Goal: Information Seeking & Learning: Learn about a topic

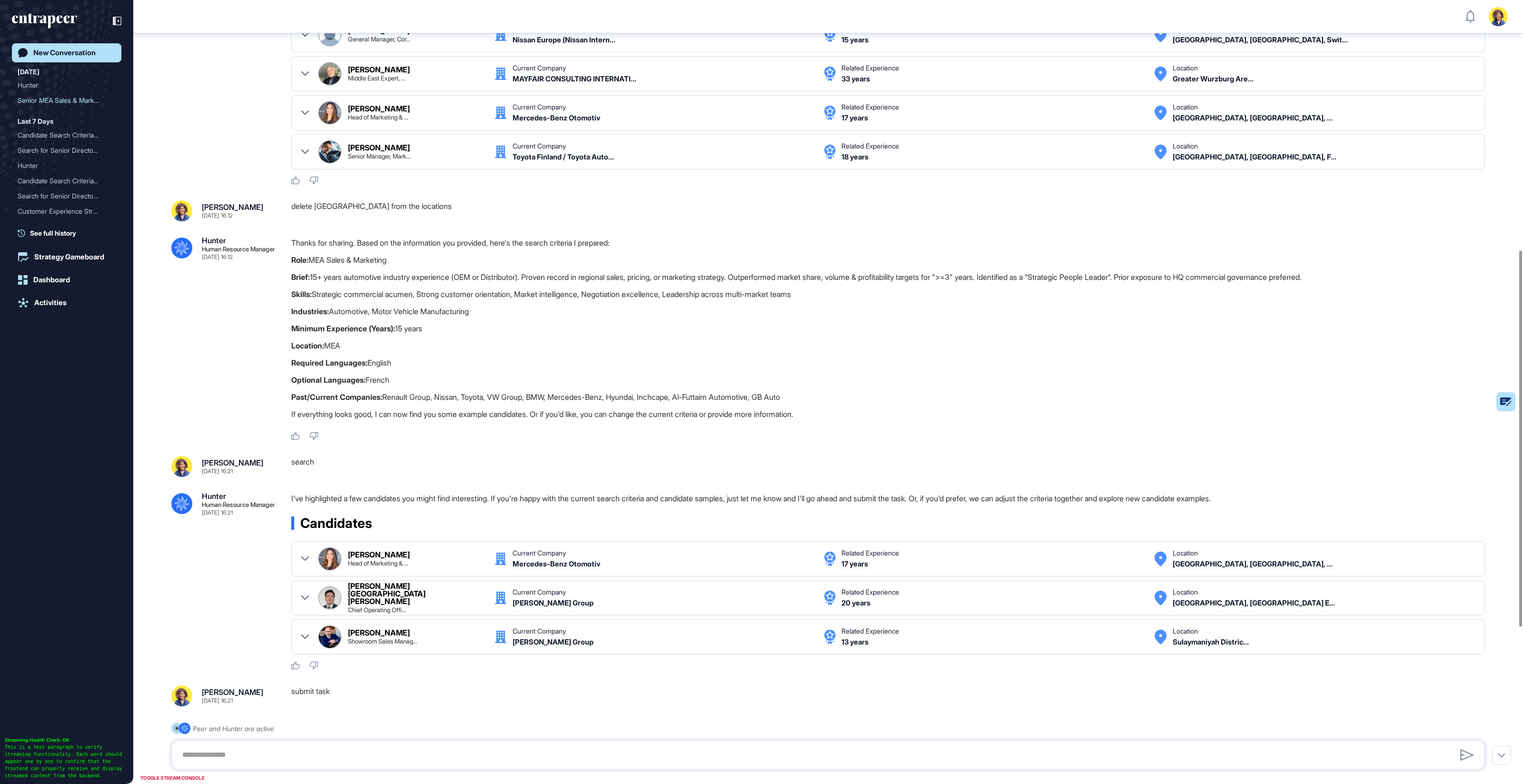
scroll to position [4, 1]
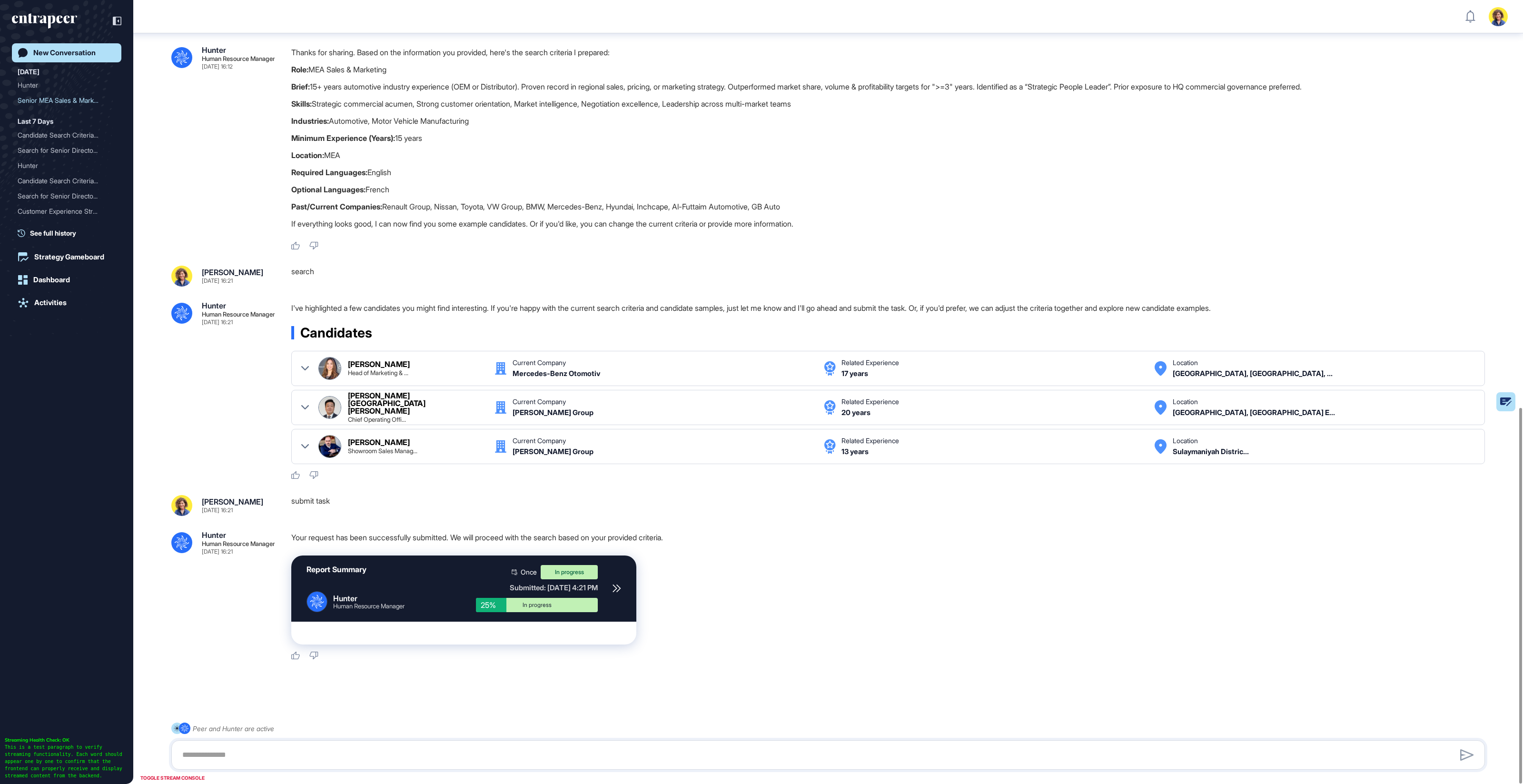
click at [617, 585] on icon at bounding box center [616, 588] width 7 height 7
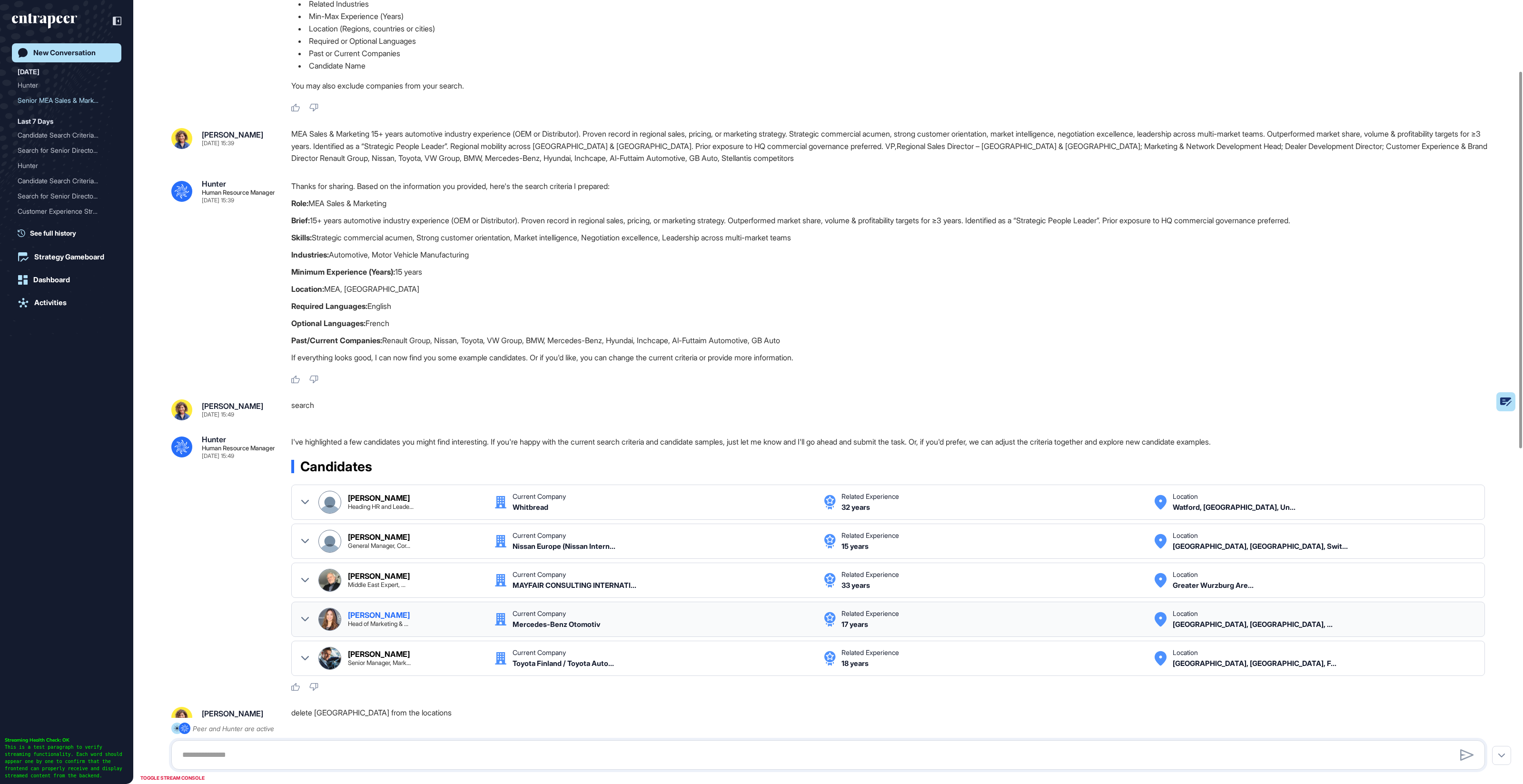
scroll to position [146, 0]
click at [563, 151] on div "MEA Sales & Marketing 15+ years automotive industry experience (OEM or Distribu…" at bounding box center [892, 146] width 1201 height 36
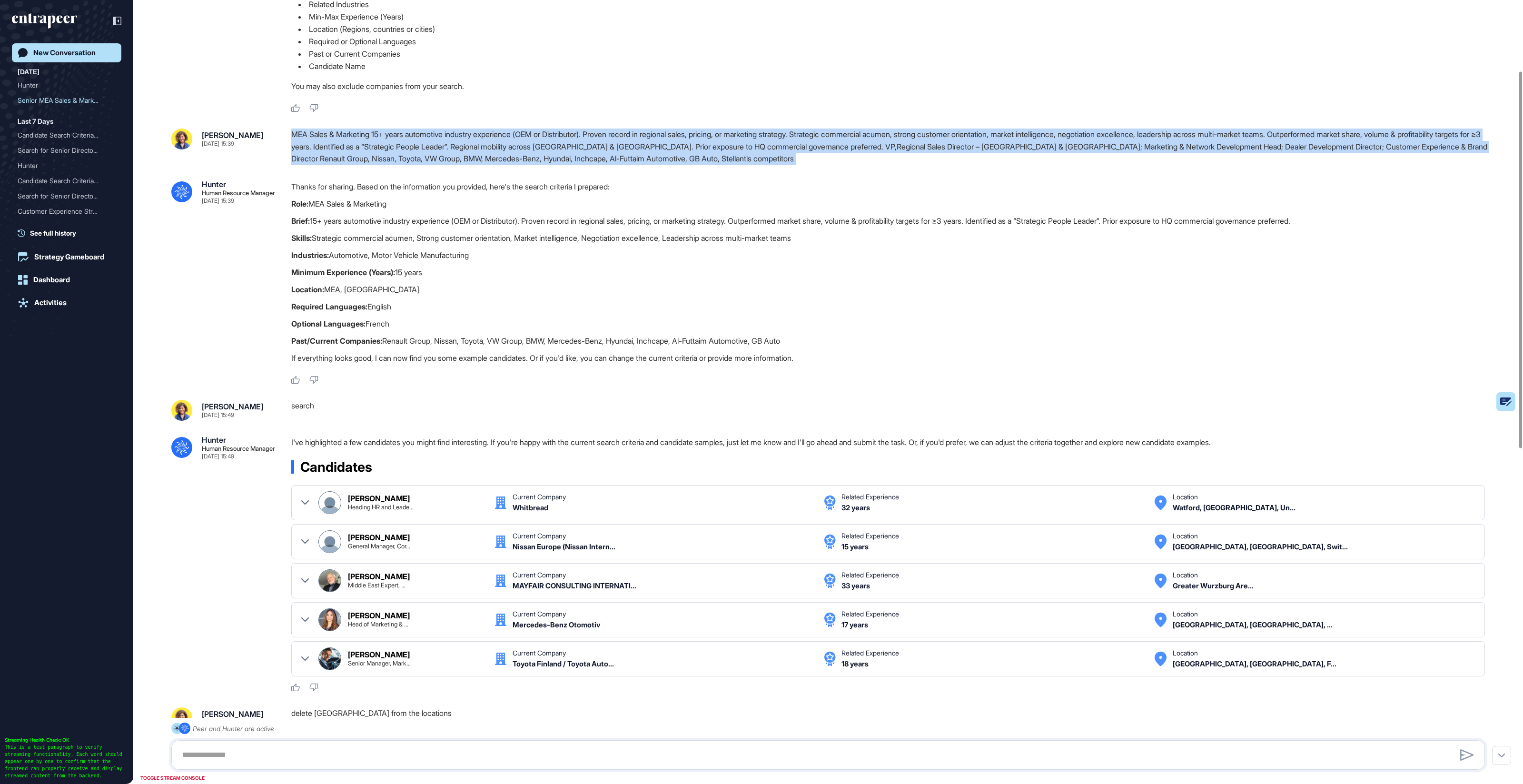
click at [563, 151] on div "MEA Sales & Marketing 15+ years automotive industry experience (OEM or Distribu…" at bounding box center [892, 146] width 1201 height 36
copy div "MEA Sales & Marketing 15+ years automotive industry experience (OEM or Distribu…"
click at [717, 162] on div "MEA Sales & Marketing 15+ years automotive industry experience (OEM or Distribu…" at bounding box center [892, 146] width 1201 height 36
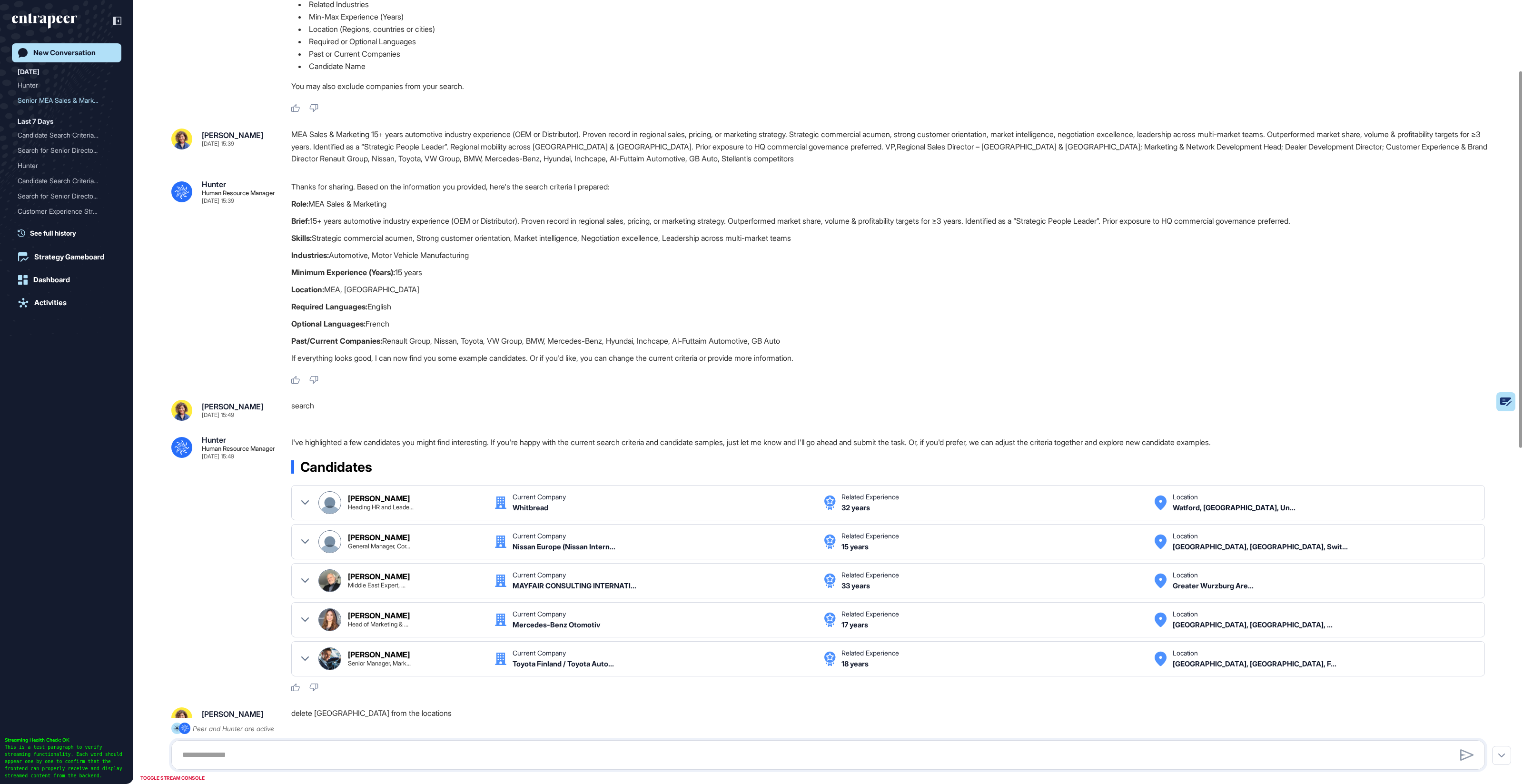
scroll to position [0, 0]
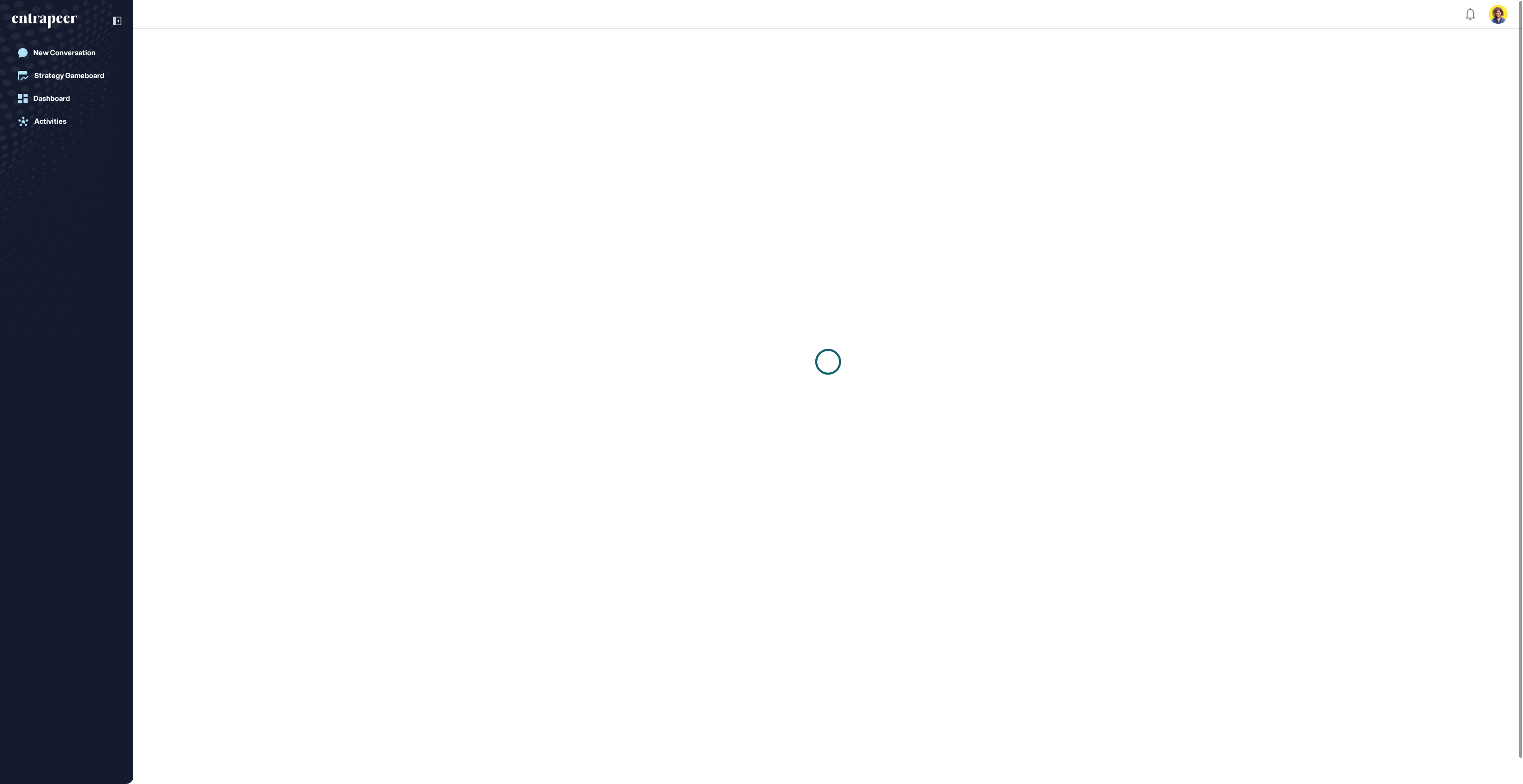
scroll to position [1, 1]
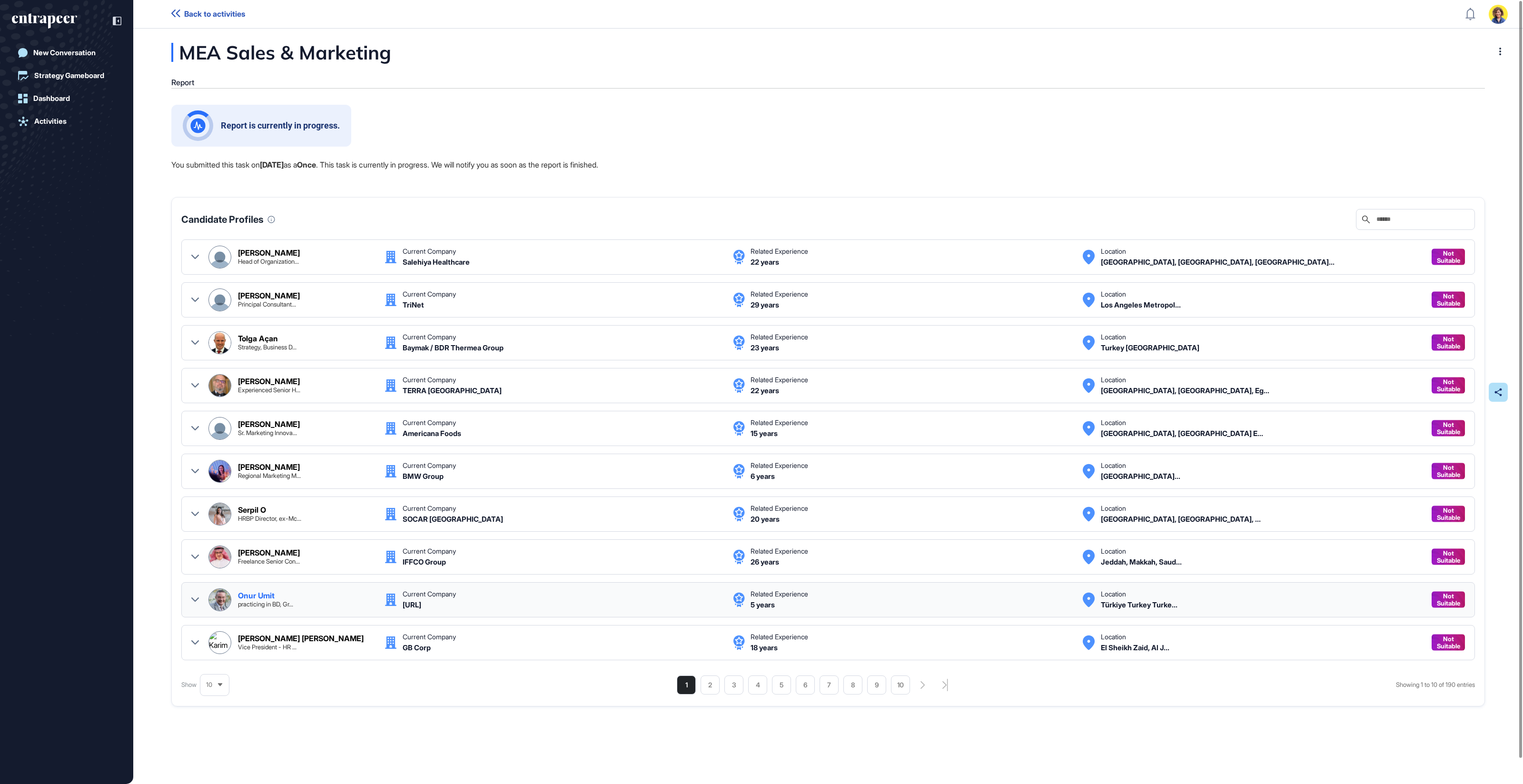
click at [194, 596] on icon at bounding box center [195, 600] width 8 height 8
click at [223, 260] on img at bounding box center [220, 257] width 22 height 22
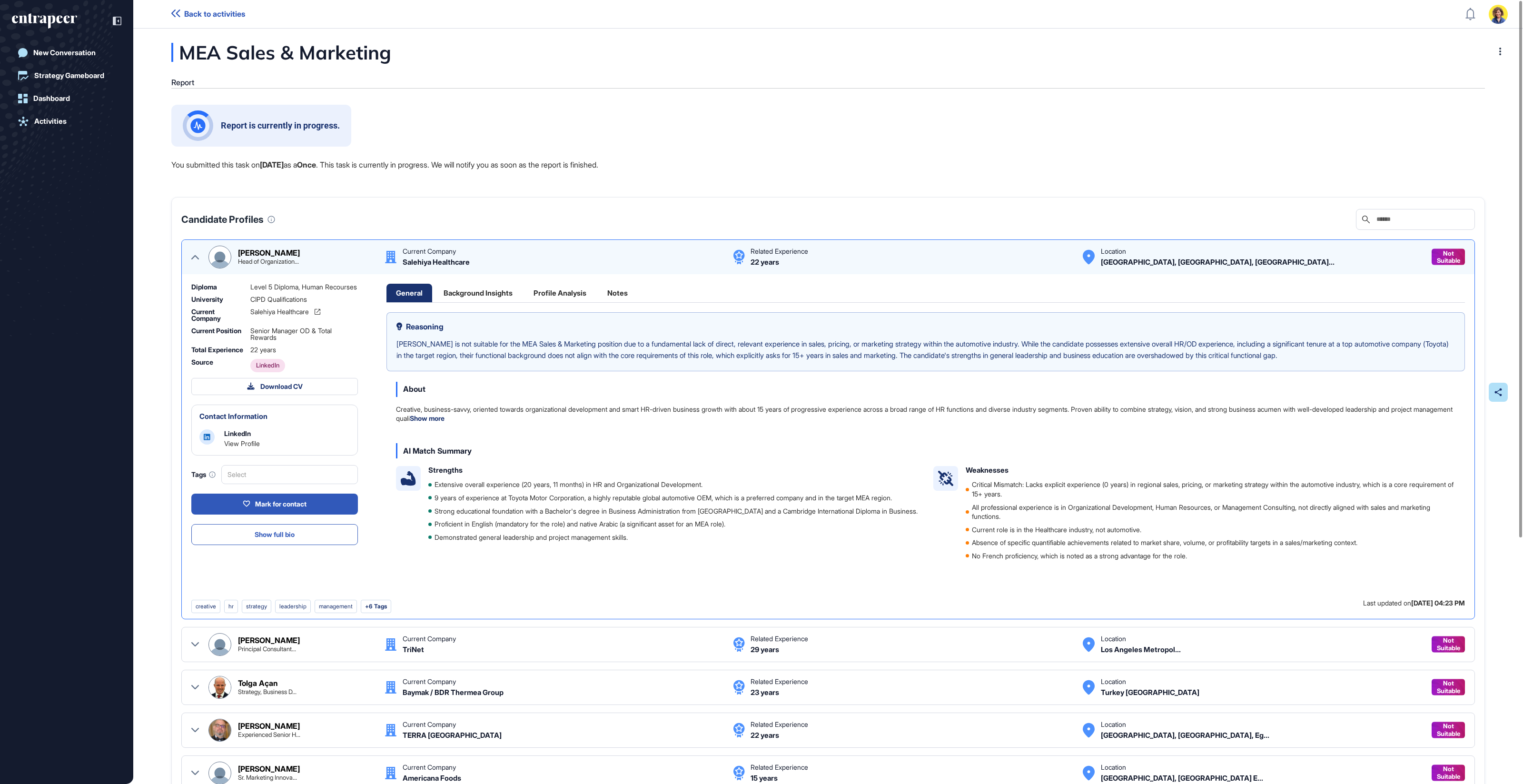
click at [253, 447] on link "View Profile" at bounding box center [242, 443] width 35 height 8
drag, startPoint x: 705, startPoint y: 130, endPoint x: 688, endPoint y: 123, distance: 18.4
click at [705, 130] on div "Report is currently in progress." at bounding box center [828, 125] width 1314 height 42
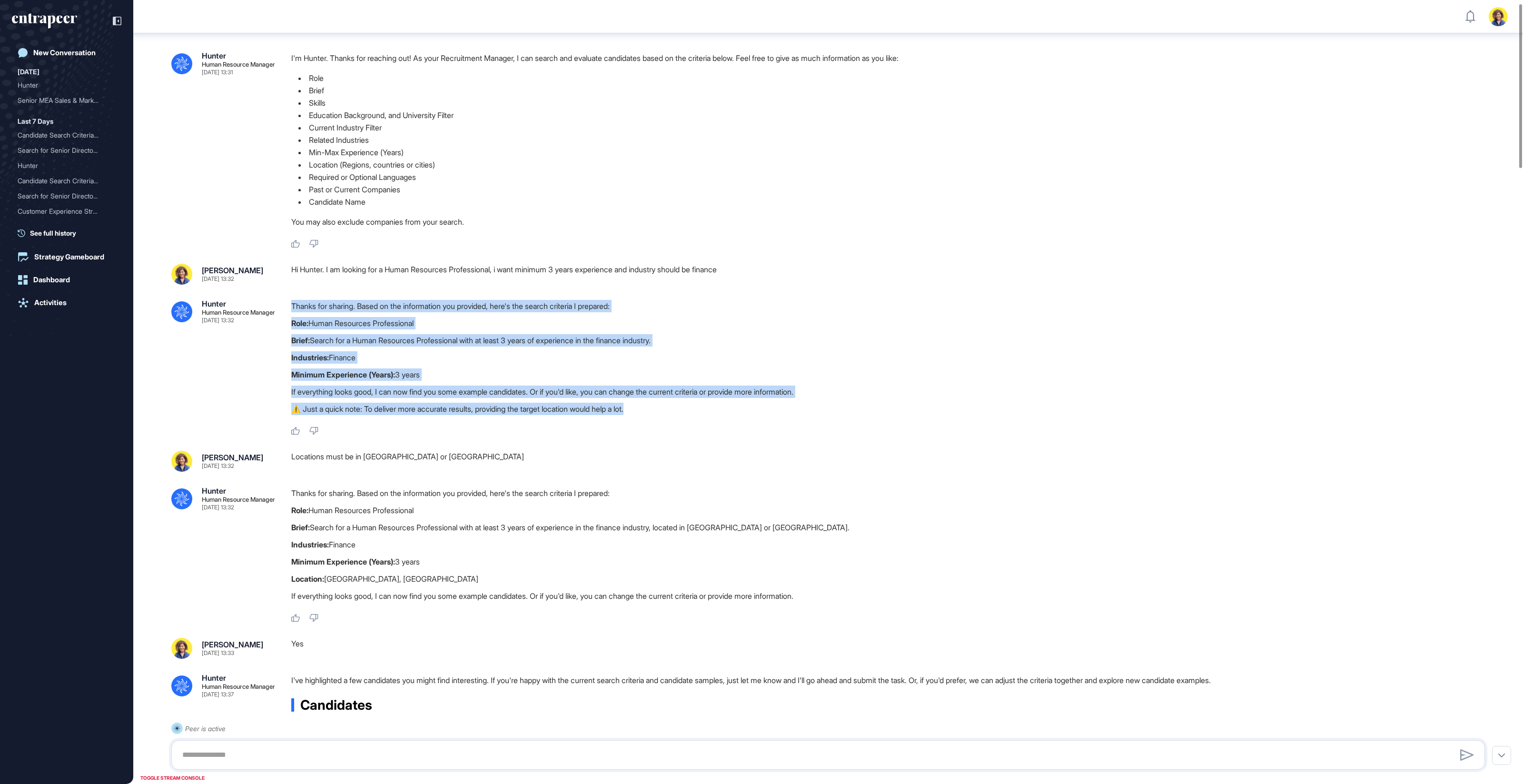
drag, startPoint x: 417, startPoint y: 328, endPoint x: 539, endPoint y: 417, distance: 151.0
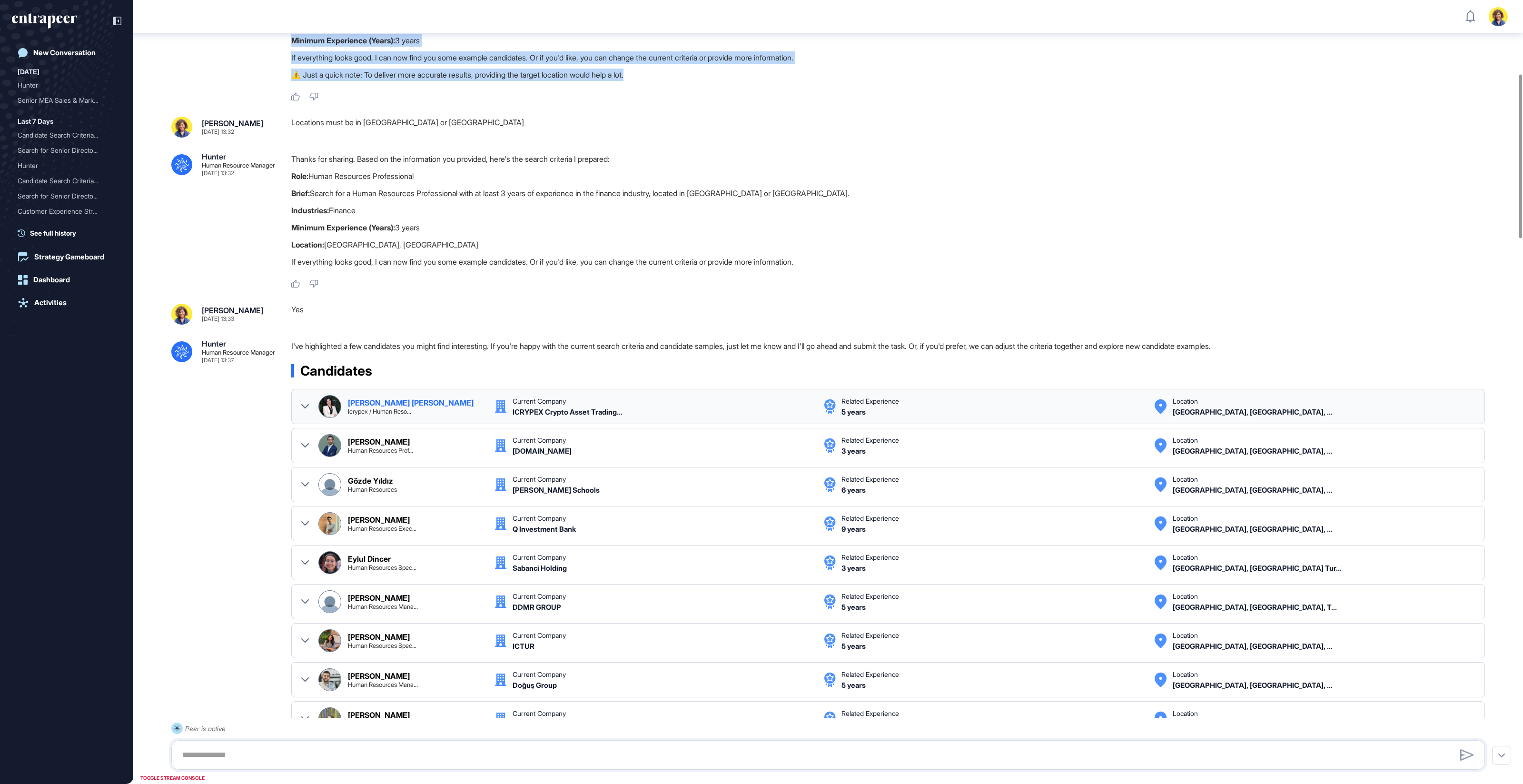
scroll to position [351, 0]
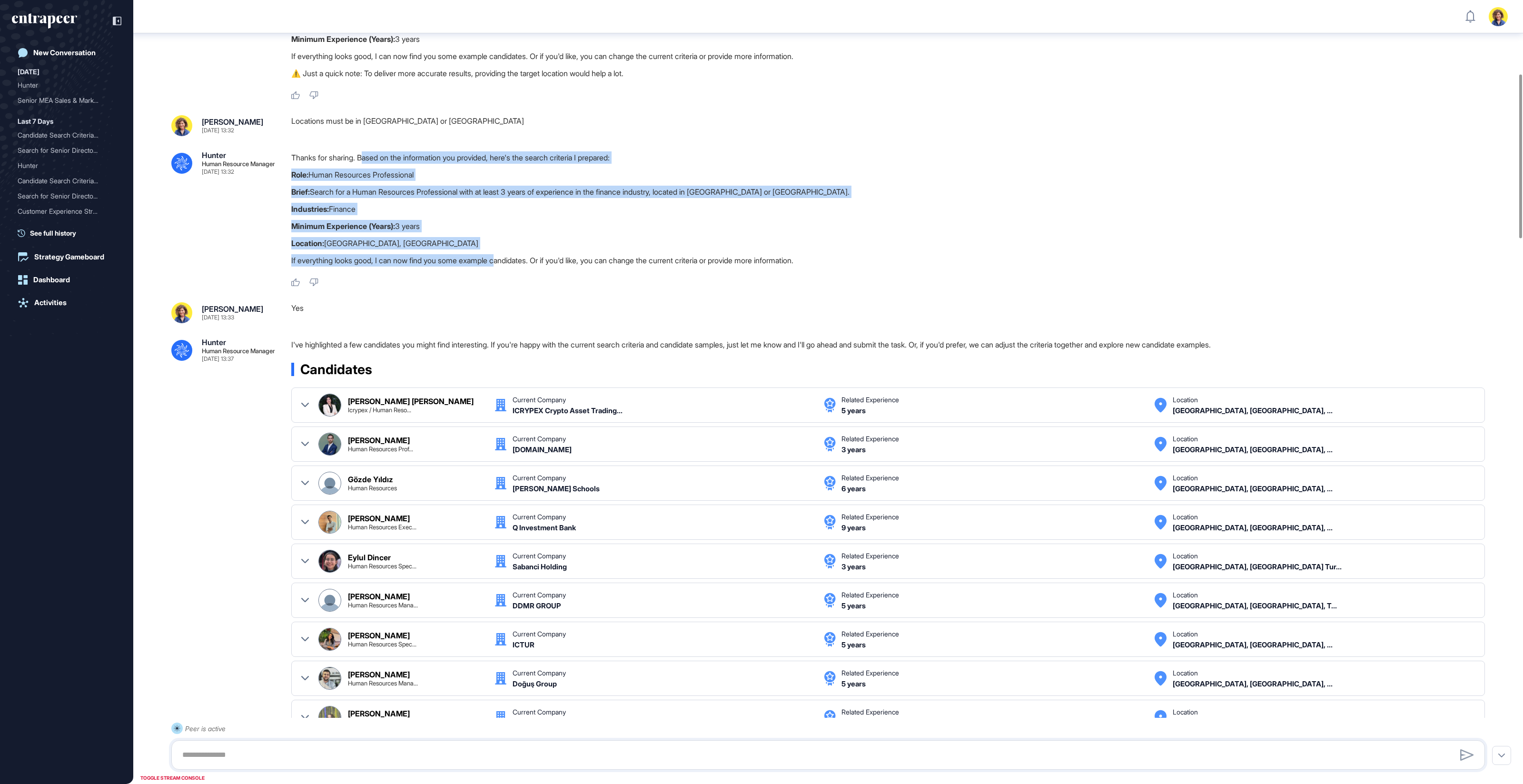
drag, startPoint x: 481, startPoint y: 206, endPoint x: 509, endPoint y: 263, distance: 63.5
click at [509, 263] on div "Thanks for sharing. Based on the information you provided, here's the search cr…" at bounding box center [892, 211] width 1201 height 120
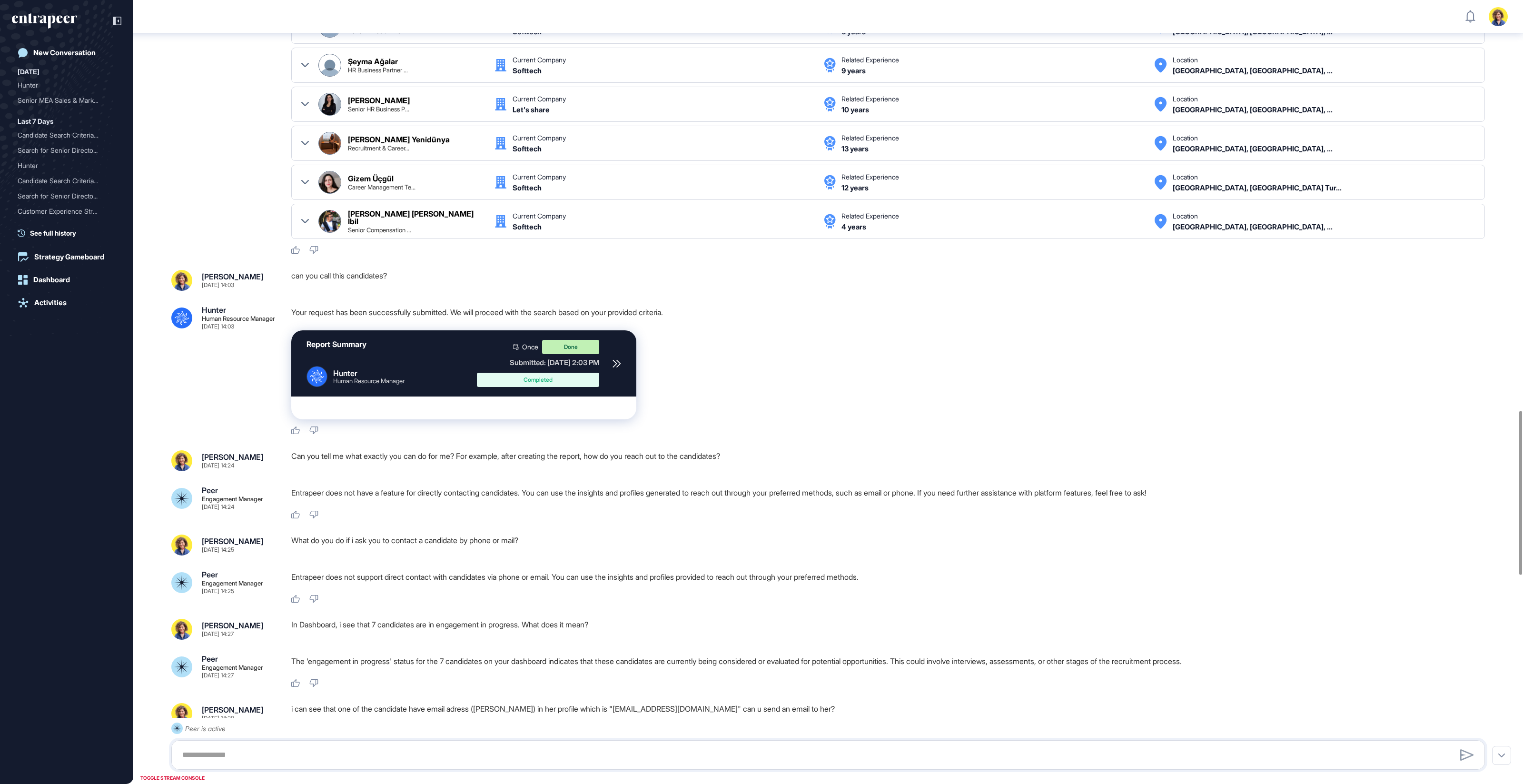
scroll to position [1976, 0]
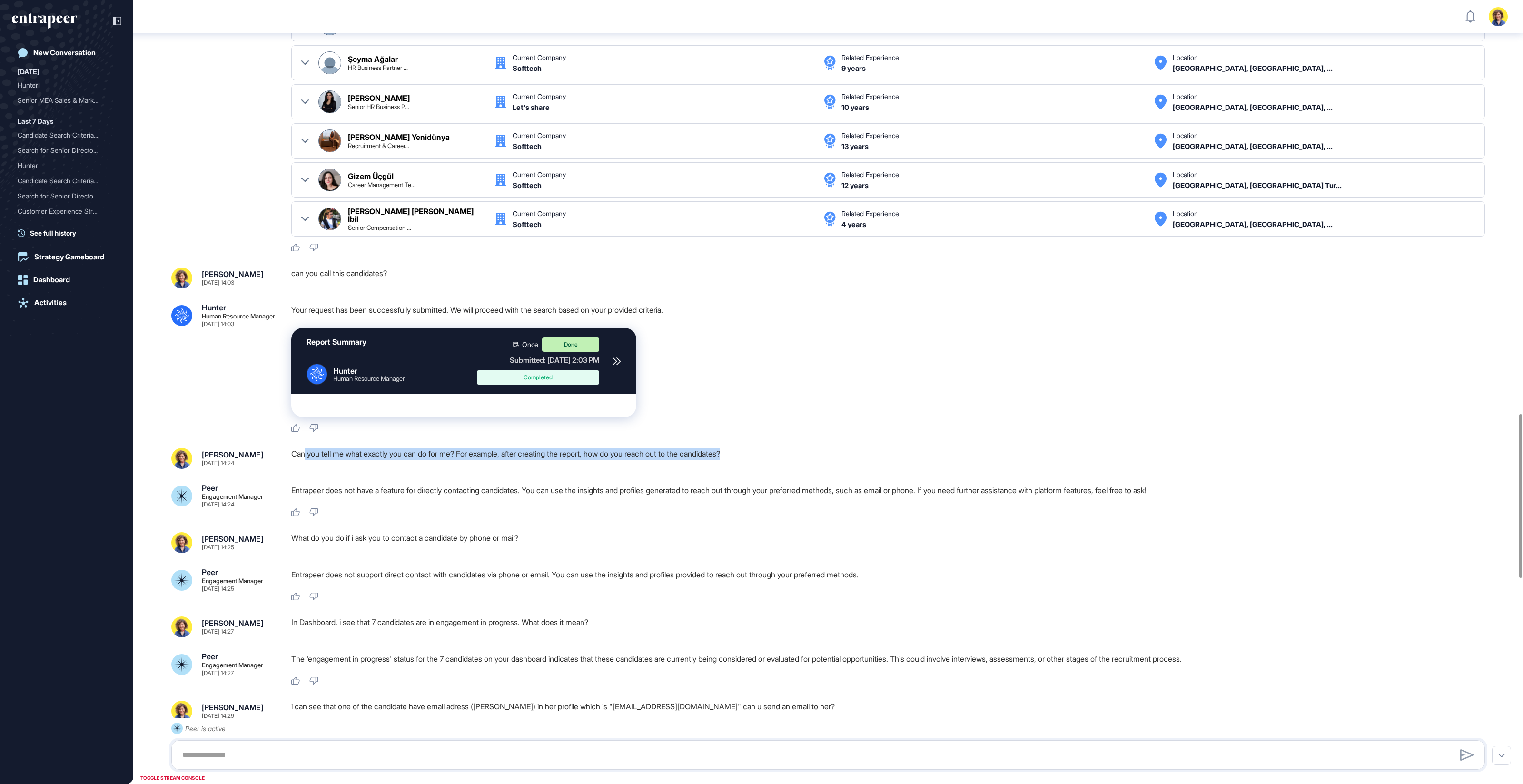
drag, startPoint x: 306, startPoint y: 446, endPoint x: 774, endPoint y: 450, distance: 468.0
click at [774, 450] on div "Can you tell me what exactly you can do for me? For example, after creating the…" at bounding box center [892, 459] width 1201 height 21
click at [775, 450] on div "Can you tell me what exactly you can do for me? For example, after creating the…" at bounding box center [892, 459] width 1201 height 21
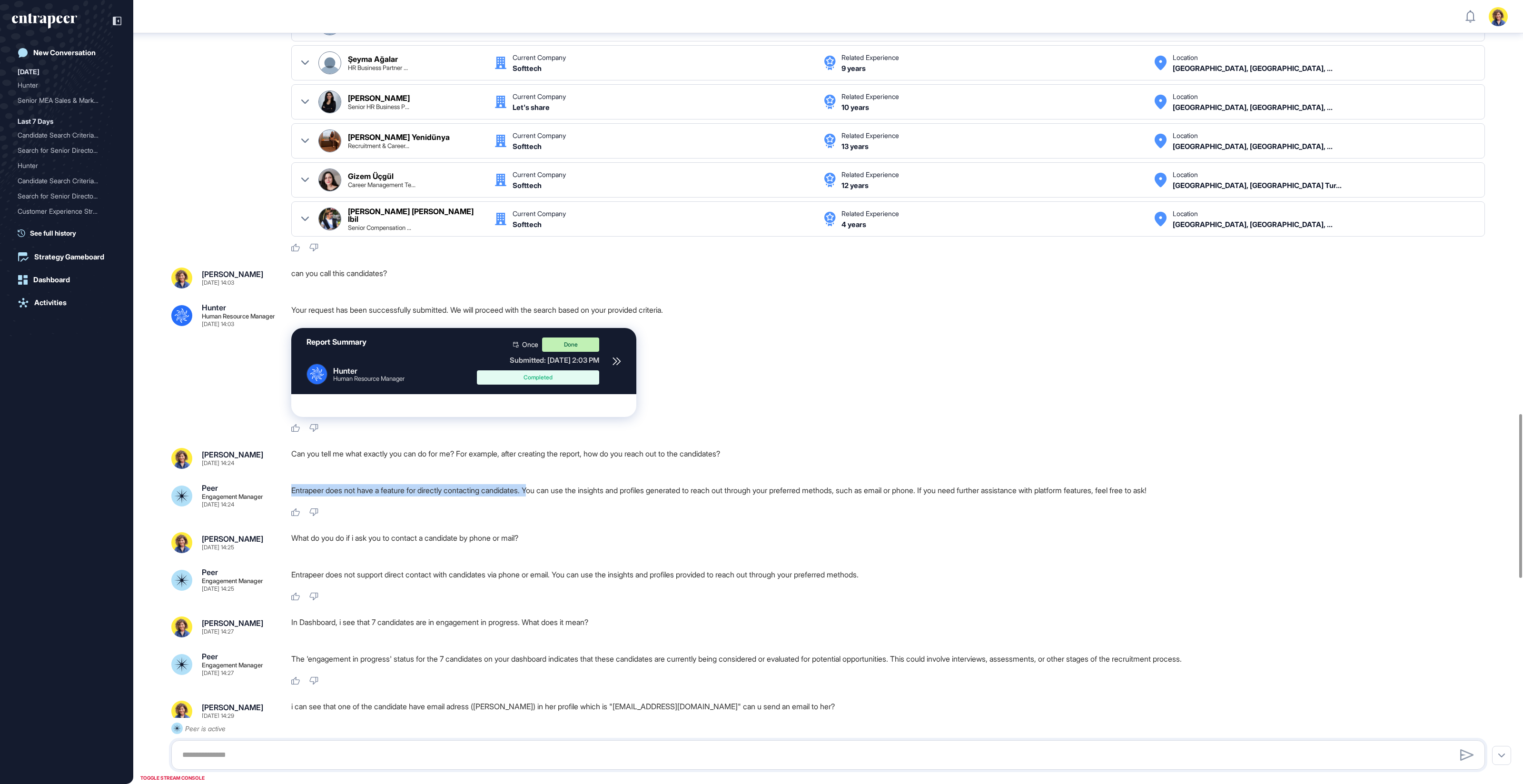
drag, startPoint x: 292, startPoint y: 482, endPoint x: 530, endPoint y: 486, distance: 238.0
click at [544, 485] on p "Entrapeer does not have a feature for directly contacting candidates. You can u…" at bounding box center [892, 490] width 1201 height 12
drag, startPoint x: 864, startPoint y: 483, endPoint x: 1014, endPoint y: 487, distance: 150.1
click at [1027, 485] on p "Entrapeer does not have a feature for directly contacting candidates. You can u…" at bounding box center [892, 490] width 1201 height 12
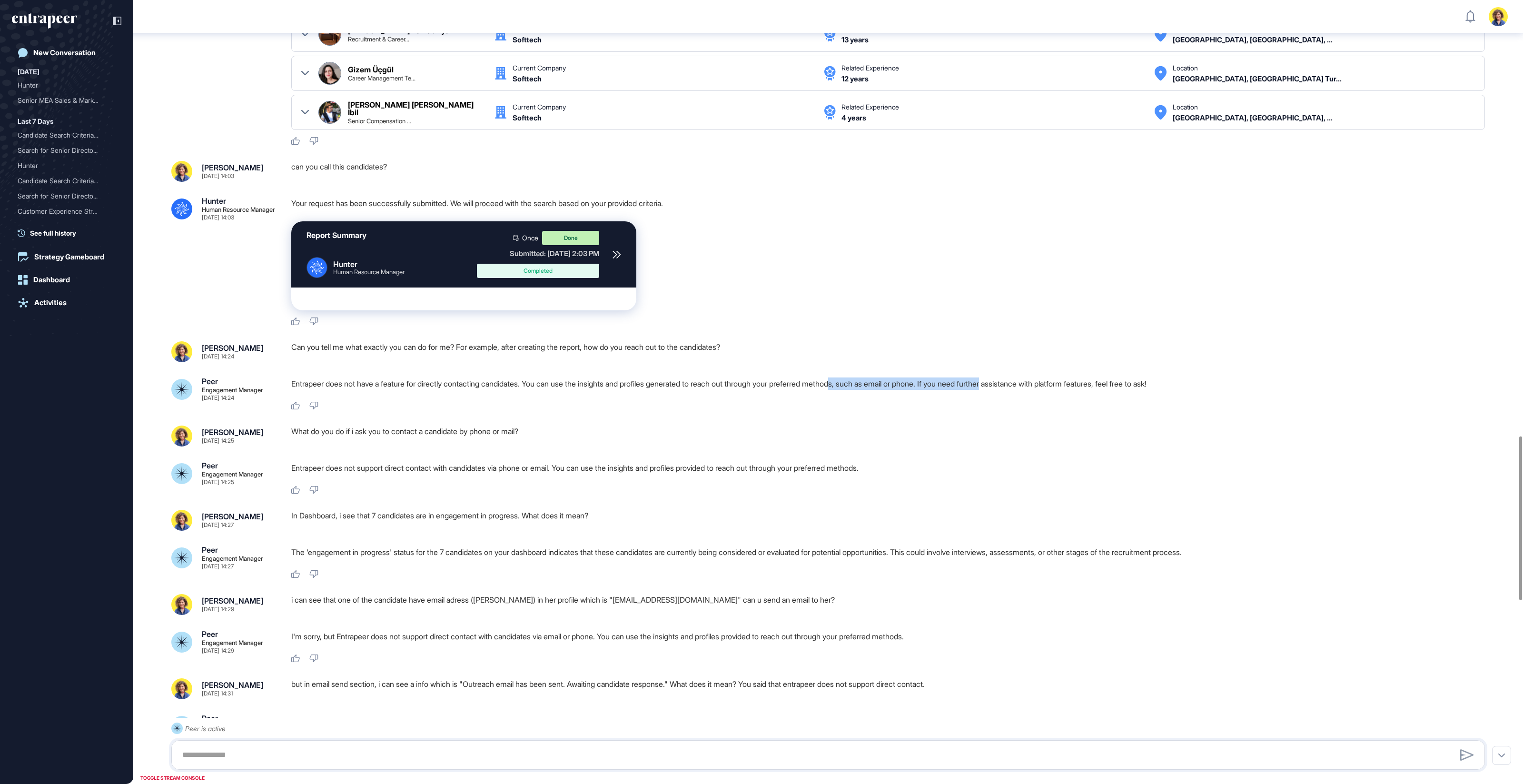
scroll to position [2084, 0]
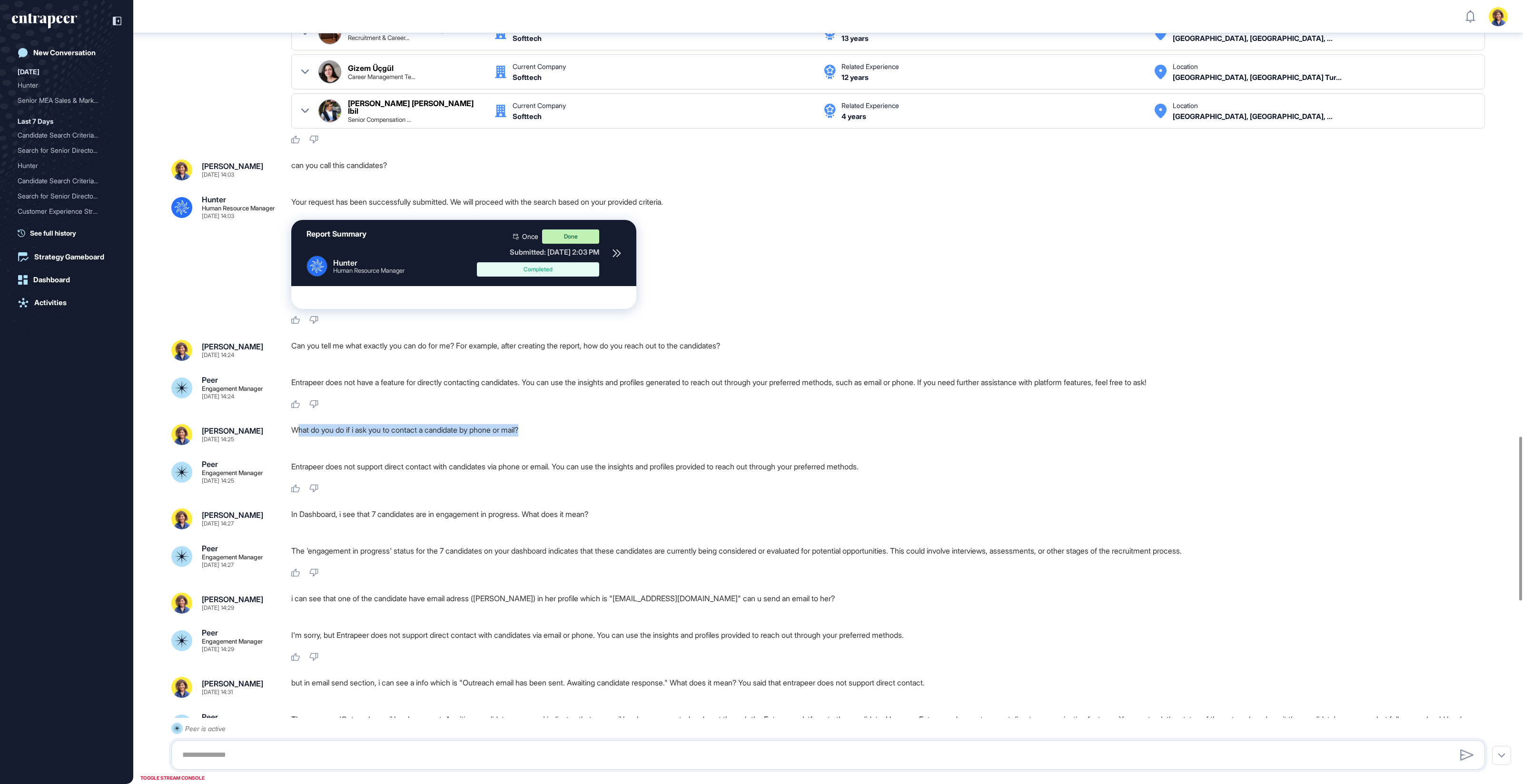
drag, startPoint x: 334, startPoint y: 424, endPoint x: 442, endPoint y: 444, distance: 109.8
click at [533, 424] on div "What do you do if i ask you to contact a candidate by phone or mail?" at bounding box center [892, 435] width 1201 height 21
drag, startPoint x: 334, startPoint y: 463, endPoint x: 509, endPoint y: 462, distance: 175.0
click at [509, 463] on p "Entrapeer does not support direct contact with candidates via phone or email. Y…" at bounding box center [892, 467] width 1201 height 12
drag, startPoint x: 330, startPoint y: 510, endPoint x: 609, endPoint y: 509, distance: 279.0
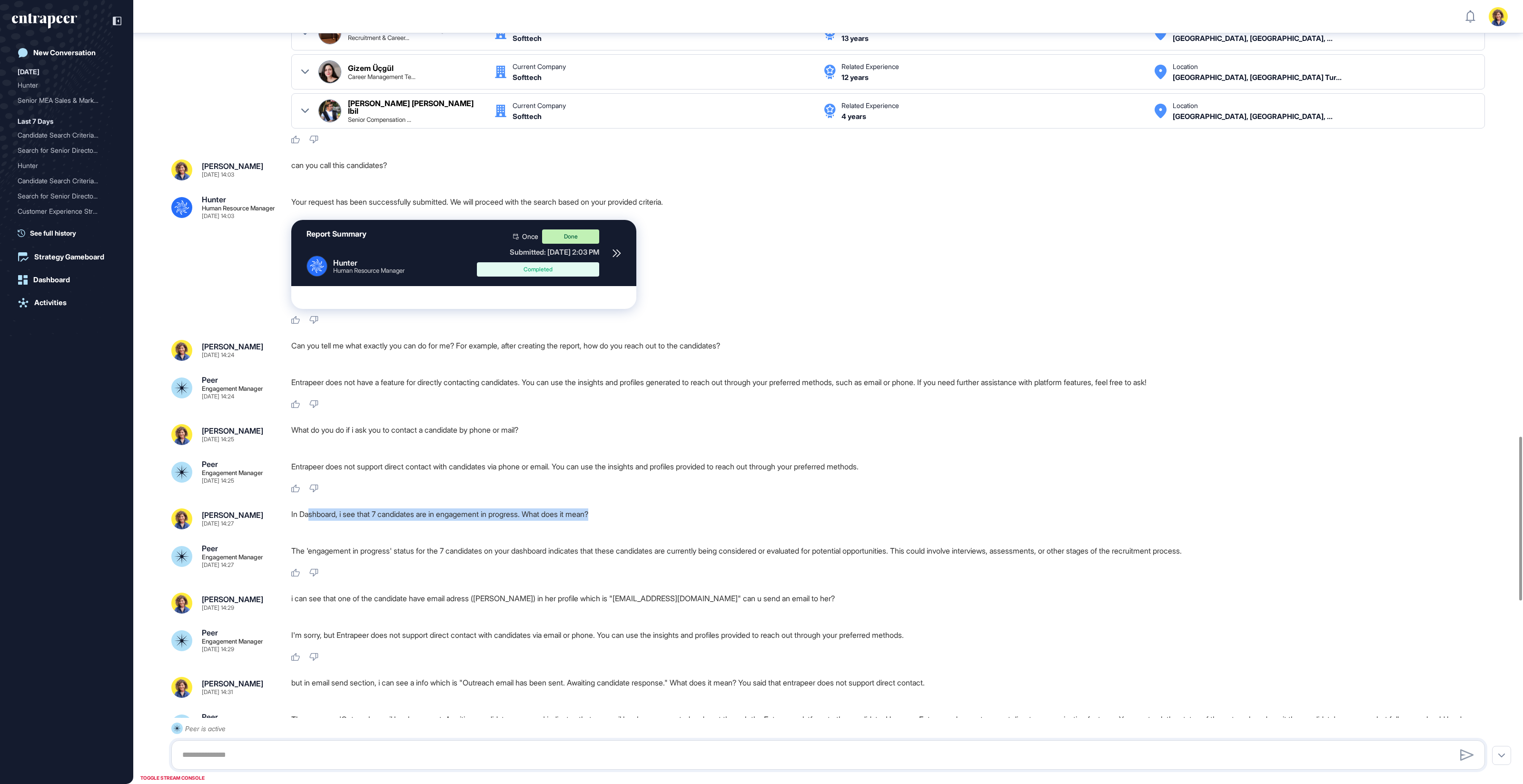
click at [622, 508] on div "In Dashboard, i see that 7 candidates are in engagement in progress. What does …" at bounding box center [892, 519] width 1201 height 21
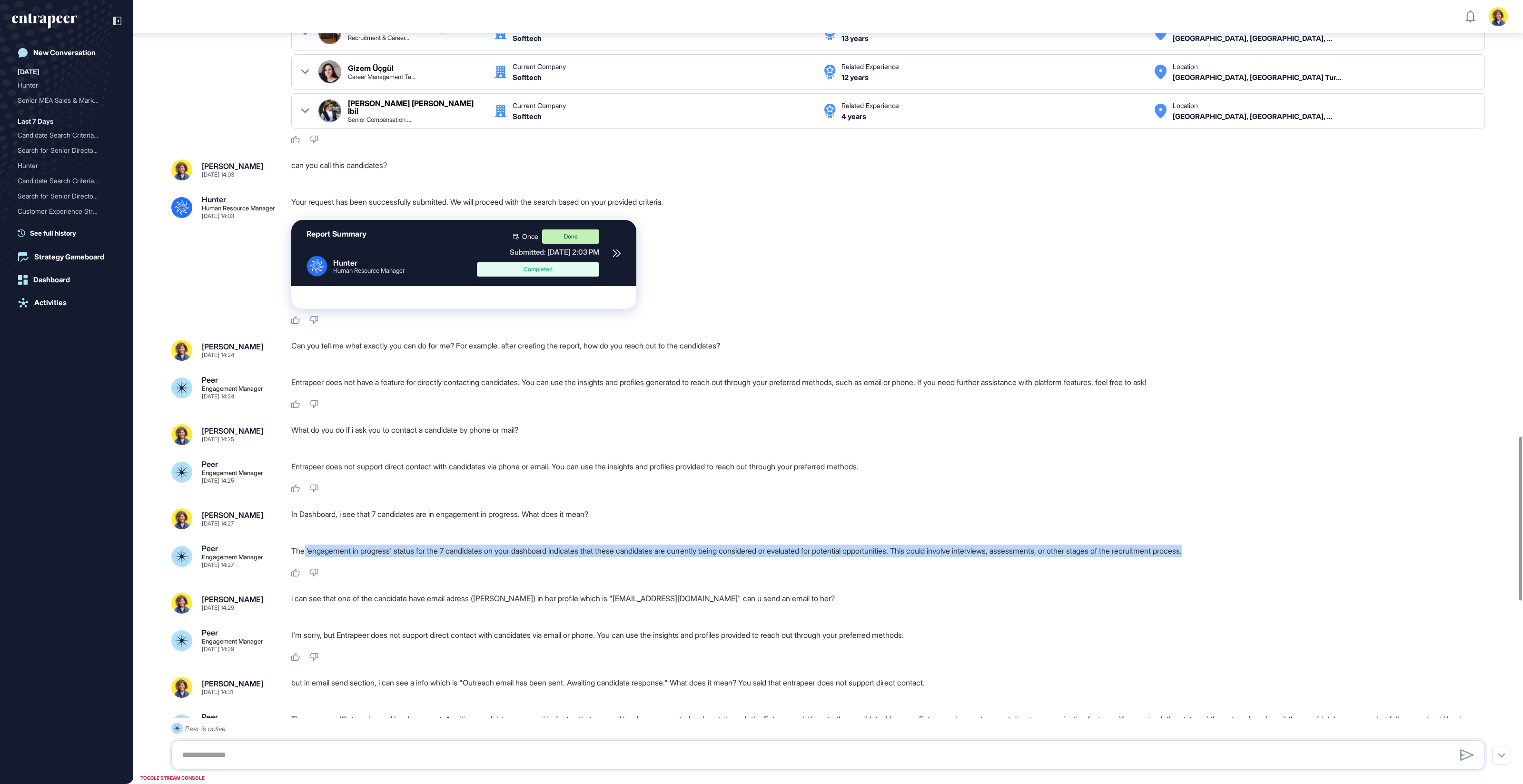
drag, startPoint x: 304, startPoint y: 546, endPoint x: 1207, endPoint y: 550, distance: 903.0
click at [1207, 550] on div "The 'engagement in progress' status for the 7 candidates on your dashboard indi…" at bounding box center [892, 553] width 1201 height 17
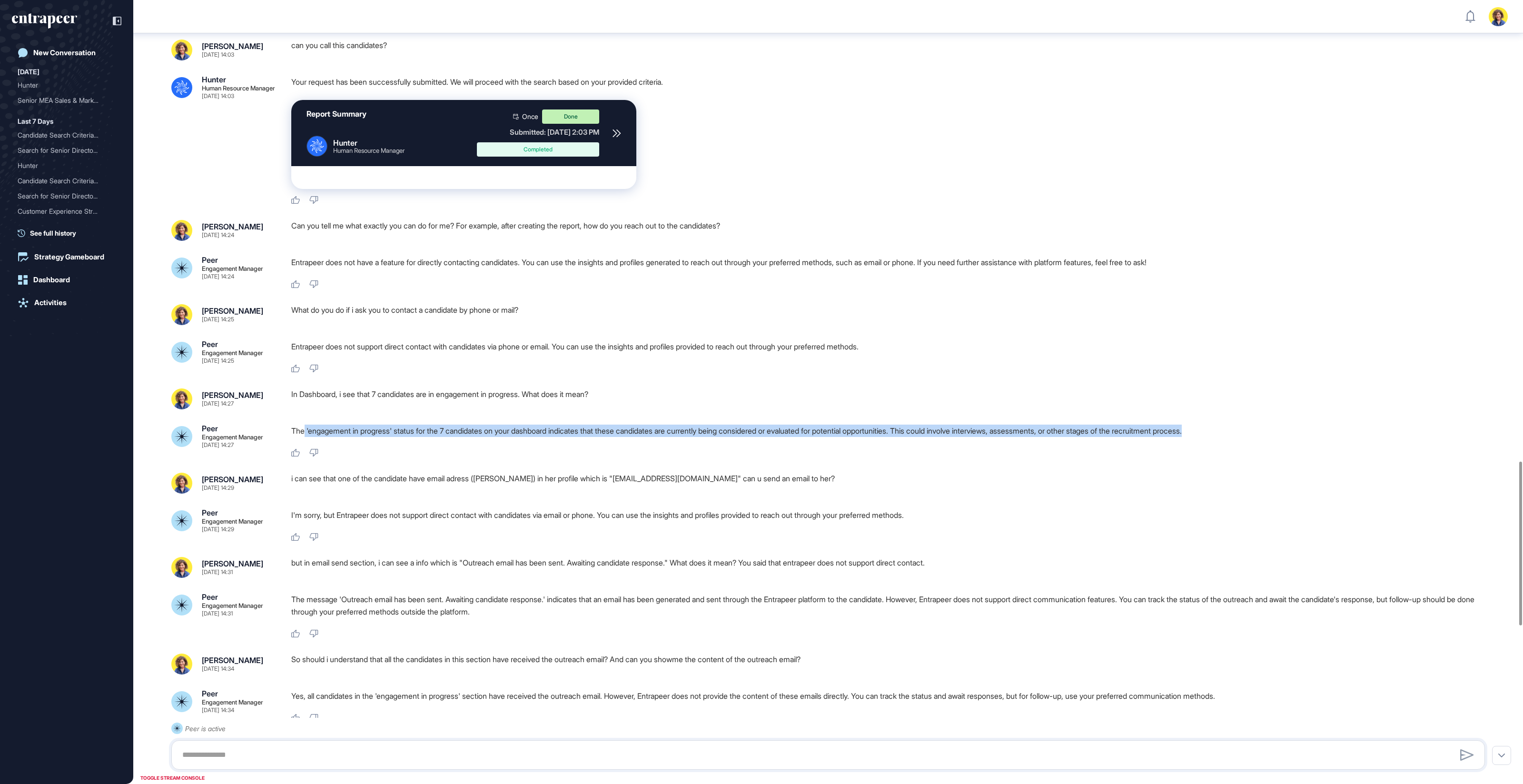
scroll to position [2204, 0]
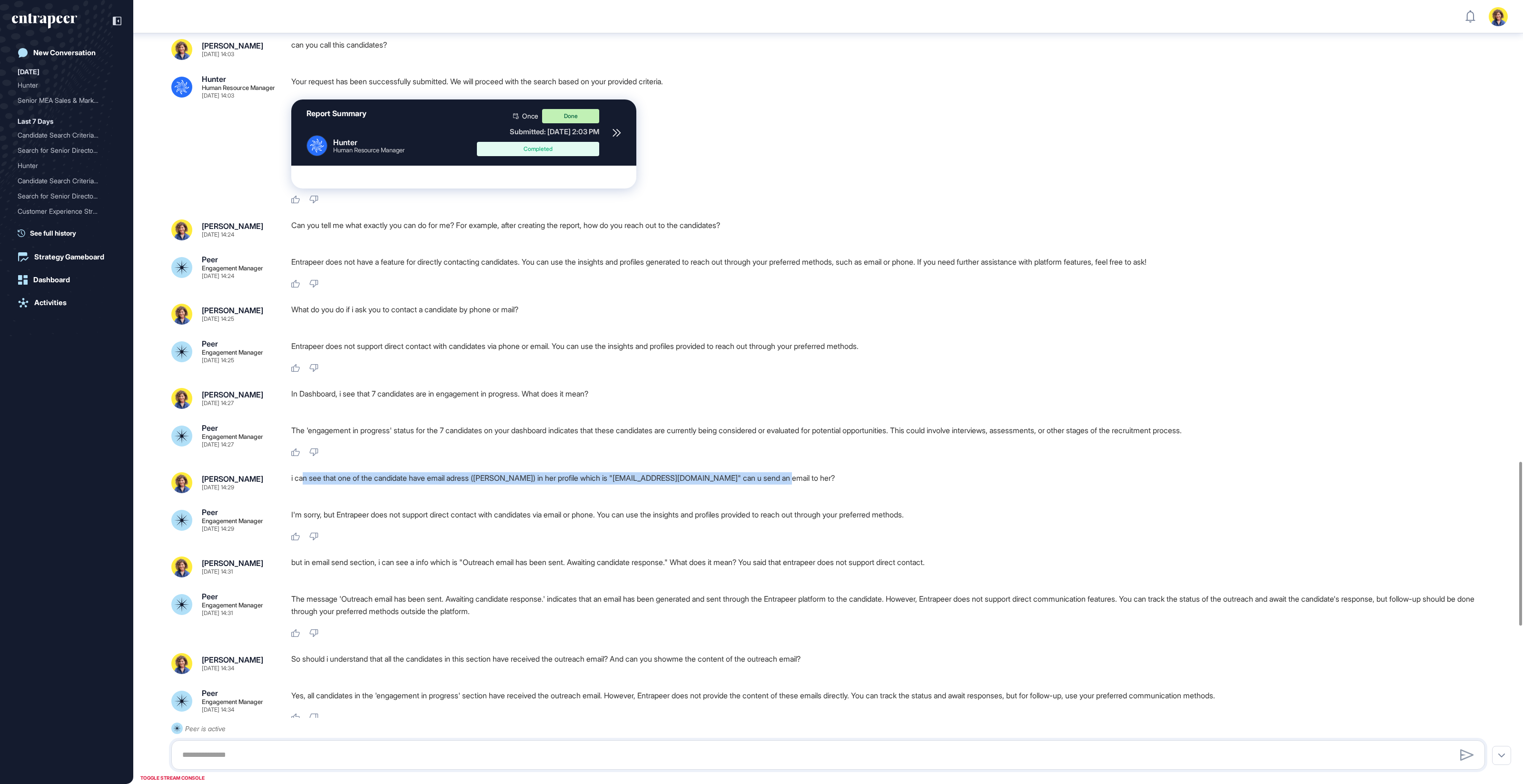
drag, startPoint x: 304, startPoint y: 476, endPoint x: 623, endPoint y: 485, distance: 319.1
click at [622, 484] on div "i can see that one of the candidate have email adress ([PERSON_NAME]) in her pr…" at bounding box center [892, 483] width 1201 height 21
click at [550, 509] on p "I'm sorry, but Entrapeer does not support direct contact with candidates via em…" at bounding box center [892, 515] width 1201 height 12
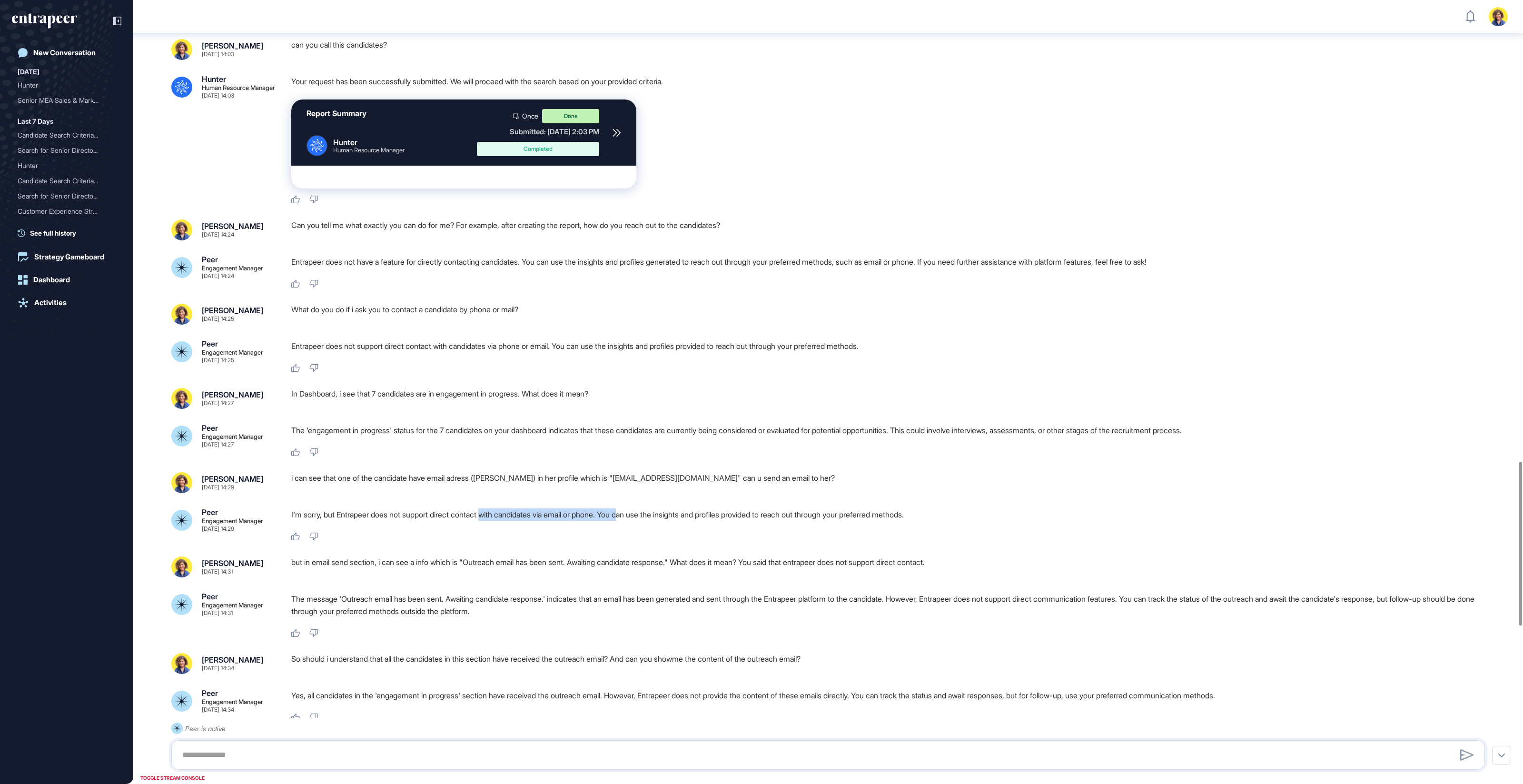
drag, startPoint x: 494, startPoint y: 506, endPoint x: 658, endPoint y: 514, distance: 164.2
click at [651, 510] on p "I'm sorry, but Entrapeer does not support direct contact with candidates via em…" at bounding box center [892, 515] width 1201 height 12
click at [673, 518] on div "I'm sorry, but Entrapeer does not support direct contact with candidates via em…" at bounding box center [892, 516] width 1201 height 17
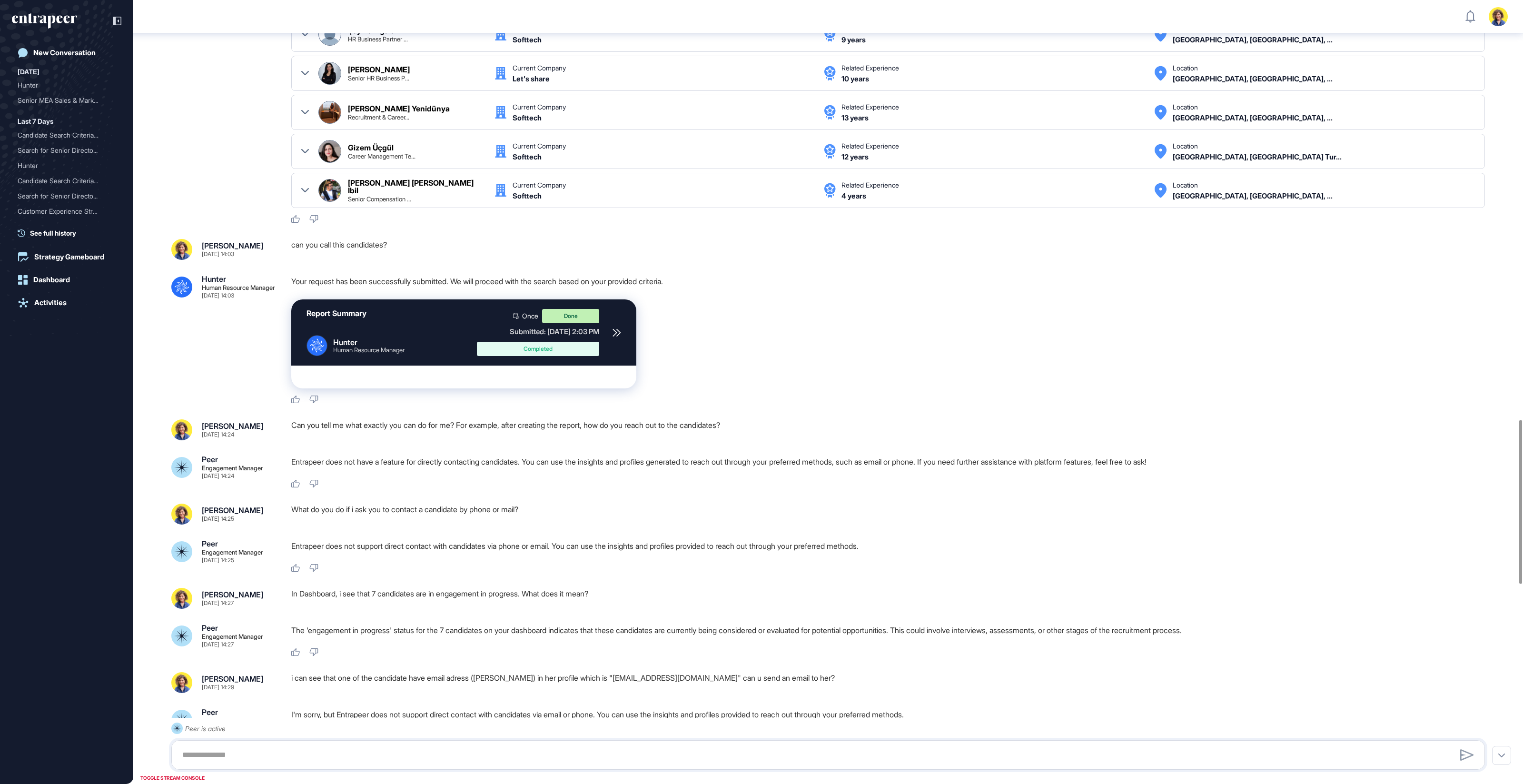
click at [609, 334] on div "Report Summary .cls-2{fill:#fff} Hunter Human Resource Manager Once Done Submit…" at bounding box center [464, 332] width 346 height 66
click at [606, 323] on div "Report Summary .cls-2{fill:#fff} Hunter Human Resource Manager Once Done Submit…" at bounding box center [464, 331] width 346 height 66
click at [615, 329] on icon at bounding box center [616, 332] width 7 height 7
click at [50, 24] on icon "entrapeer-logo" at bounding box center [51, 21] width 8 height 13
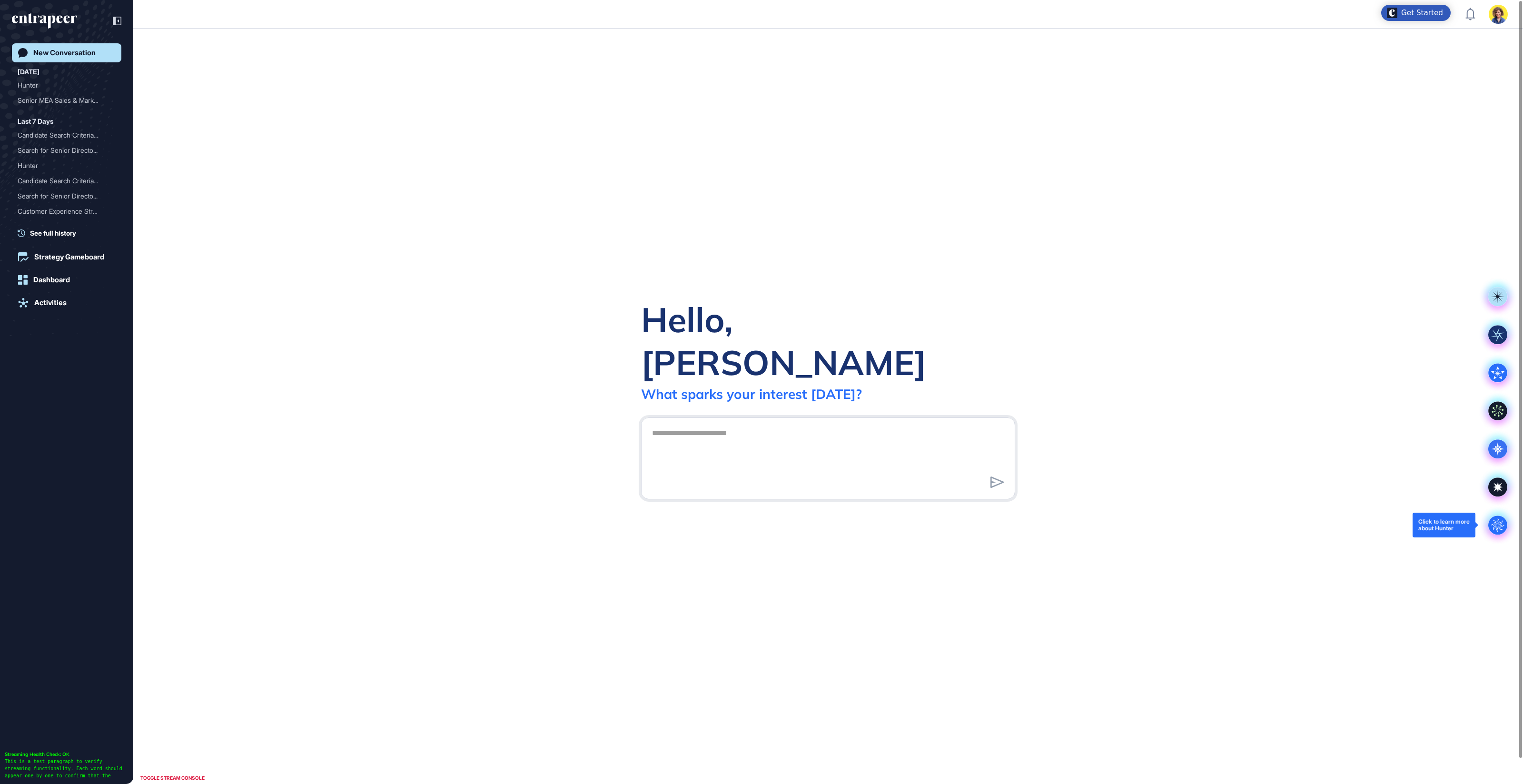
click at [1497, 526] on circle at bounding box center [1497, 524] width 19 height 19
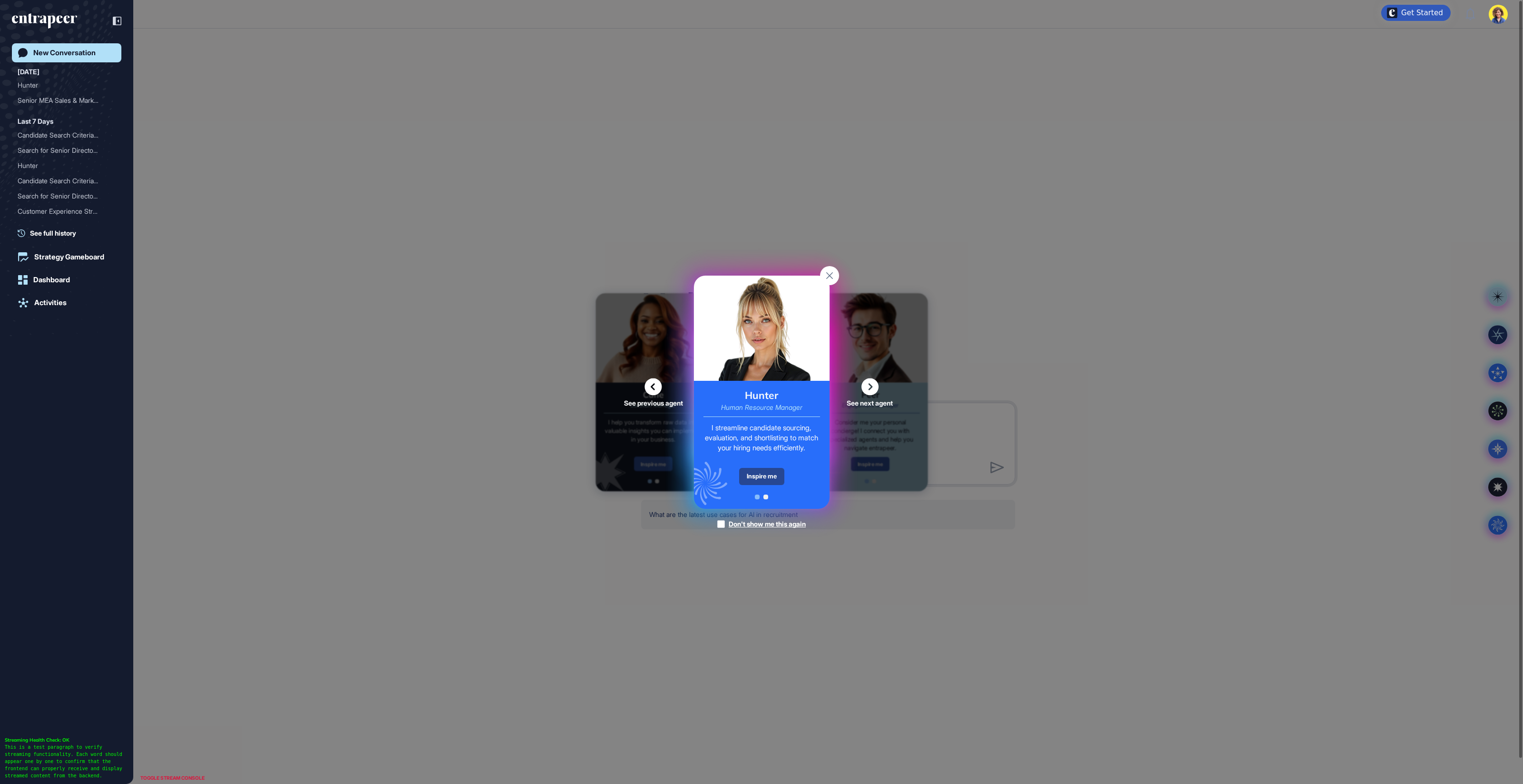
click at [774, 481] on div "Inspire me" at bounding box center [761, 476] width 45 height 17
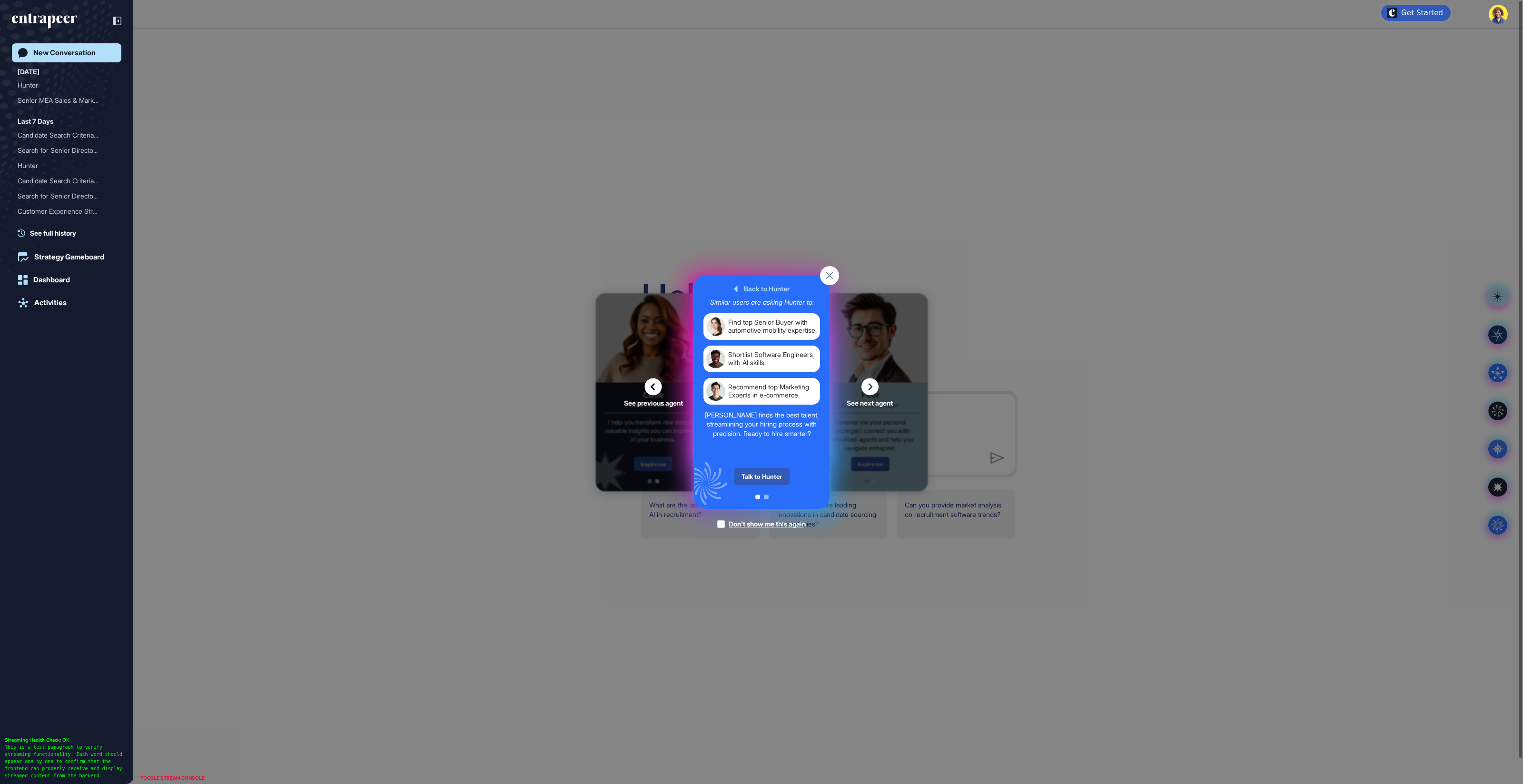
click at [772, 477] on div "Talk to Hunter" at bounding box center [761, 476] width 56 height 17
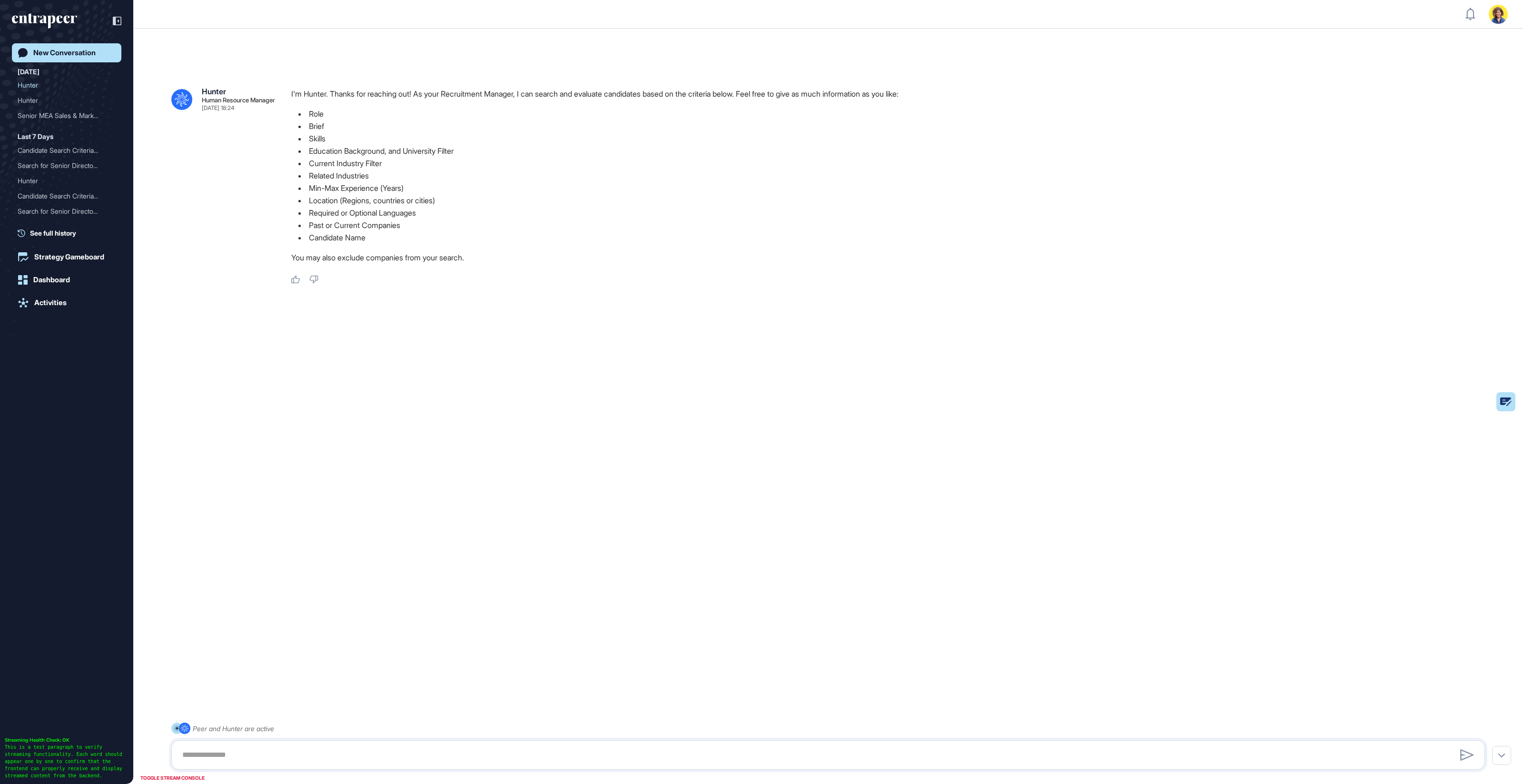
scroll to position [27, 0]
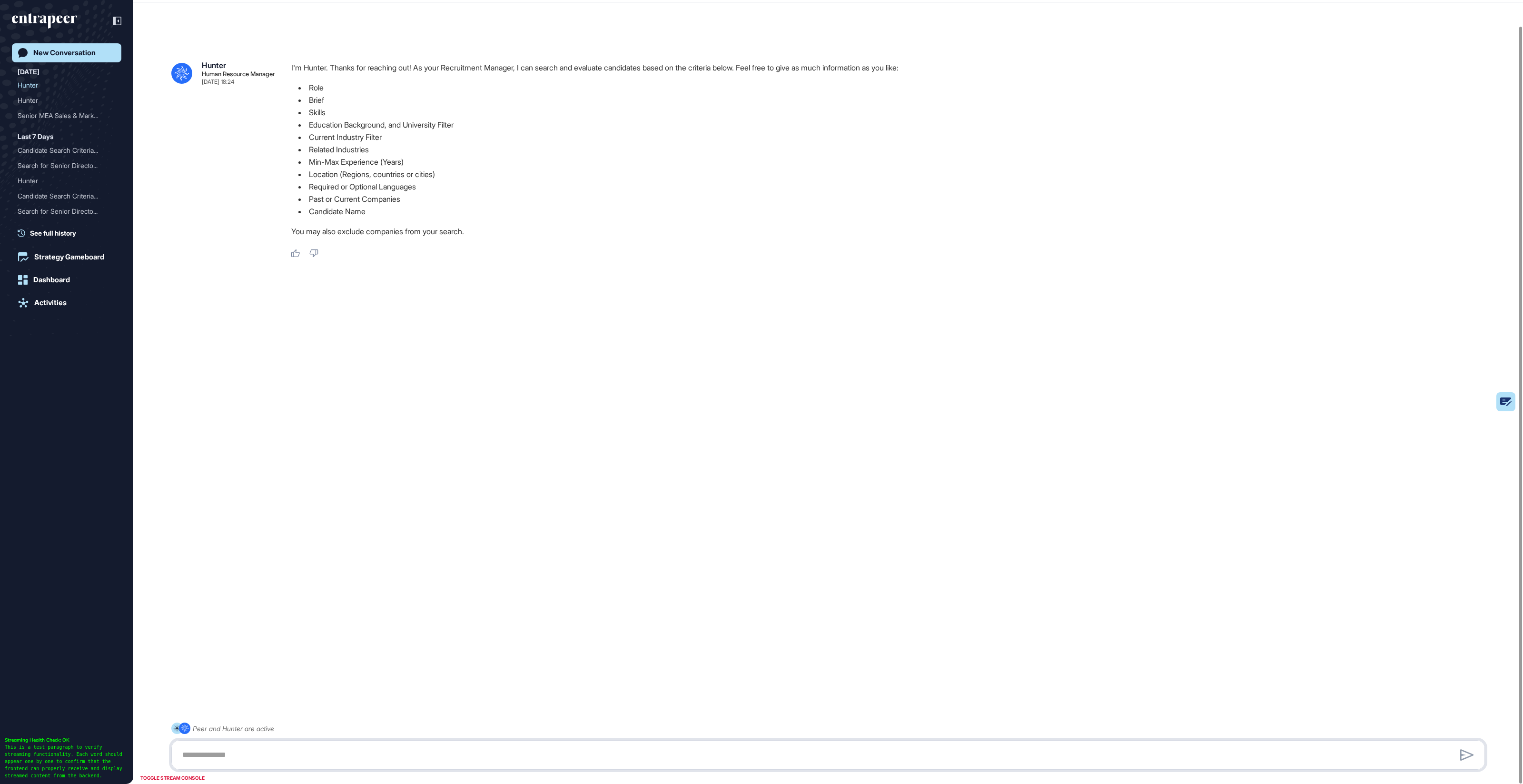
click at [306, 758] on textarea at bounding box center [828, 754] width 1303 height 19
paste textarea "**********"
type textarea "**********"
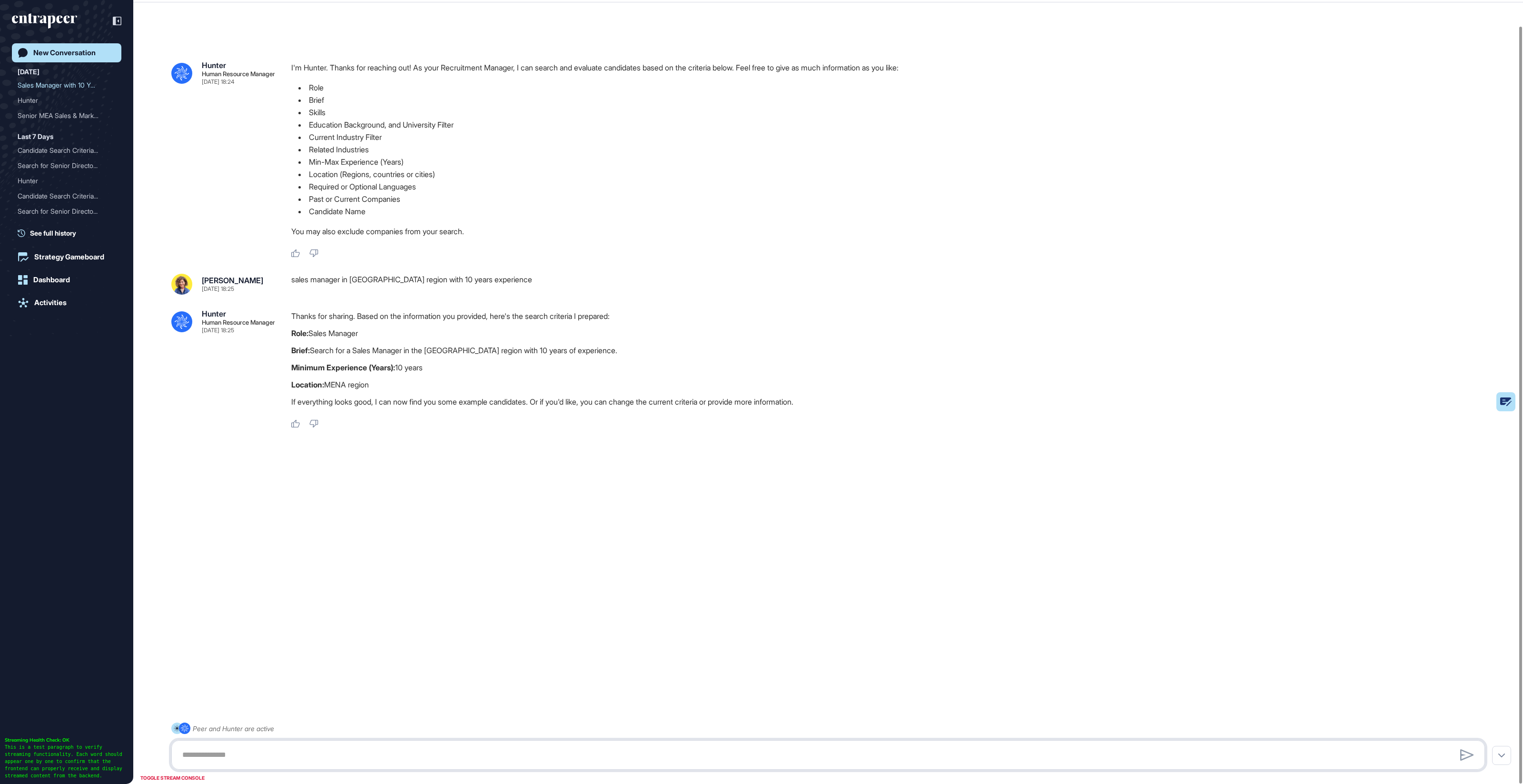
click at [321, 748] on textarea at bounding box center [828, 754] width 1303 height 19
type textarea "******"
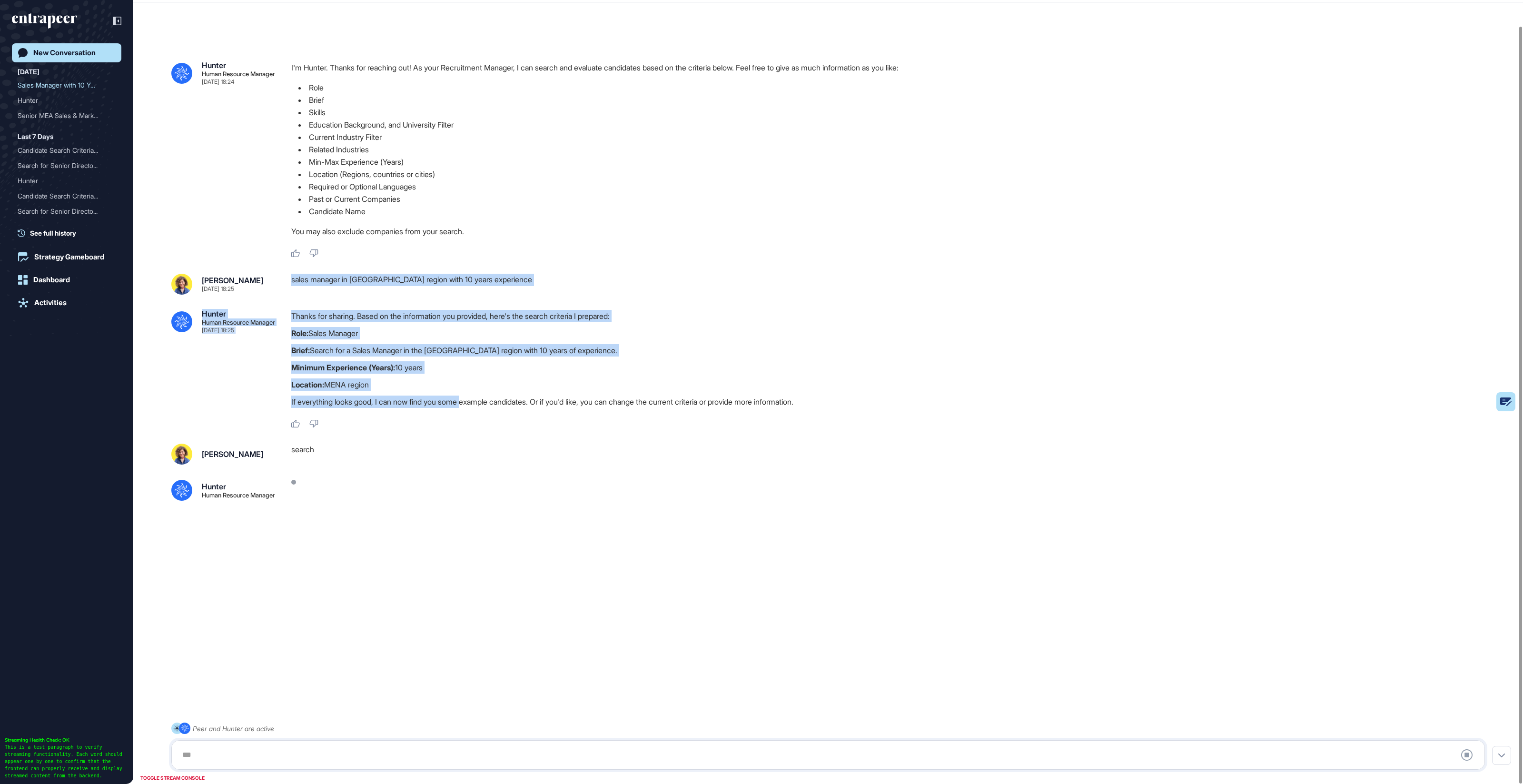
drag, startPoint x: 292, startPoint y: 271, endPoint x: 472, endPoint y: 398, distance: 220.3
click at [472, 398] on div ".cls-2{fill:#fff} Hunter Human Resource Manager Oct 15, 2025 18:24 I'm Hunter. …" at bounding box center [828, 380] width 1390 height 705
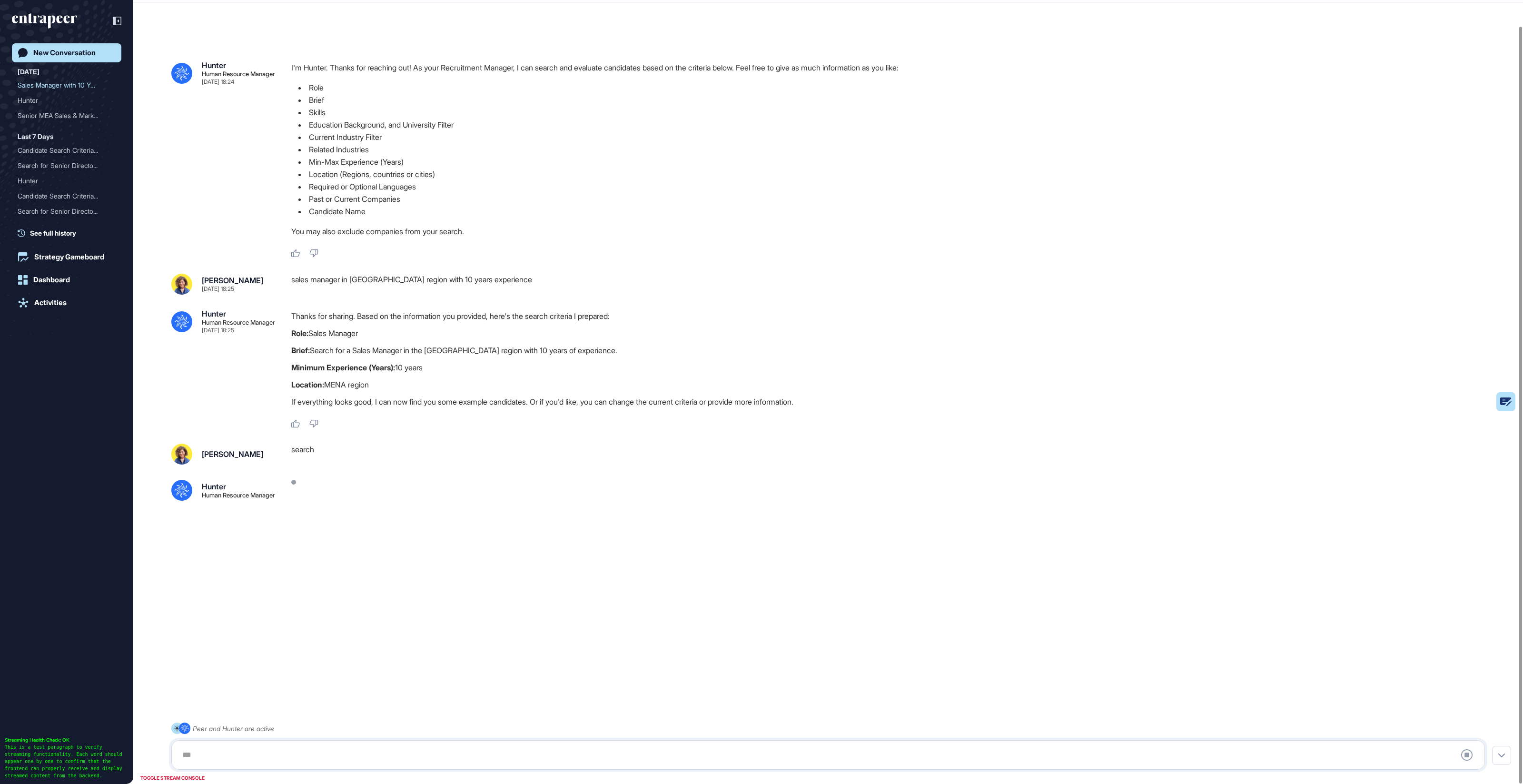
click at [474, 398] on p "If everything looks good, I can now find you some example candidates. Or if you…" at bounding box center [892, 401] width 1201 height 12
drag, startPoint x: 397, startPoint y: 383, endPoint x: 208, endPoint y: 280, distance: 215.2
click at [208, 280] on div "Sara Holyavkin Oct 15, 2025 18:25 sales manager in mena region with 10 years ex…" at bounding box center [828, 351] width 1314 height 155
click at [445, 341] on div "Thanks for sharing. Based on the information you provided, here's the search cr…" at bounding box center [892, 361] width 1201 height 103
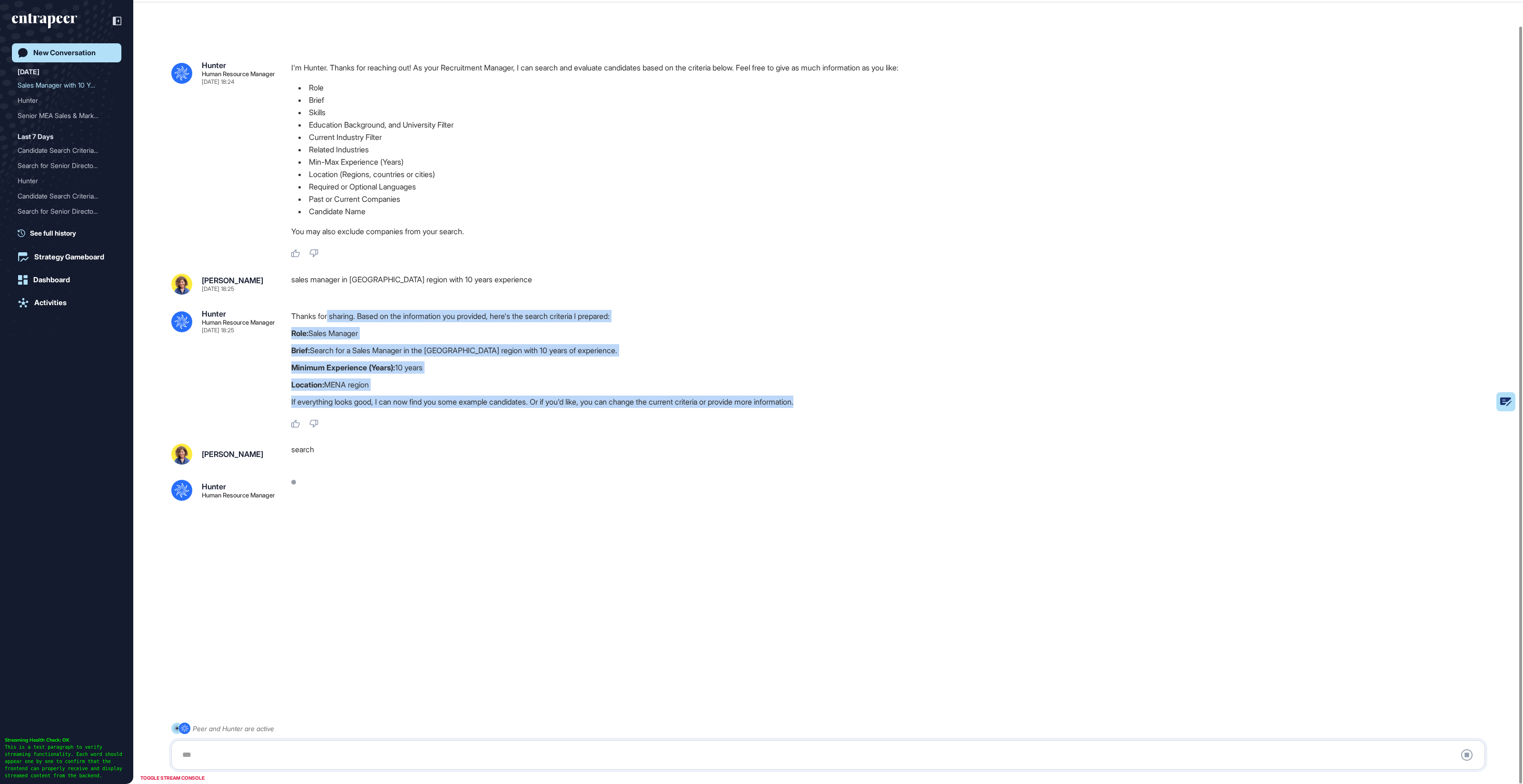
drag, startPoint x: 341, startPoint y: 317, endPoint x: 513, endPoint y: 412, distance: 196.5
click at [513, 412] on div "Thanks for sharing. Based on the information you provided, here's the search cr…" at bounding box center [892, 361] width 1201 height 103
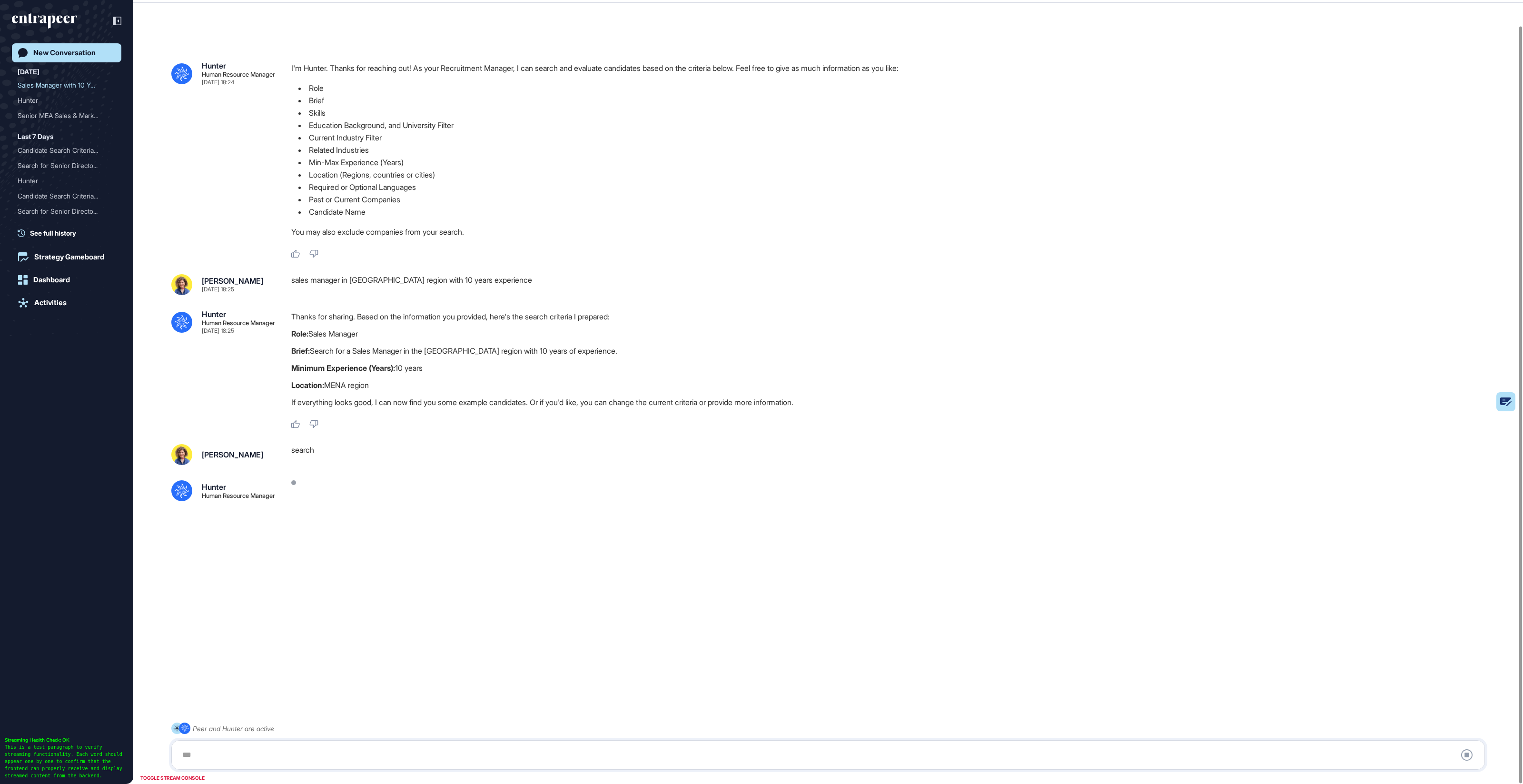
click at [606, 360] on div "Thanks for sharing. Based on the information you provided, here's the search cr…" at bounding box center [892, 361] width 1201 height 103
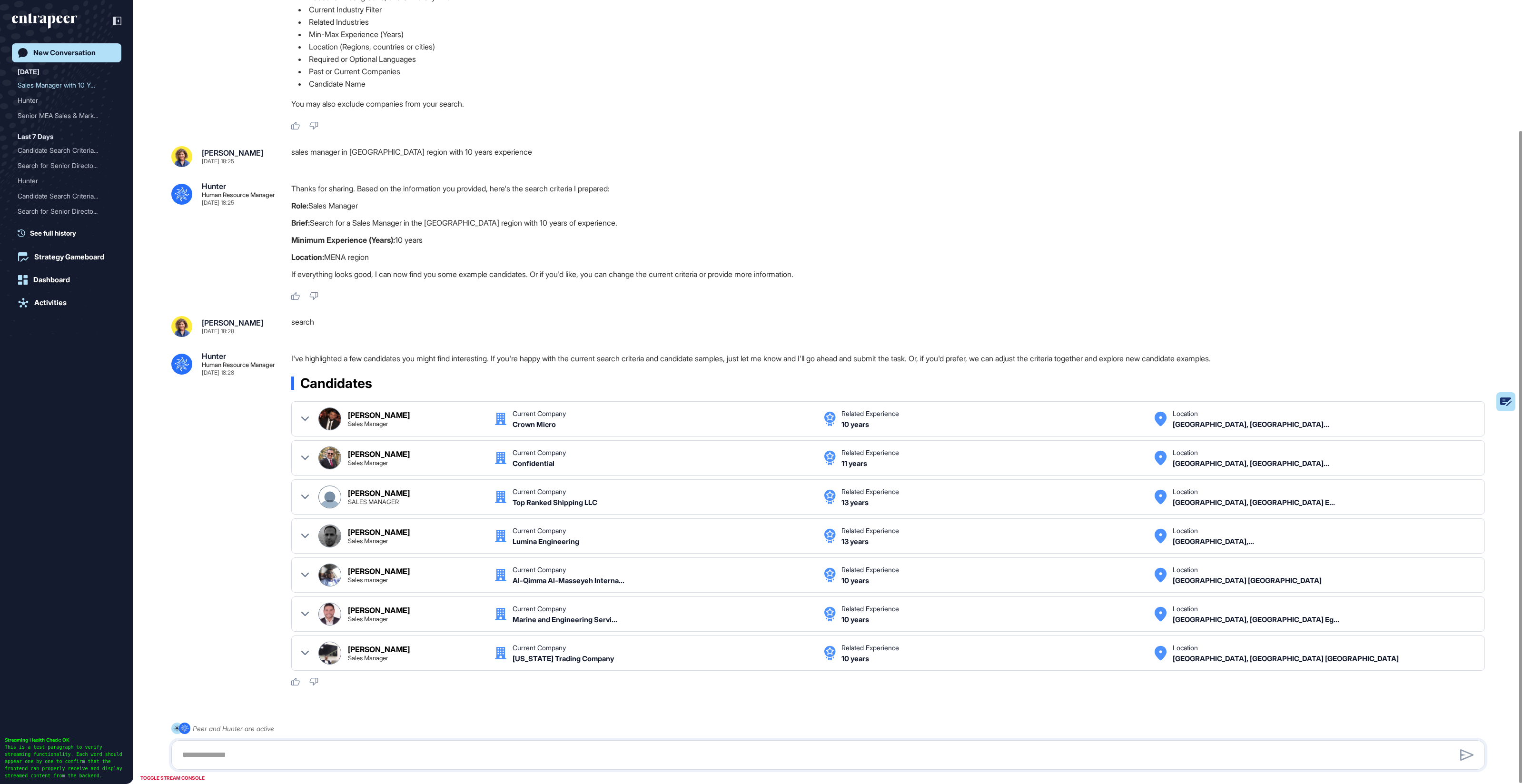
scroll to position [156, 0]
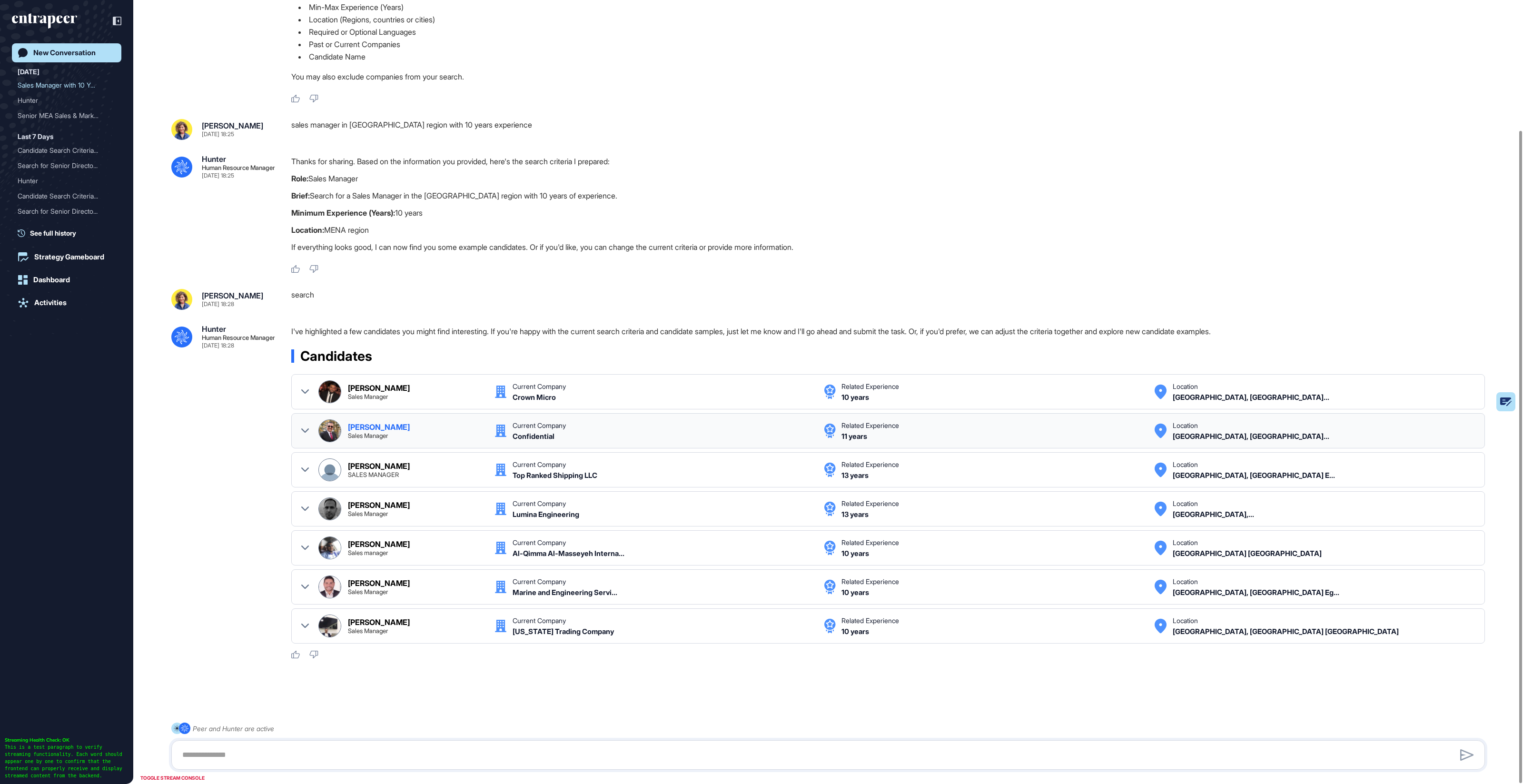
click at [305, 427] on icon at bounding box center [305, 431] width 8 height 8
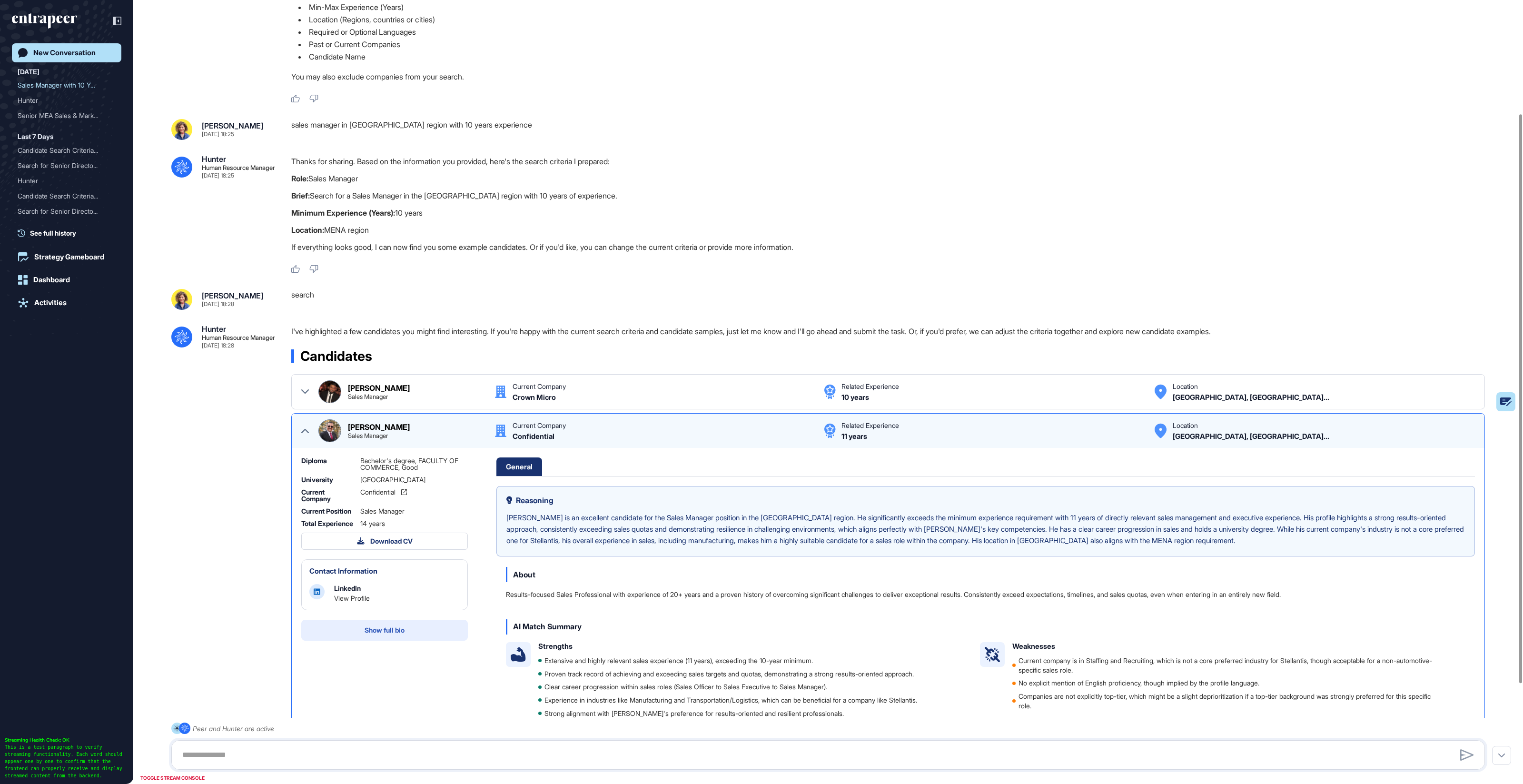
click at [385, 633] on span "Show full bio" at bounding box center [385, 631] width 40 height 7
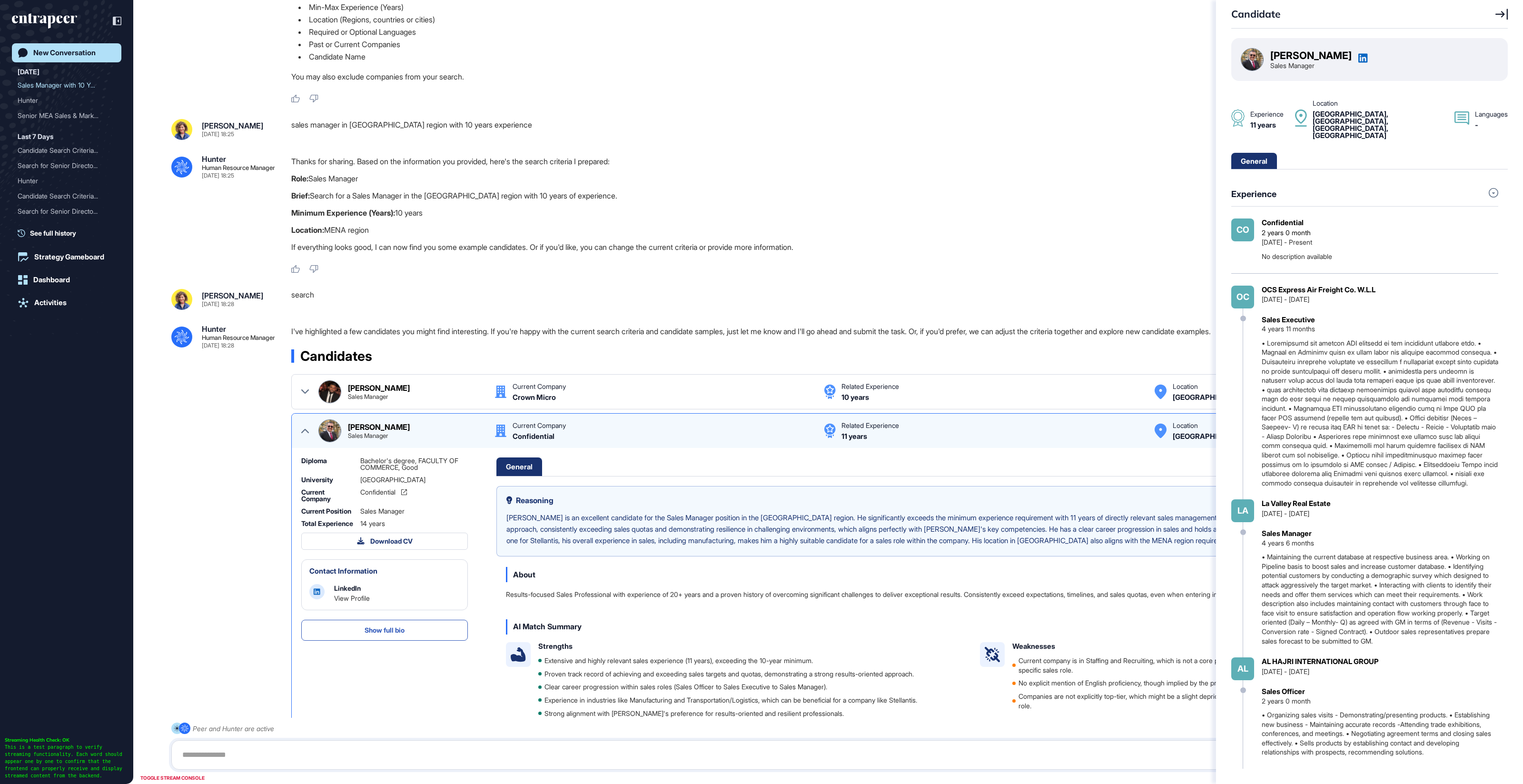
scroll to position [0, 0]
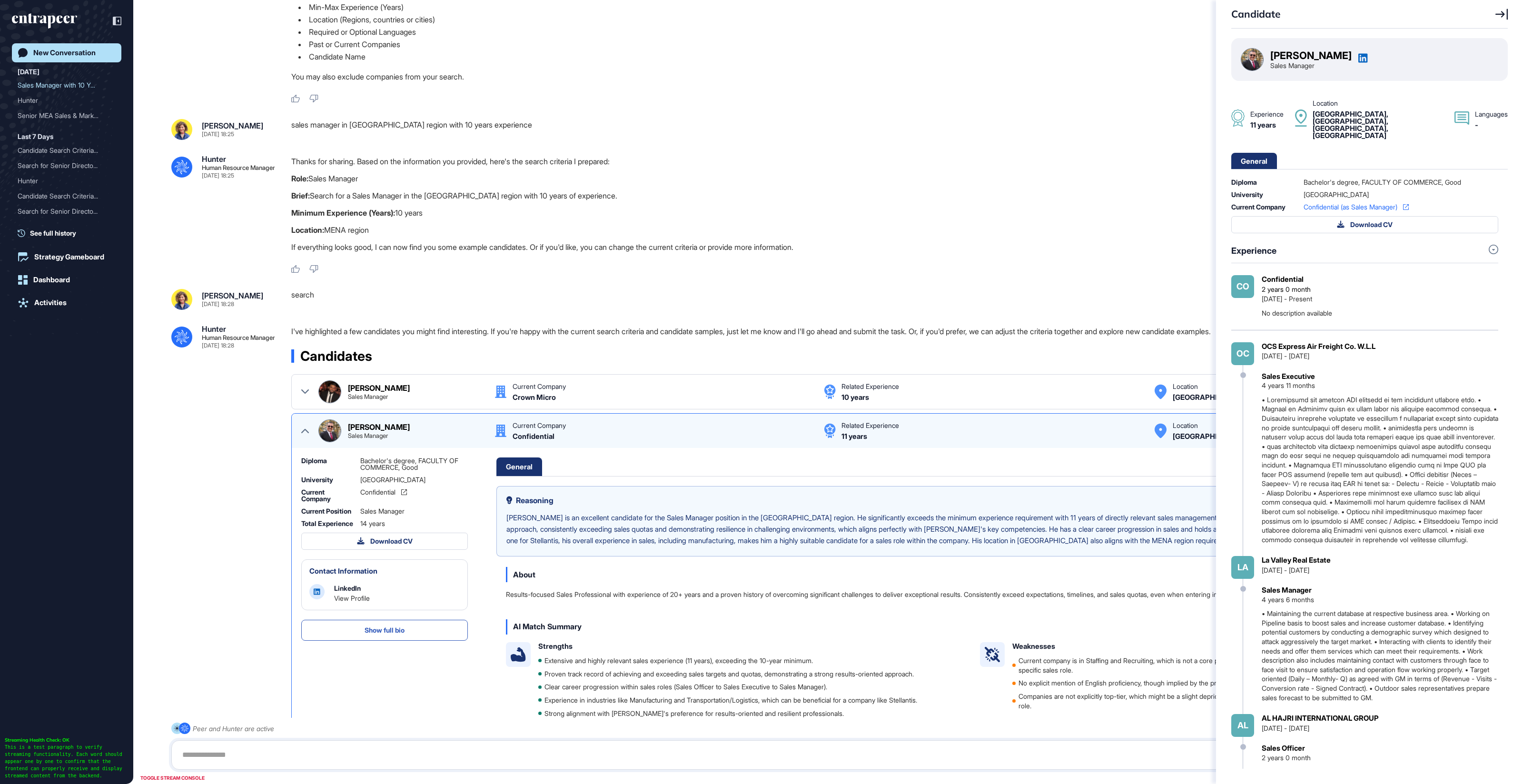
drag, startPoint x: 1504, startPoint y: 11, endPoint x: 1375, endPoint y: 41, distance: 132.4
click at [1504, 11] on icon at bounding box center [1502, 14] width 12 height 12
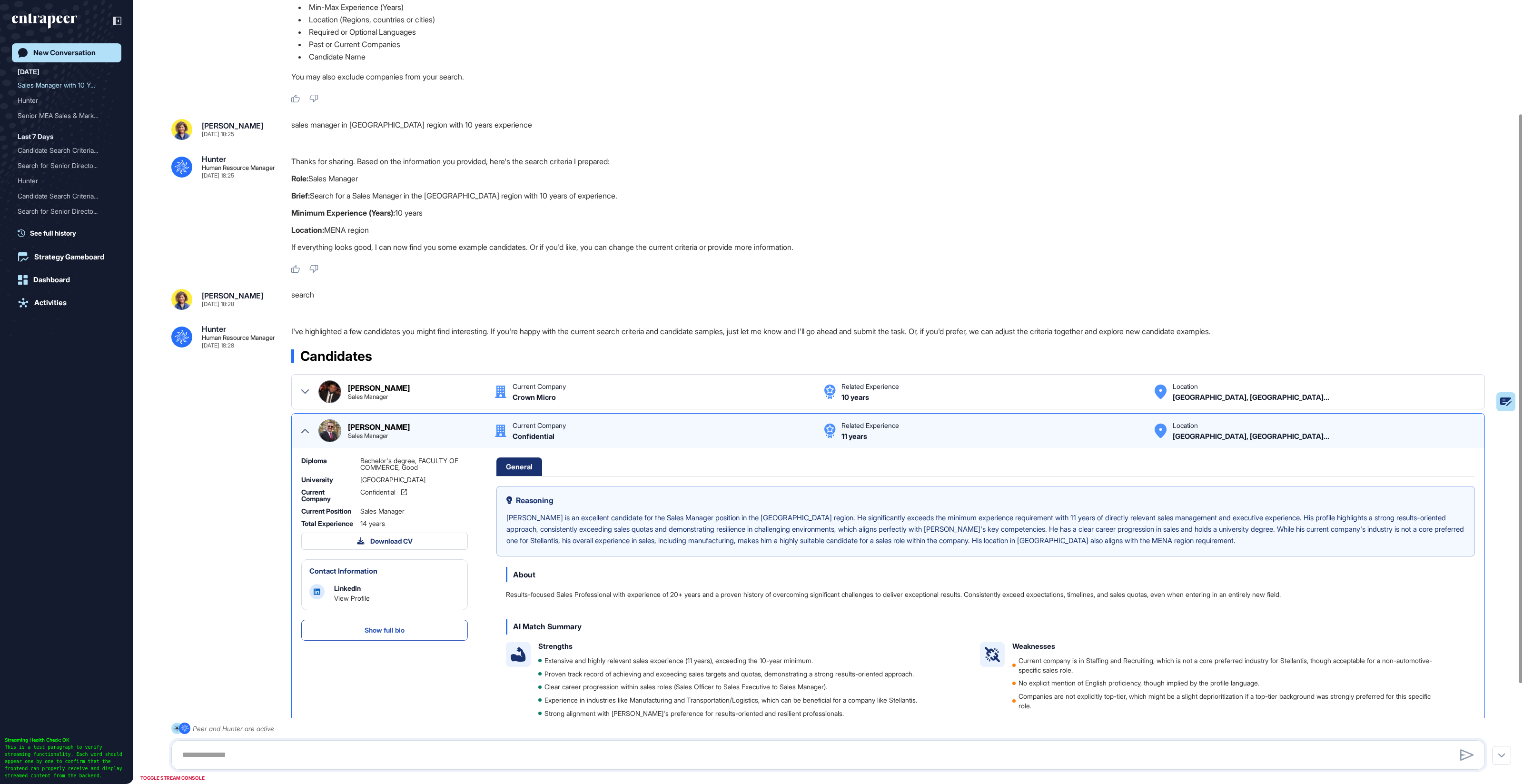
click at [310, 427] on div "Ahmed Abdelaty Sales Manager Current Company Confidential Related Experience 11…" at bounding box center [888, 431] width 1174 height 23
click at [303, 430] on icon at bounding box center [305, 431] width 8 height 8
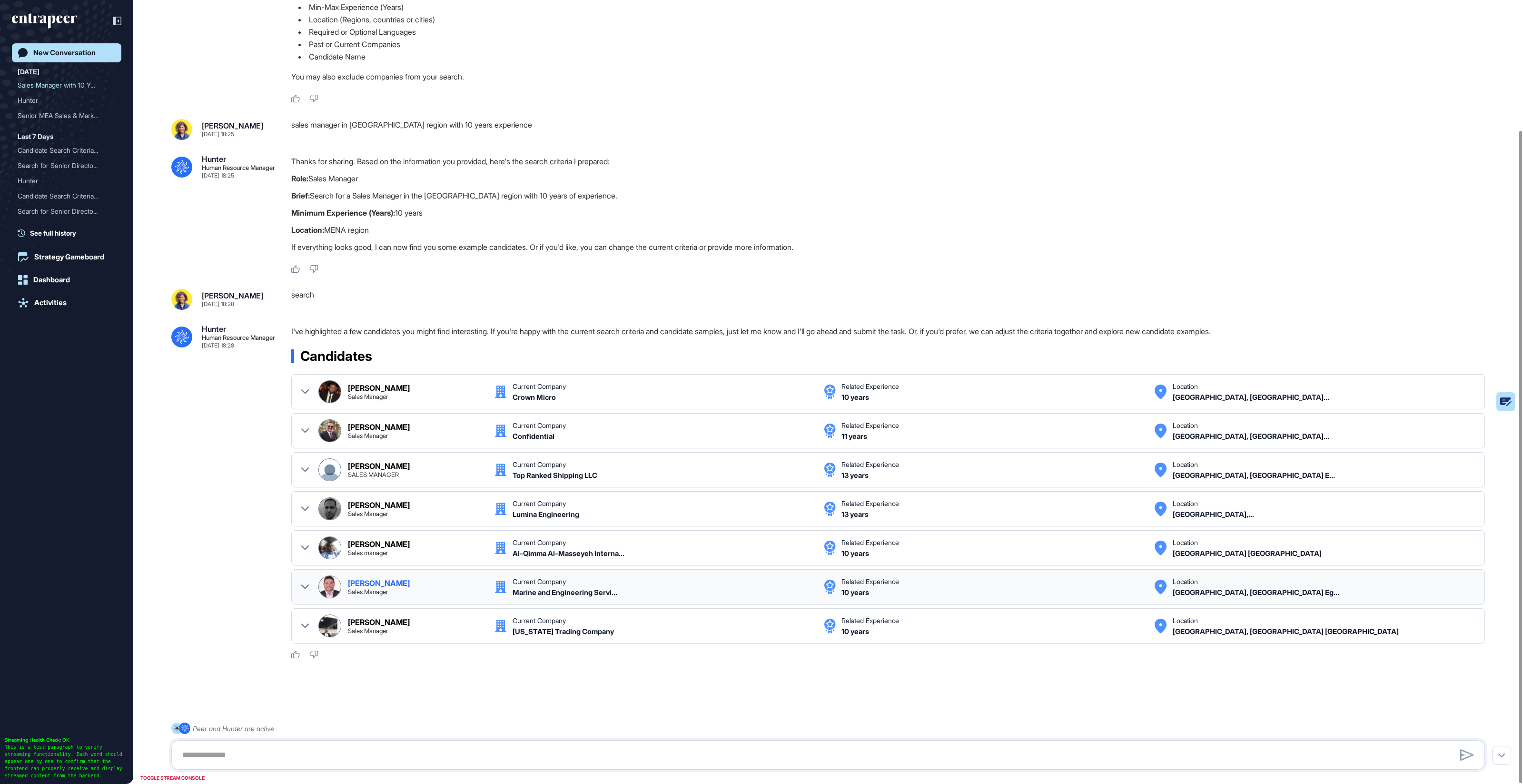
click at [303, 579] on div at bounding box center [305, 587] width 8 height 23
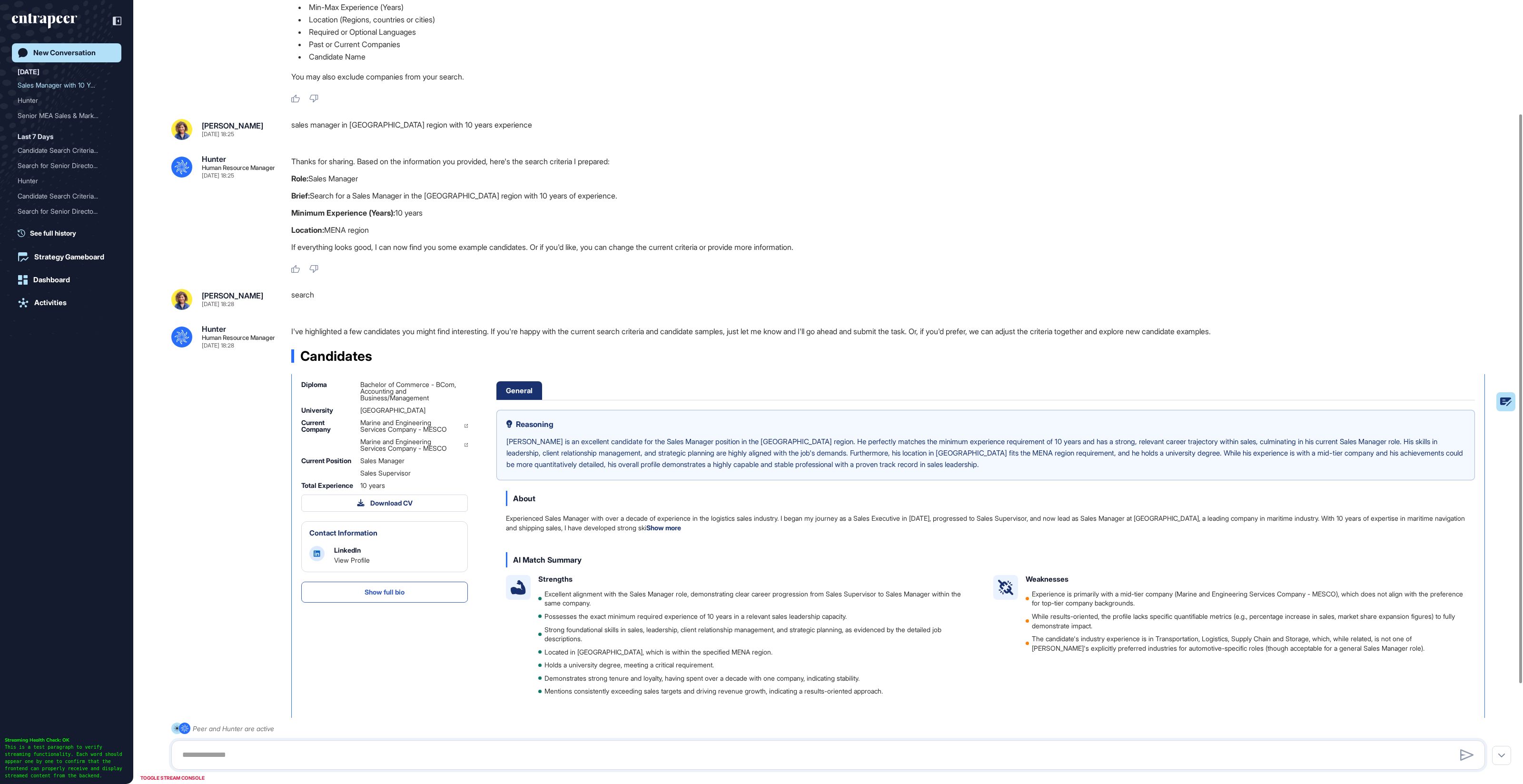
scroll to position [244, 0]
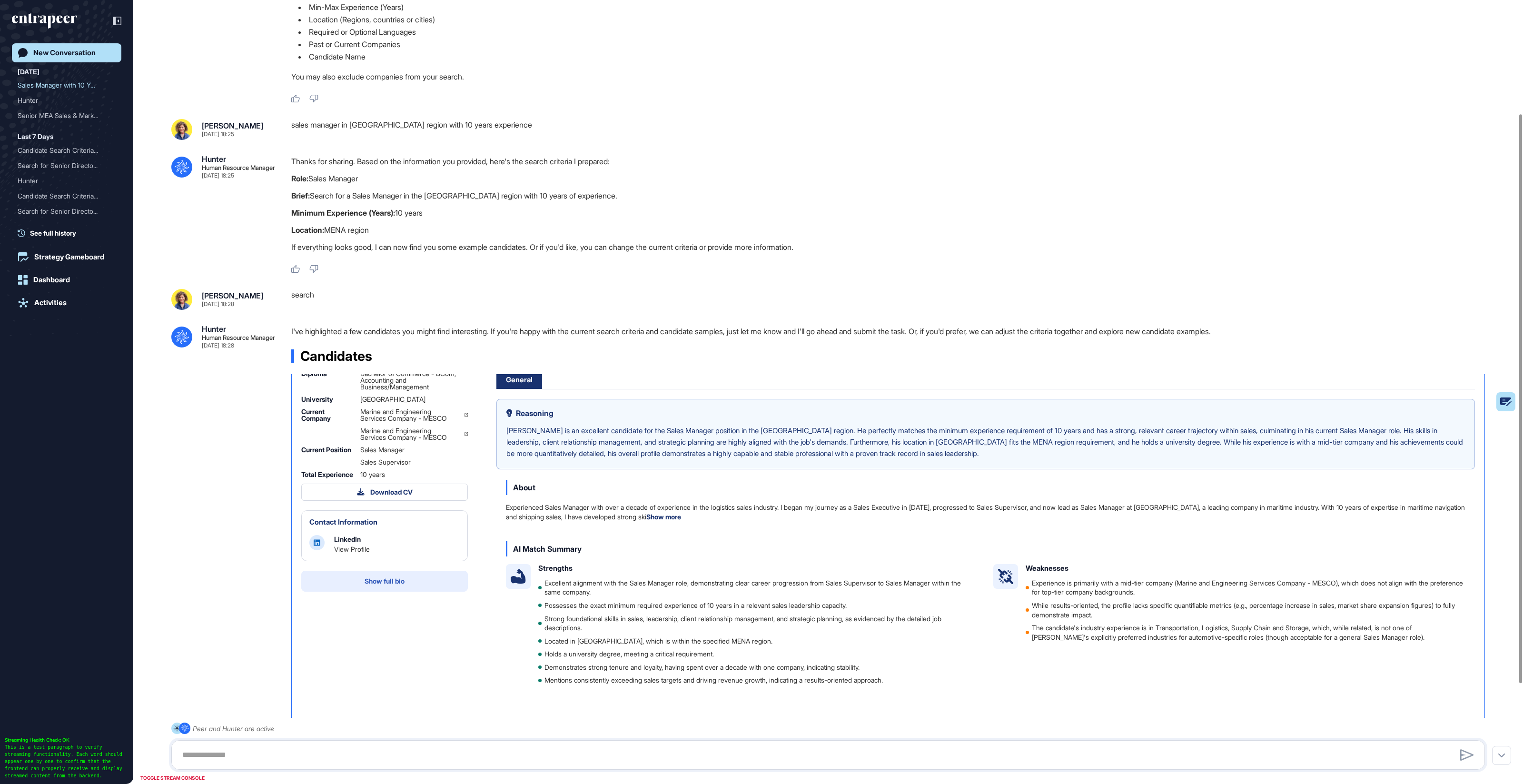
click at [348, 582] on button "Show full bio" at bounding box center [385, 581] width 167 height 21
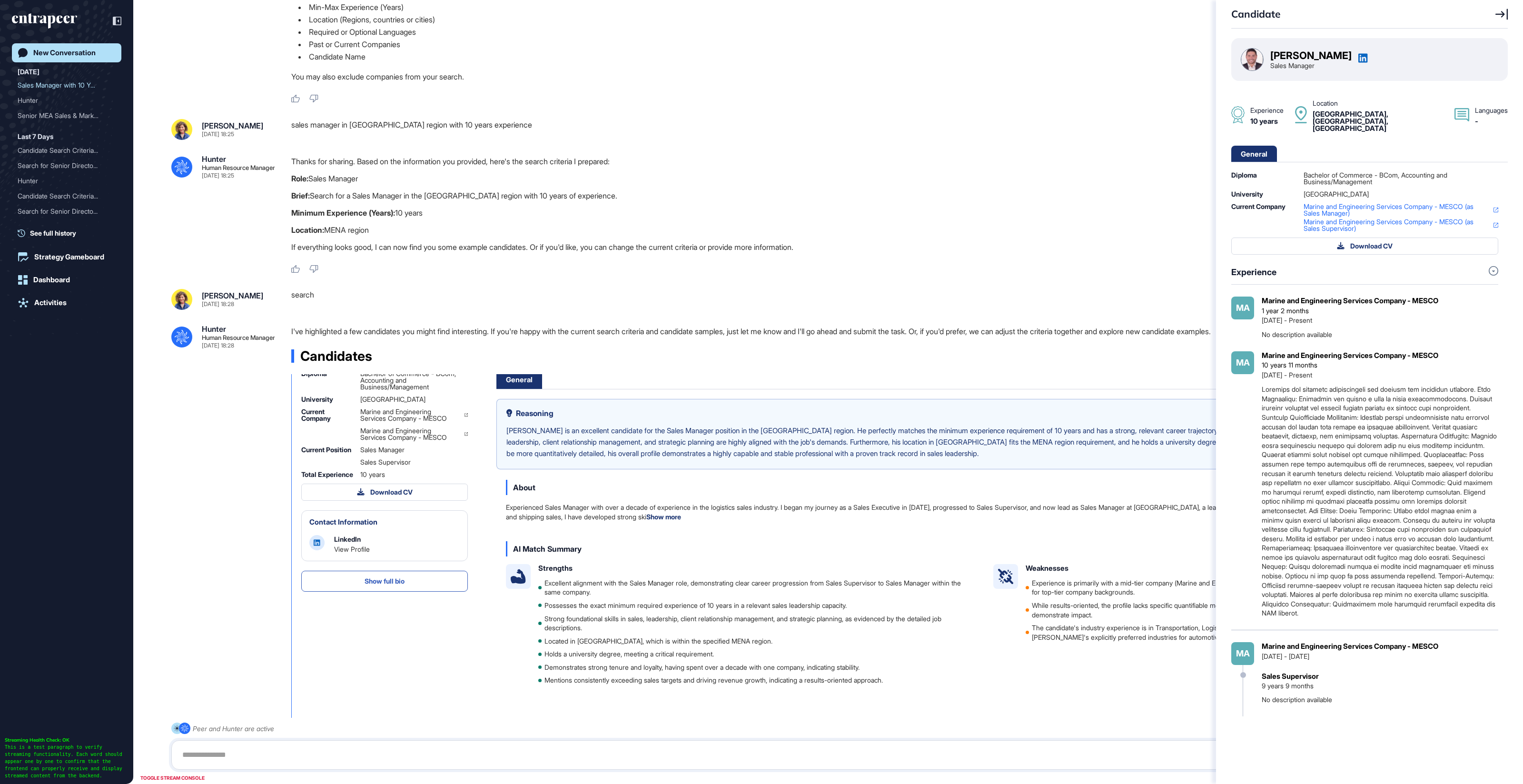
drag, startPoint x: 1506, startPoint y: 12, endPoint x: 1465, endPoint y: 17, distance: 41.3
click at [1506, 12] on icon at bounding box center [1502, 14] width 12 height 12
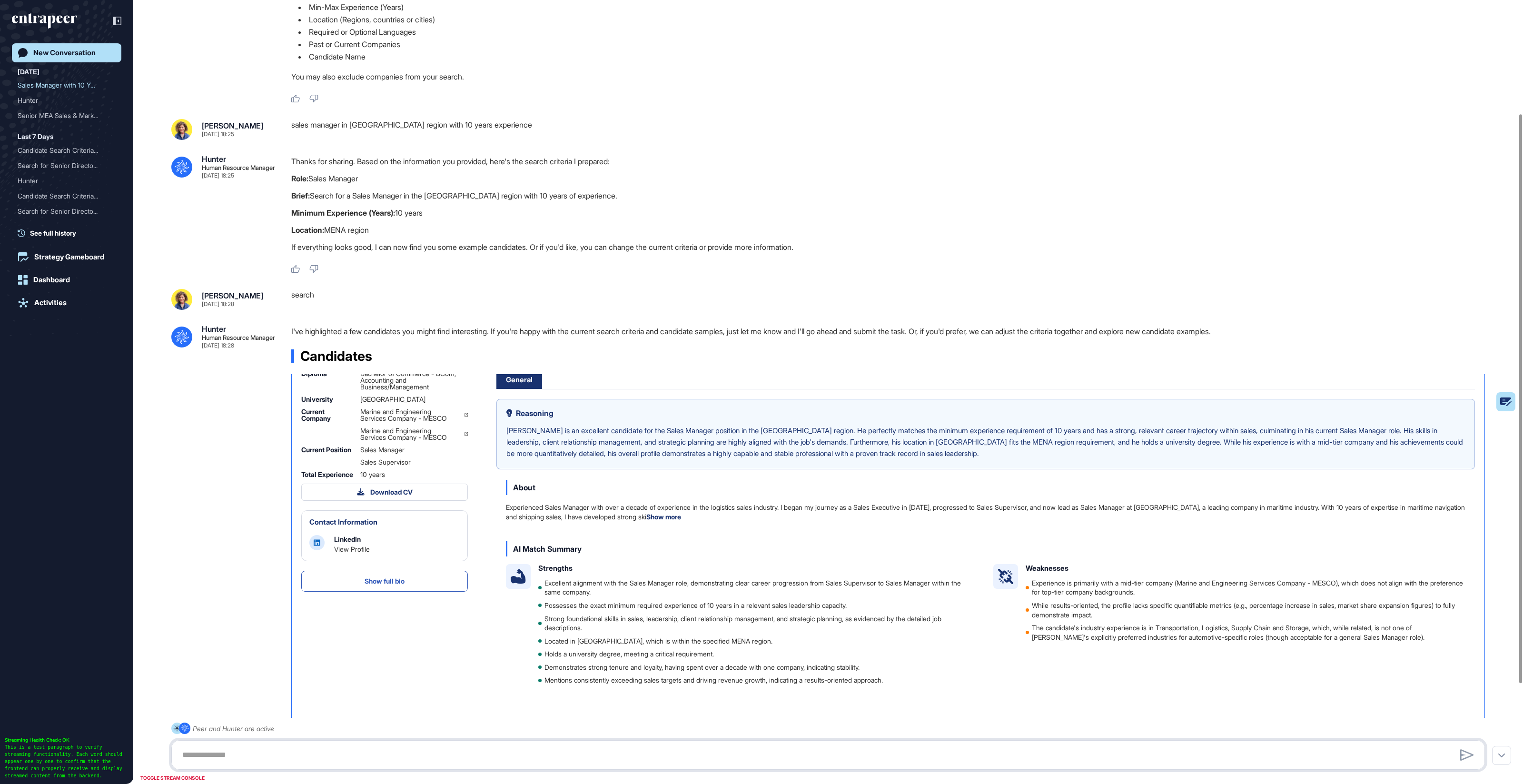
drag, startPoint x: 312, startPoint y: 757, endPoint x: 307, endPoint y: 750, distance: 8.6
click at [312, 757] on textarea at bounding box center [828, 754] width 1303 height 19
type textarea "*******"
type textarea "**********"
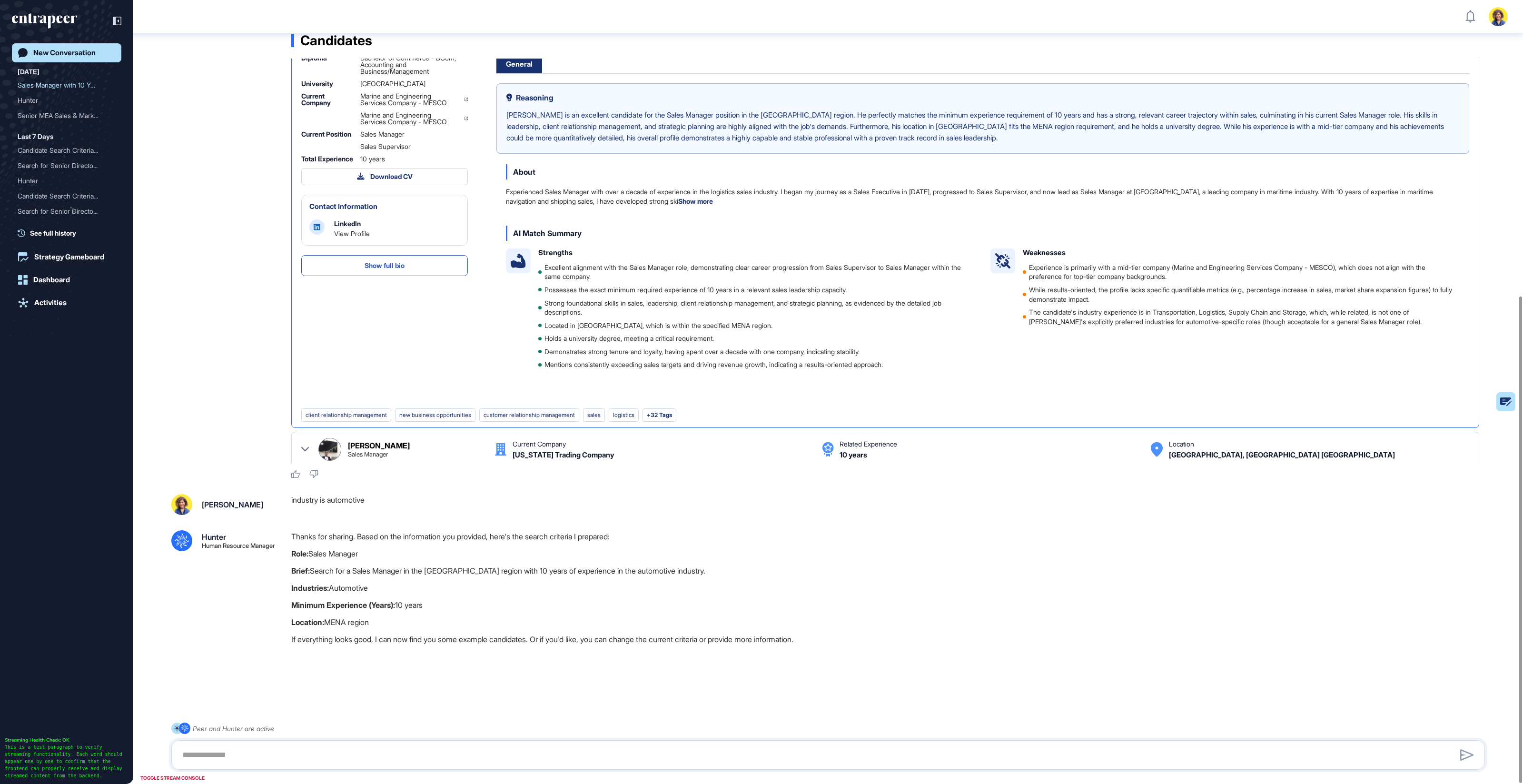
scroll to position [477, 0]
click at [225, 756] on textarea at bounding box center [828, 754] width 1303 height 19
type textarea "******"
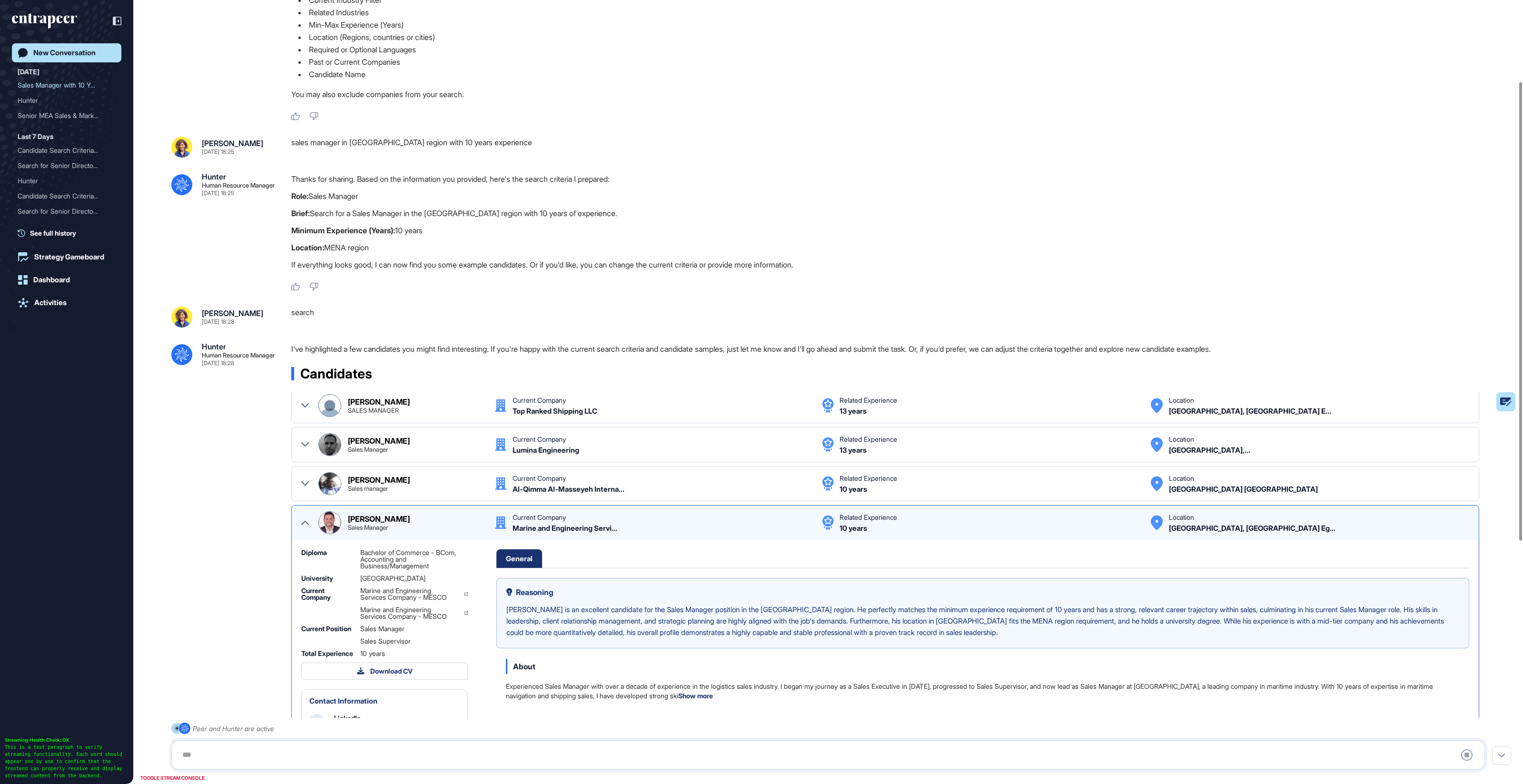
scroll to position [82, 0]
click at [307, 520] on icon at bounding box center [305, 522] width 8 height 8
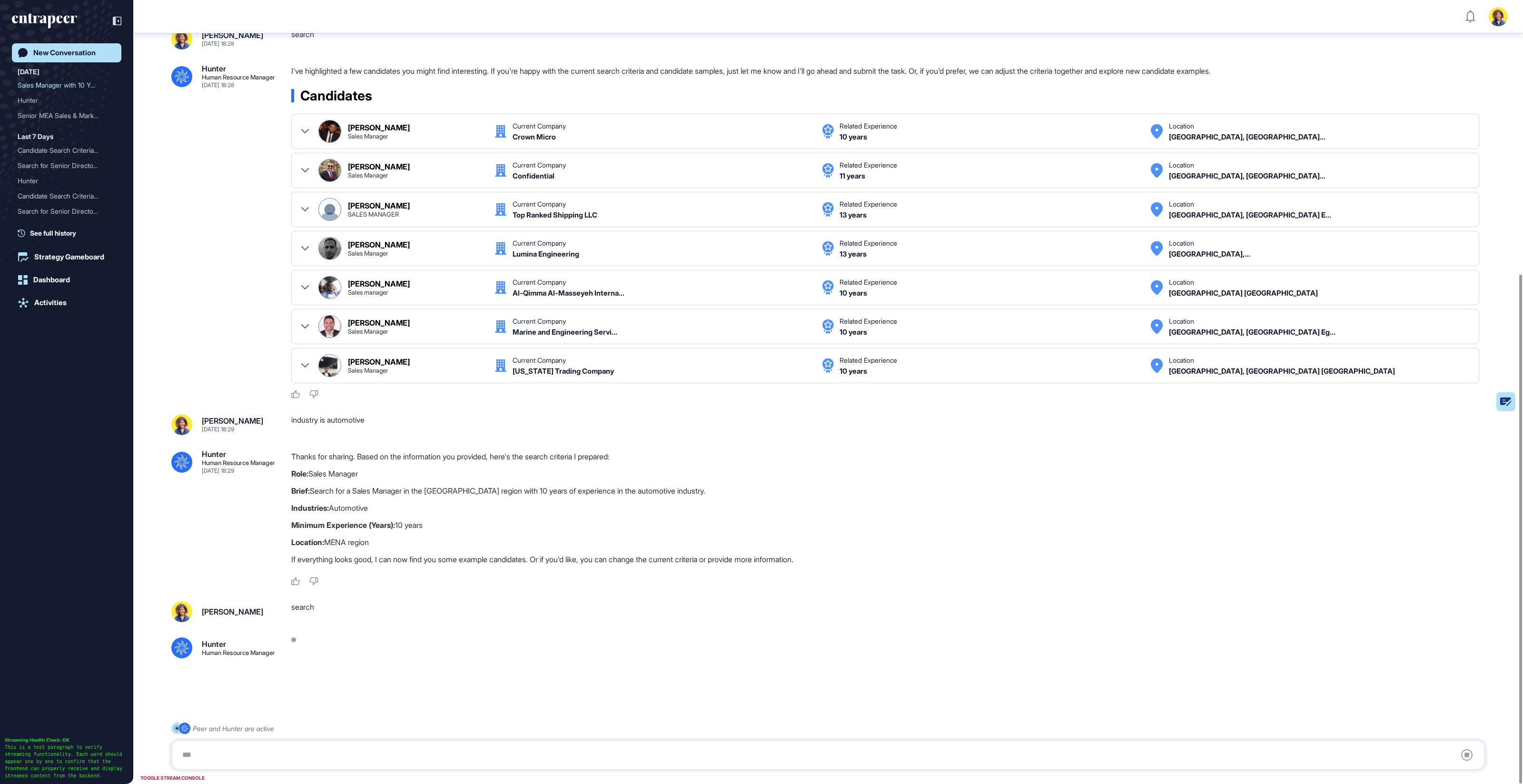
scroll to position [421, 0]
drag, startPoint x: 364, startPoint y: 510, endPoint x: 431, endPoint y: 512, distance: 67.0
click at [431, 512] on div ".cls-2{fill:#fff} Hunter Human Resource Manager Oct 15, 2025 18:29 Thanks for s…" at bounding box center [828, 517] width 1314 height 136
click at [402, 510] on p "Industries: Automotive" at bounding box center [892, 508] width 1201 height 12
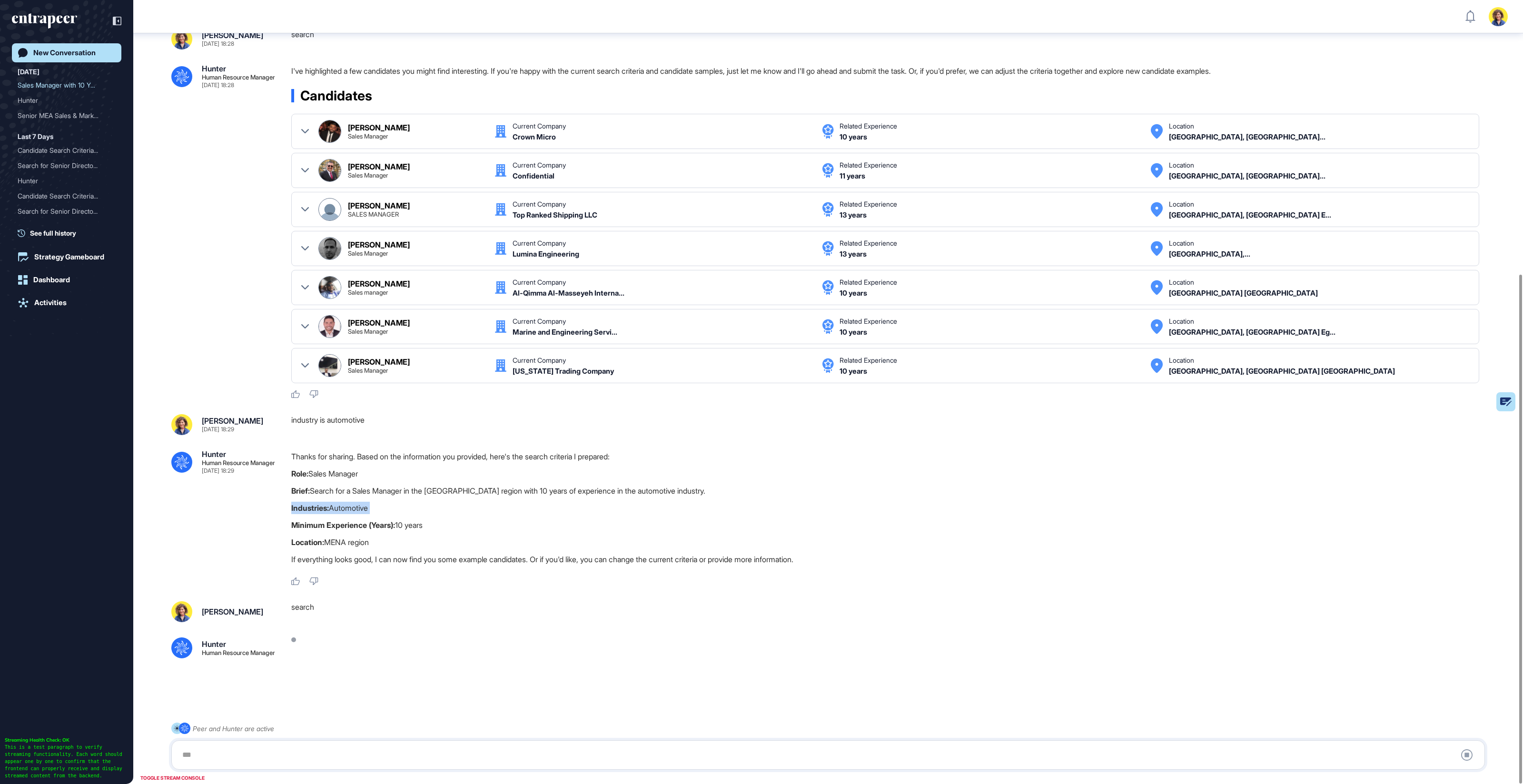
click at [402, 510] on p "Industries: Automotive" at bounding box center [892, 508] width 1201 height 12
click at [432, 493] on p "Brief: Search for a Sales Manager in the MENA region with 10 years of experienc…" at bounding box center [892, 491] width 1201 height 12
drag, startPoint x: 371, startPoint y: 538, endPoint x: 294, endPoint y: 535, distance: 77.1
click at [294, 536] on p "Location: MENA region" at bounding box center [892, 542] width 1201 height 12
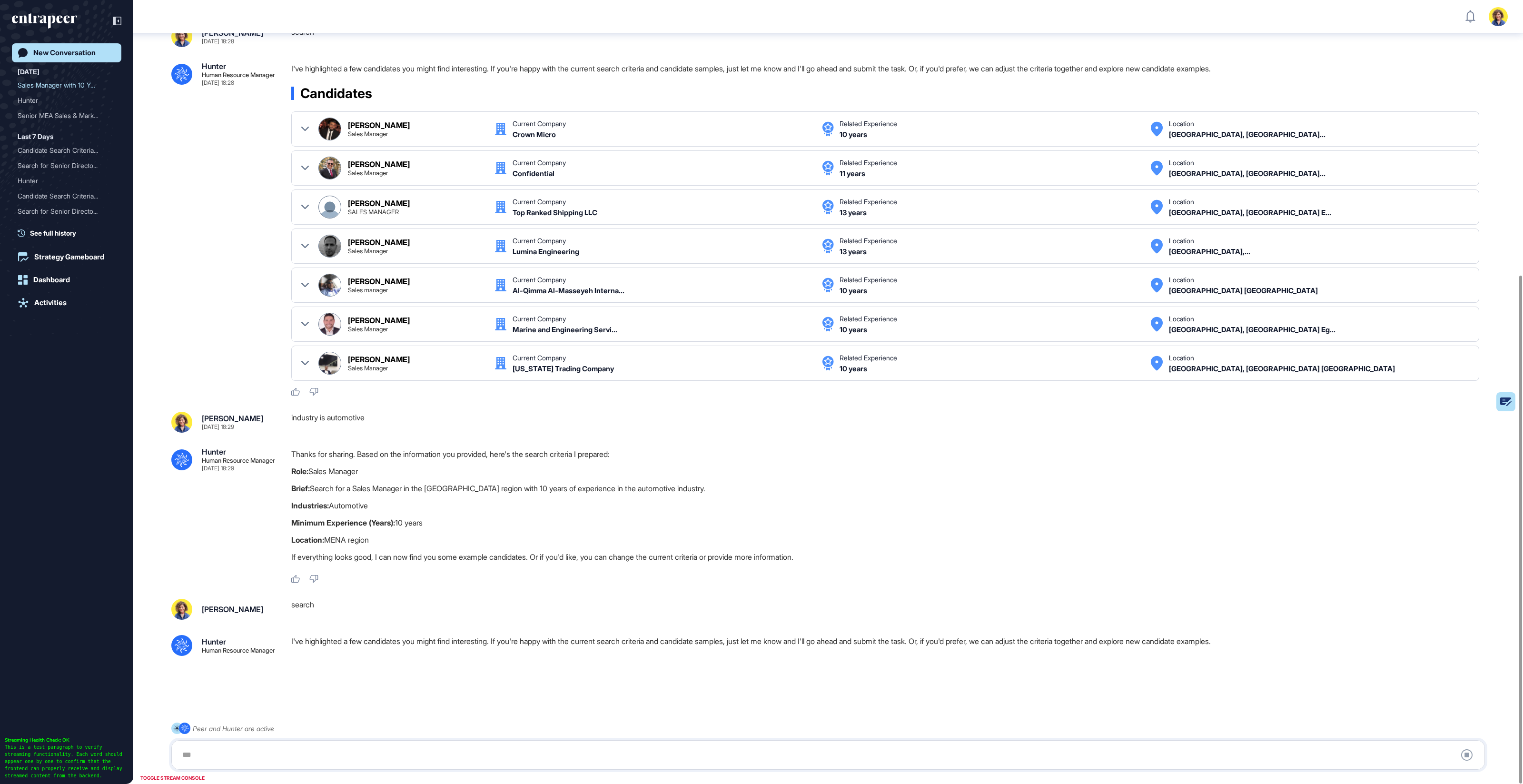
click at [640, 535] on p "Location: MENA region" at bounding box center [892, 539] width 1201 height 12
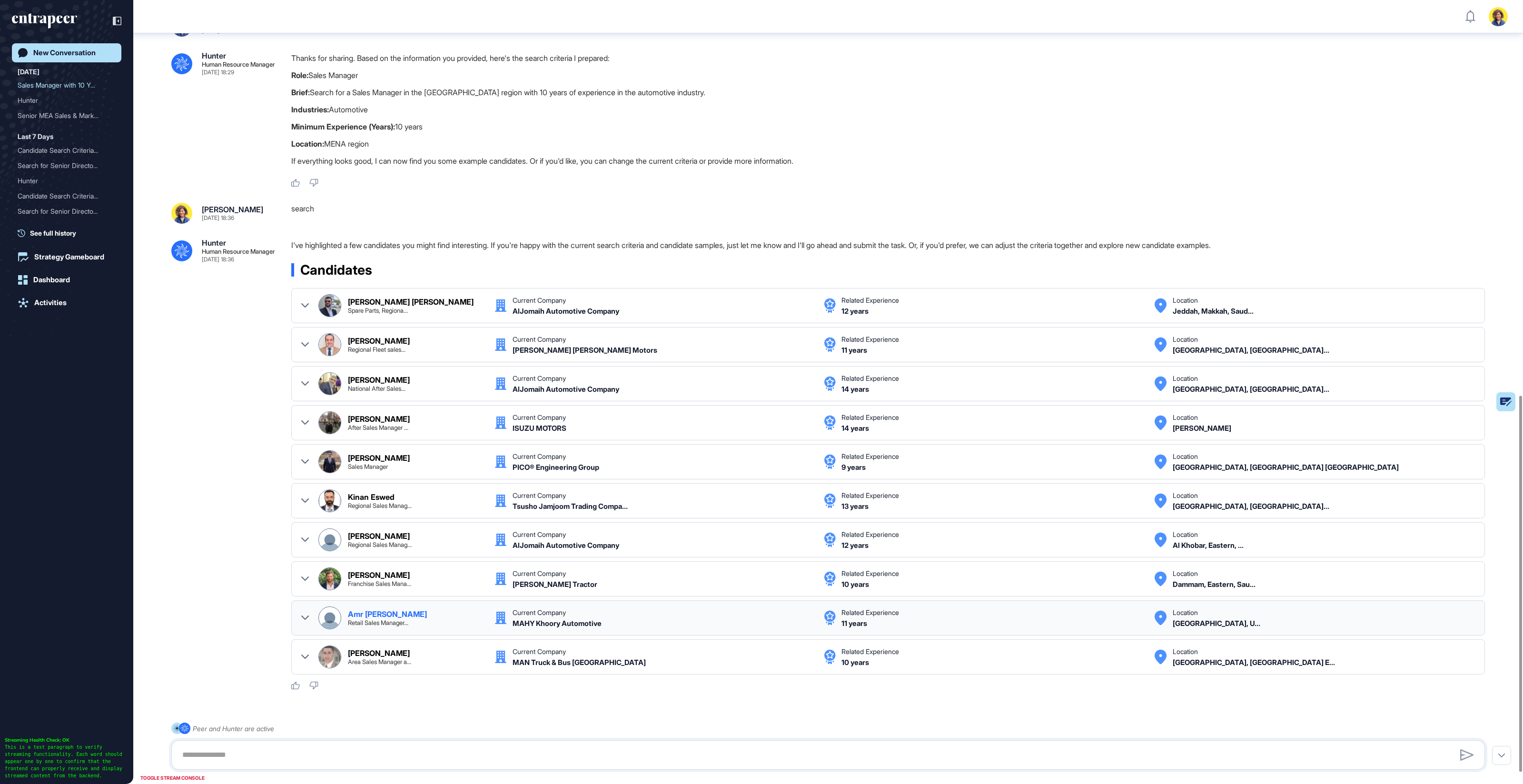
scroll to position [824, 0]
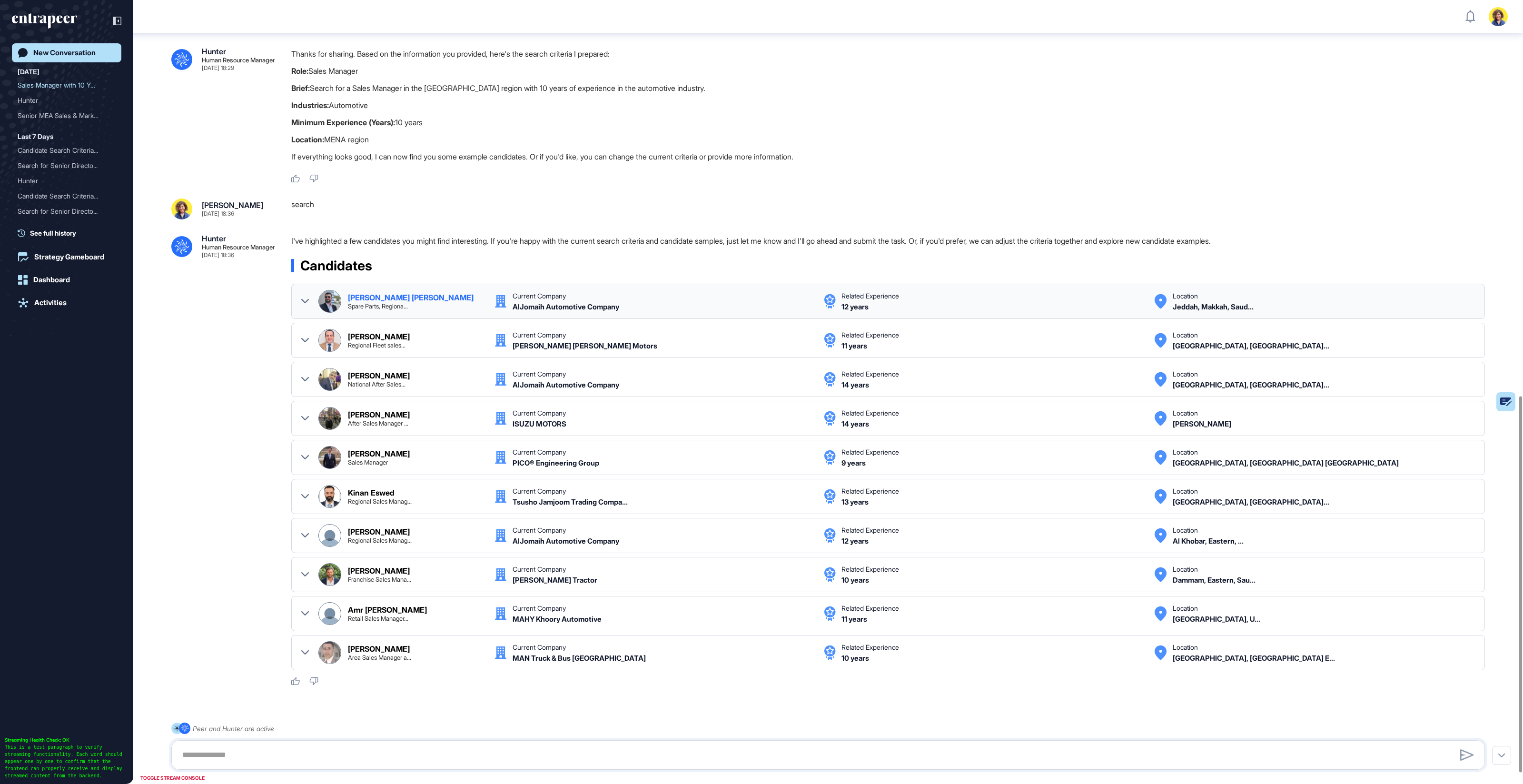
click at [309, 297] on div "Ahmed Abu Zeid Spare Parts, Regiona... Current Company AlJomaih Automotive Comp…" at bounding box center [888, 301] width 1174 height 23
click at [306, 298] on icon at bounding box center [305, 301] width 8 height 8
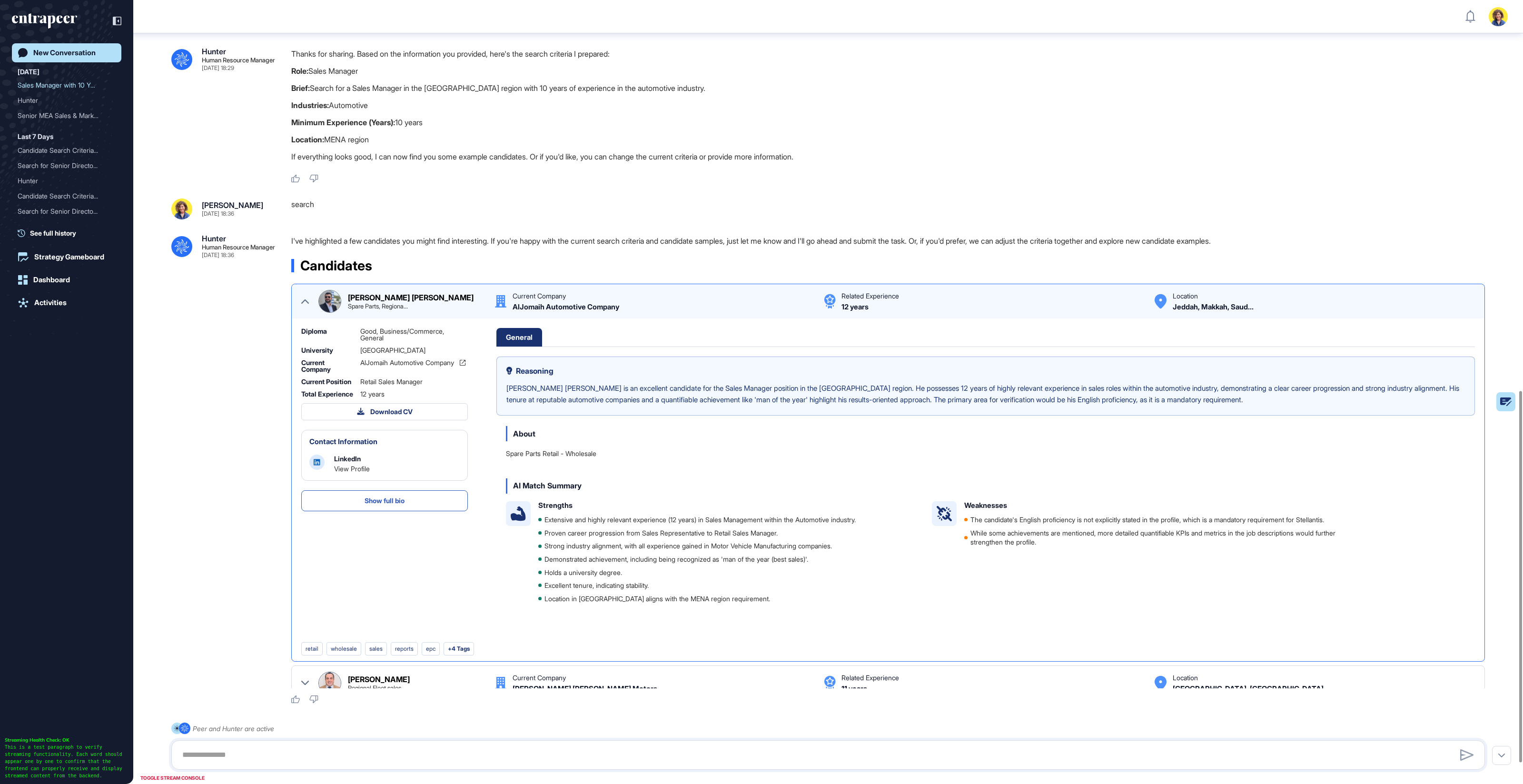
click at [385, 504] on span "Show full bio" at bounding box center [385, 501] width 40 height 7
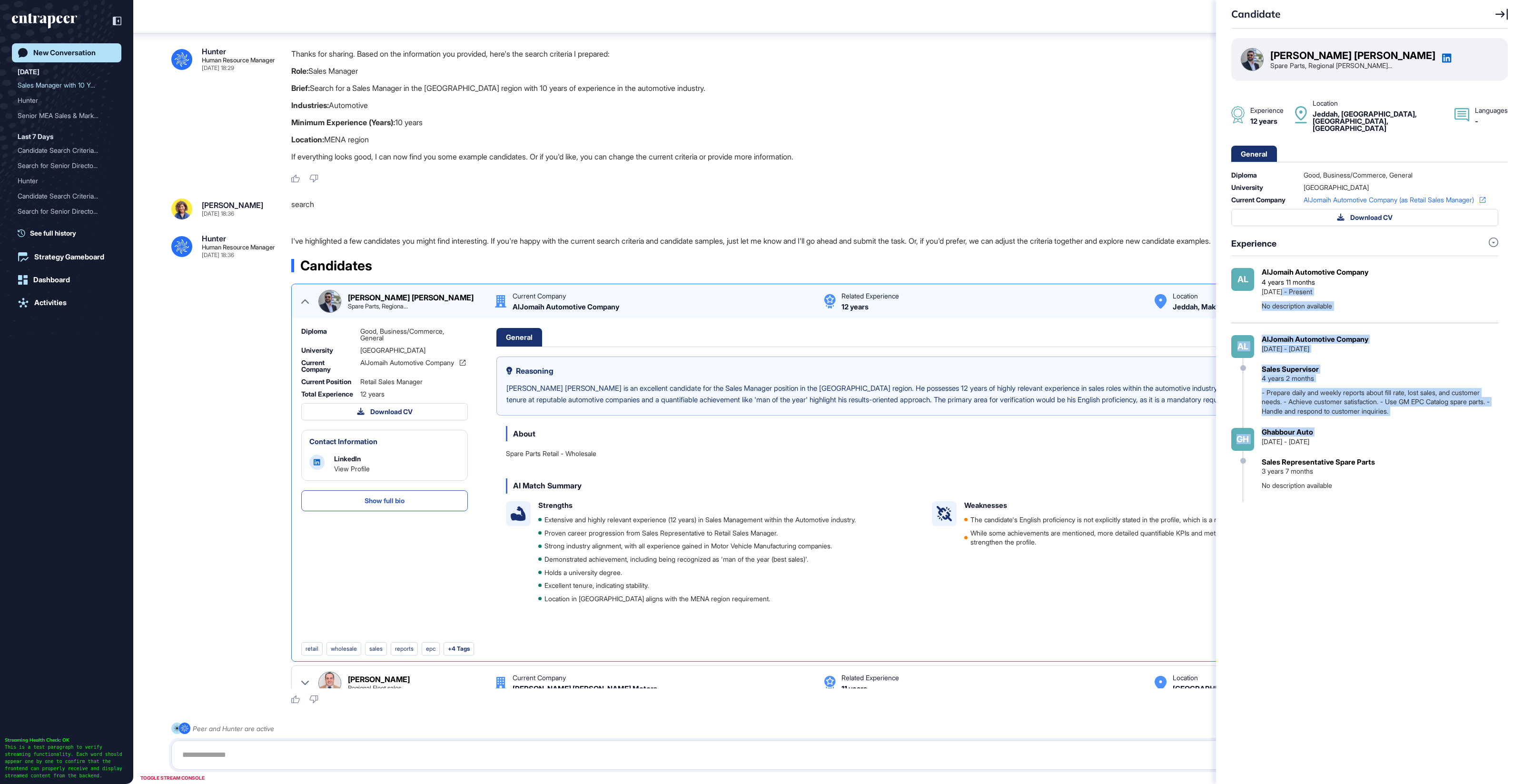
drag, startPoint x: 1325, startPoint y: 431, endPoint x: 1286, endPoint y: 297, distance: 139.6
click at [1285, 291] on div "Al AlJomaih Automotive Company 4 years 11 months Nov 2020 - Present No descript…" at bounding box center [1364, 384] width 267 height 234
click at [1356, 488] on div "Sales Representative Spare Parts 3 years 7 months No description available" at bounding box center [1318, 474] width 113 height 33
click at [304, 297] on div "Candidate Ahmed Abu Zeid Spare Parts, Regional Sal... Experience 12 years Locat…" at bounding box center [761, 392] width 1523 height 784
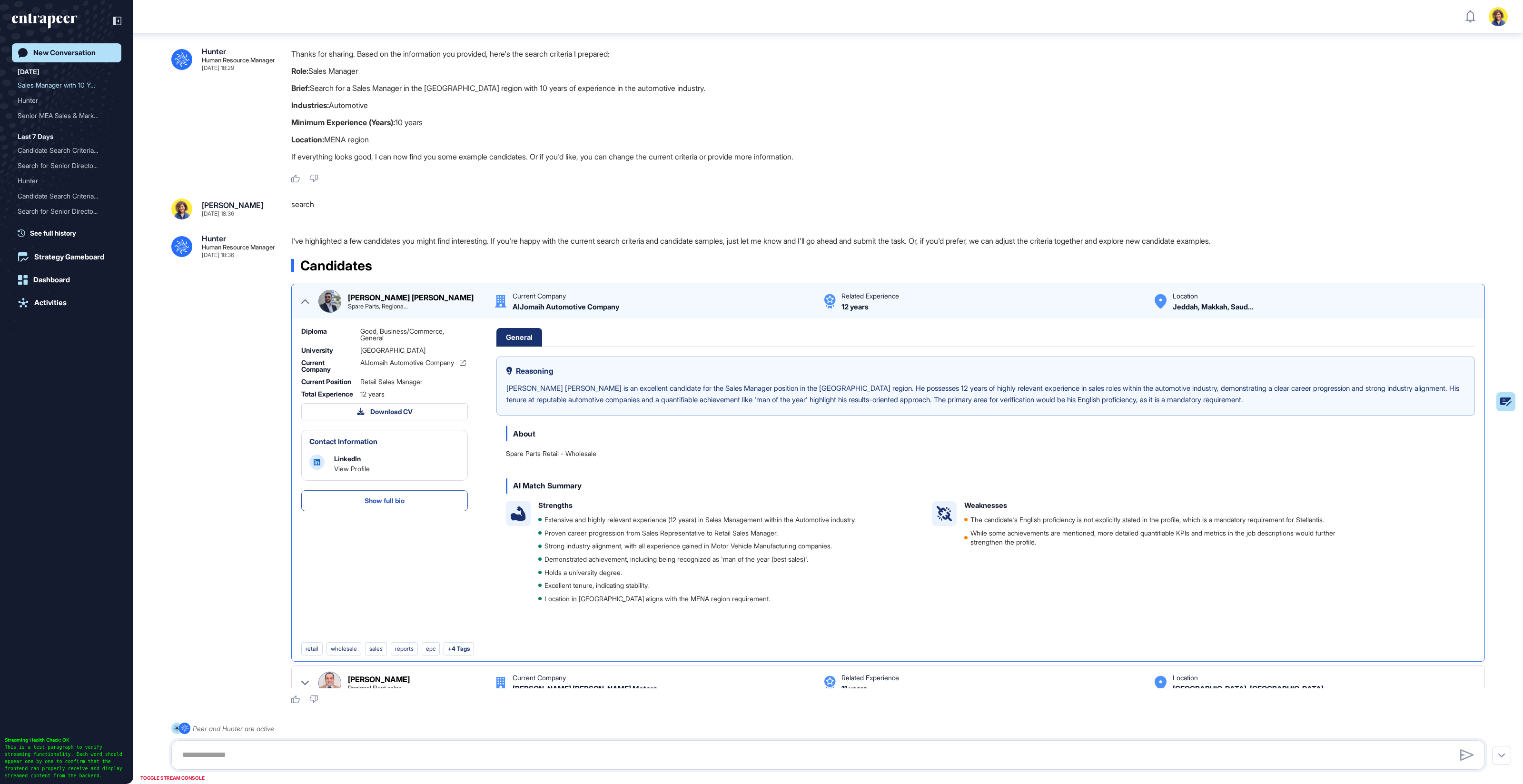
click at [304, 298] on icon at bounding box center [305, 301] width 8 height 8
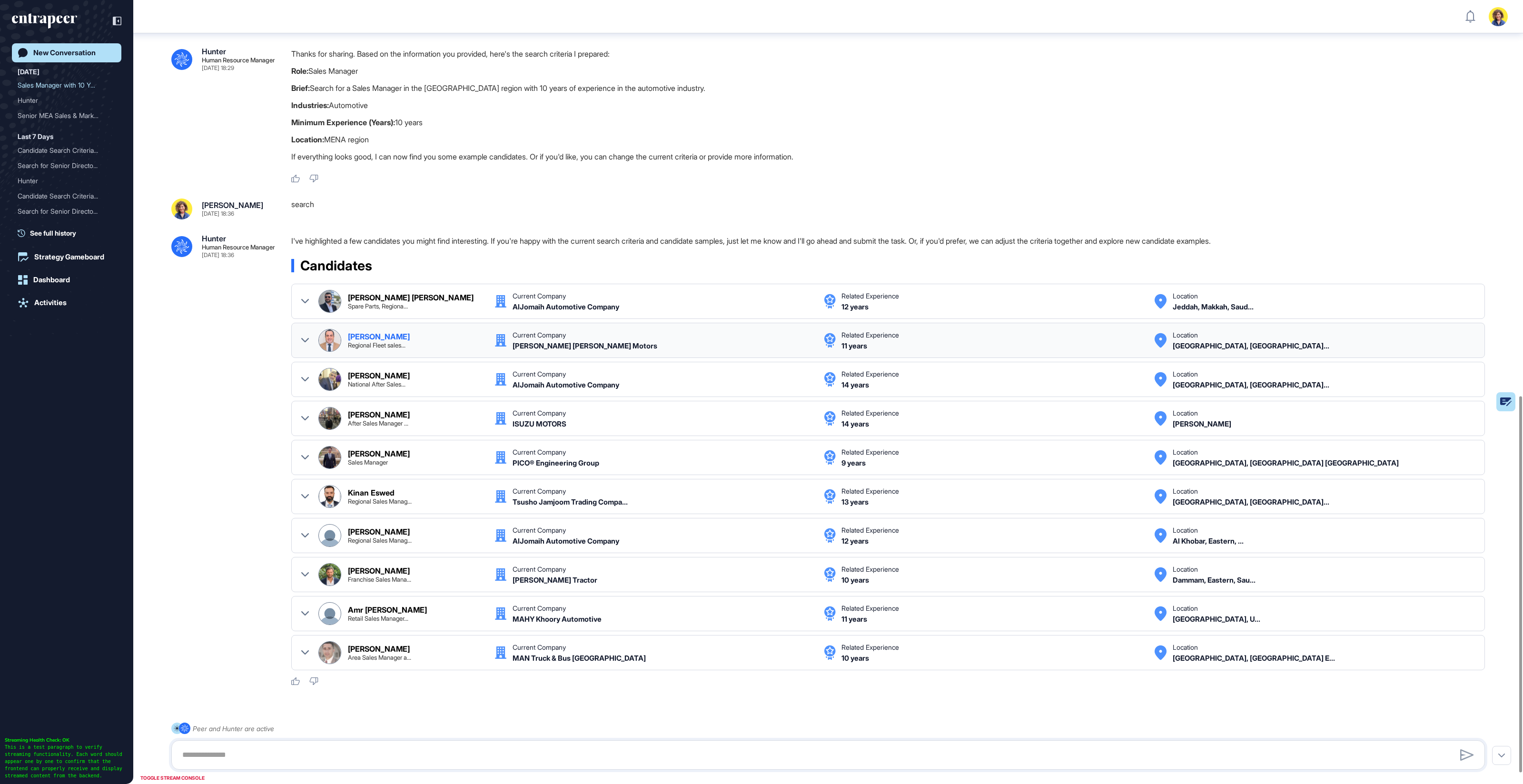
click at [306, 333] on div at bounding box center [305, 340] width 8 height 23
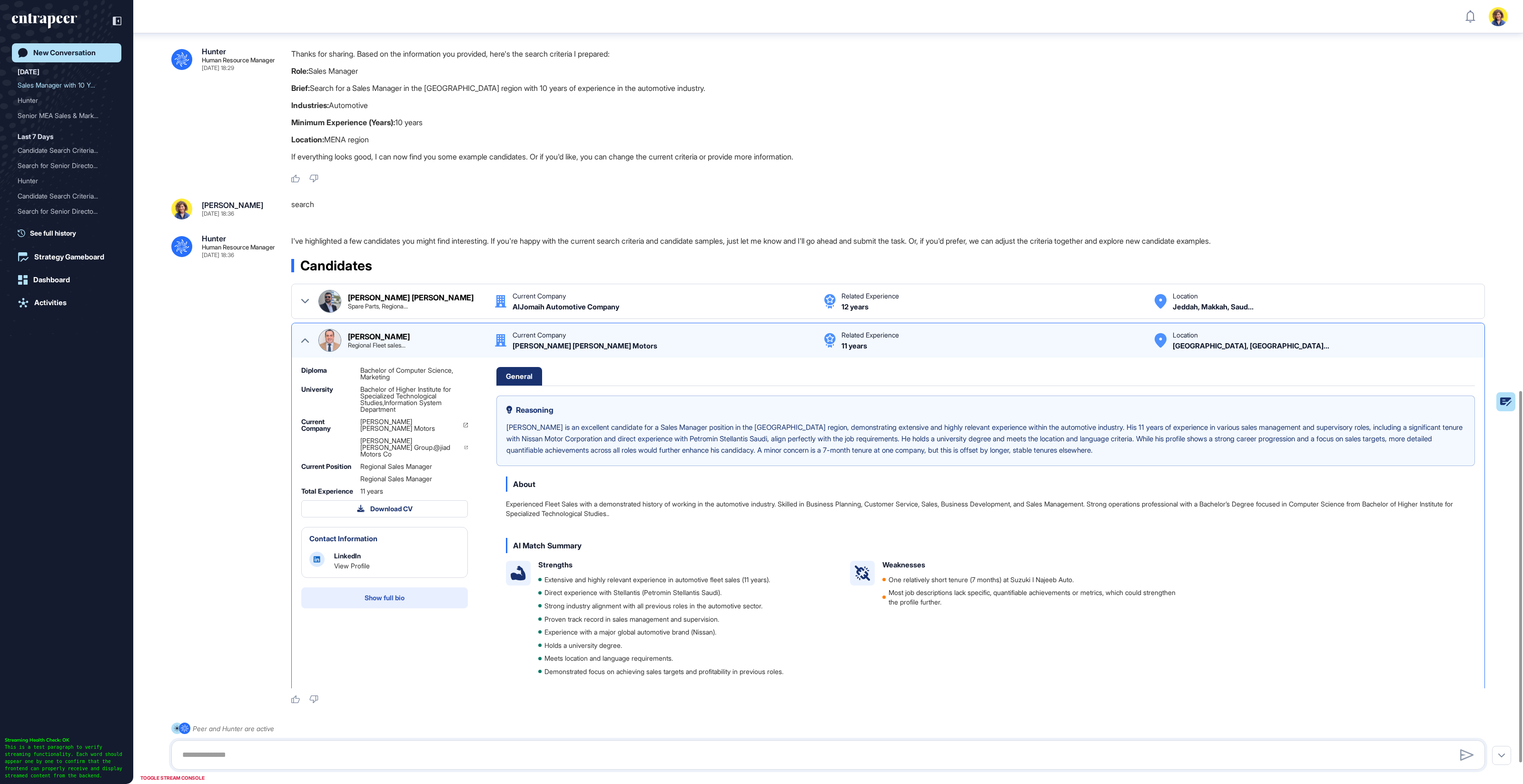
click at [372, 597] on span "Show full bio" at bounding box center [385, 598] width 40 height 7
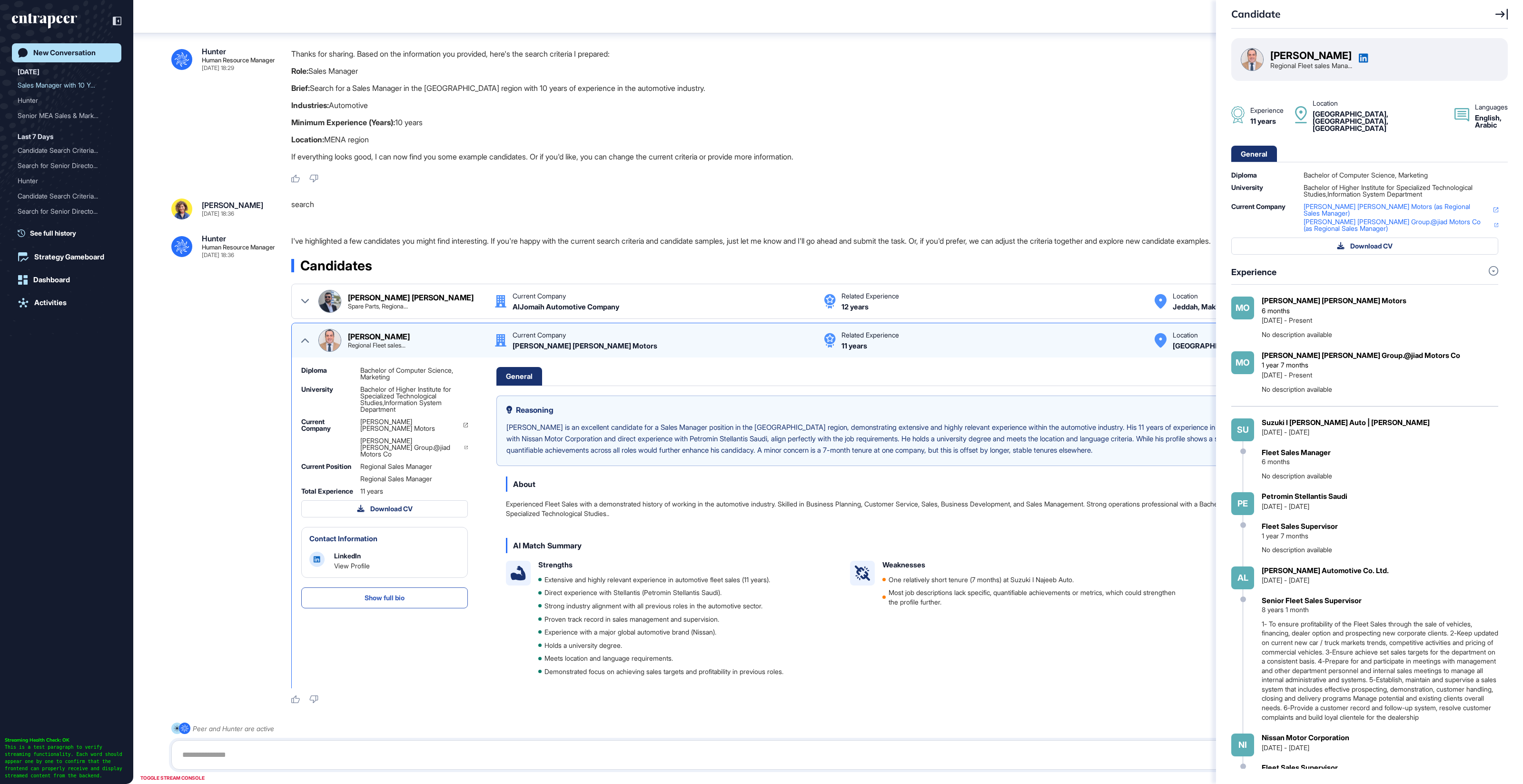
scroll to position [41, 0]
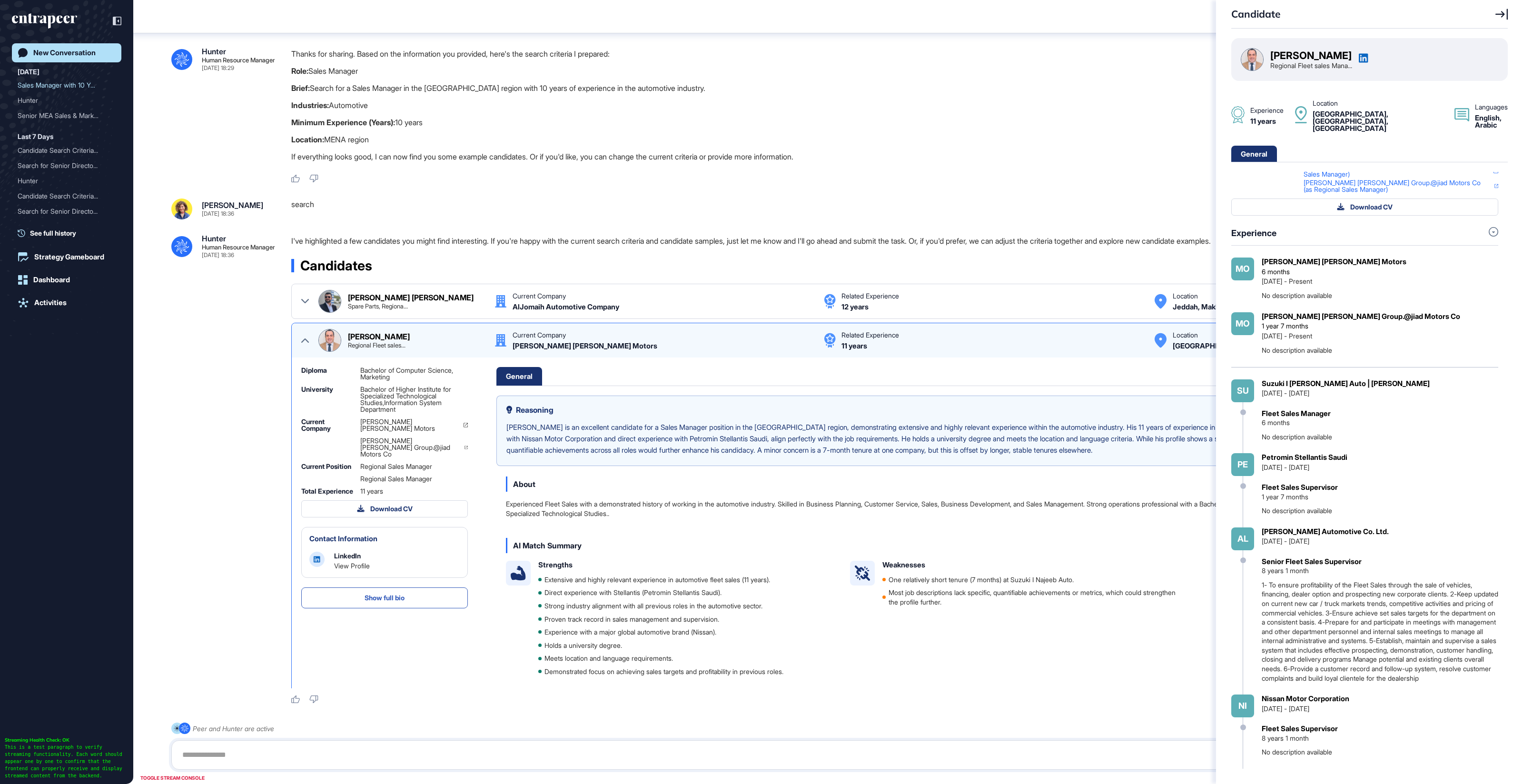
click at [307, 339] on div "Candidate Ahmed Saied Abo Aalatta Regional Fleet sales Mana... Experience 11 ye…" at bounding box center [761, 392] width 1523 height 784
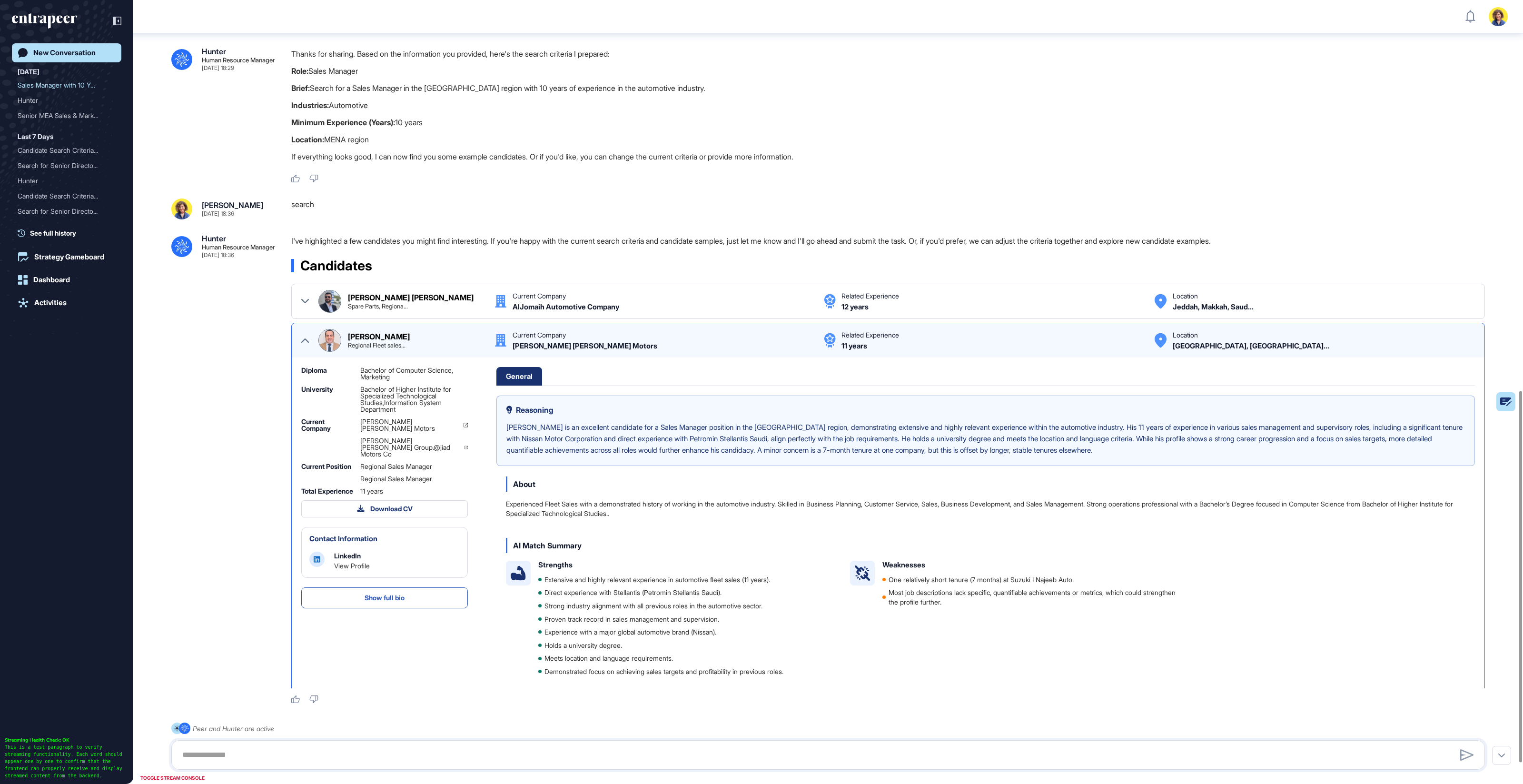
click at [303, 337] on icon at bounding box center [305, 340] width 8 height 8
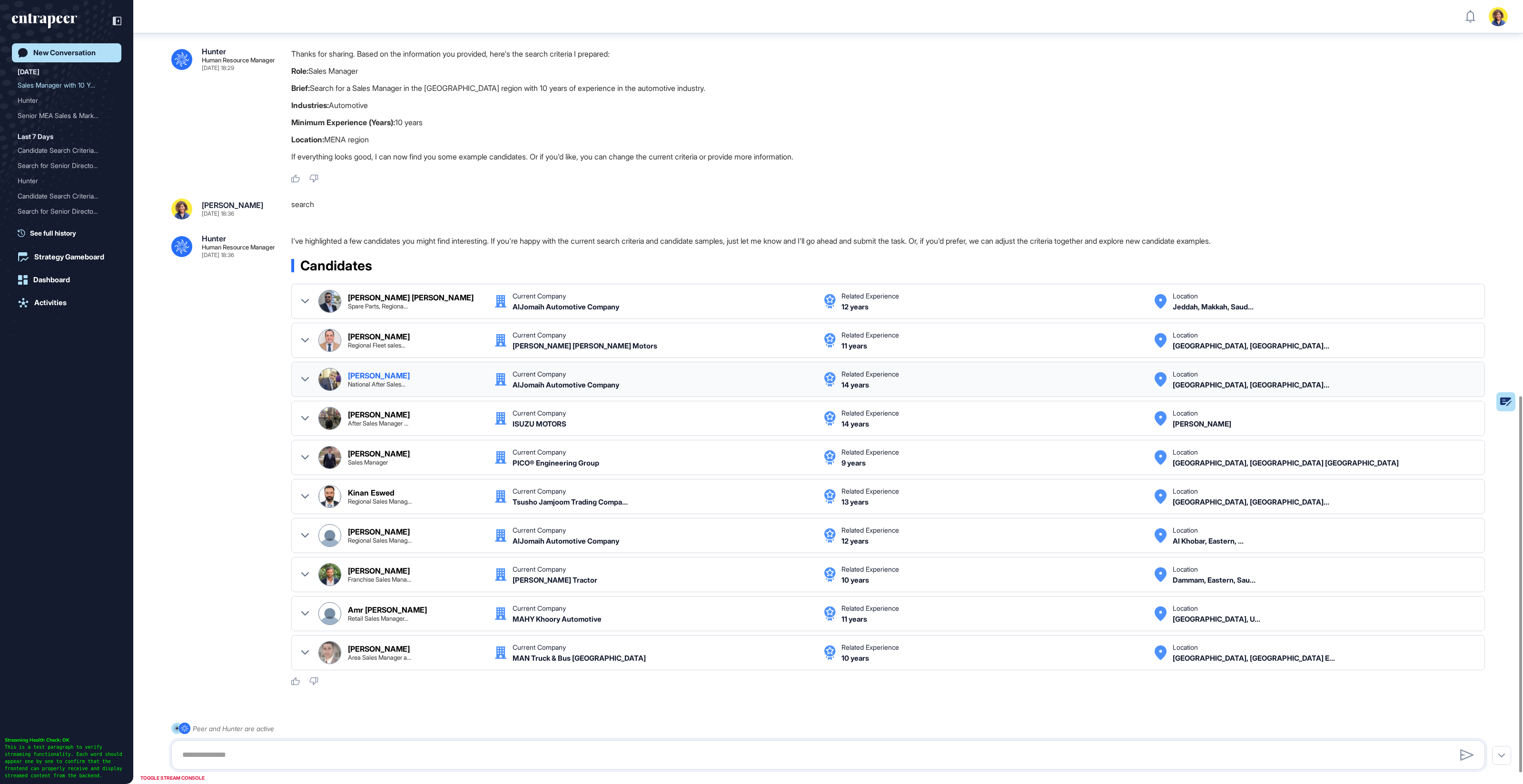
click at [307, 371] on div at bounding box center [305, 379] width 8 height 23
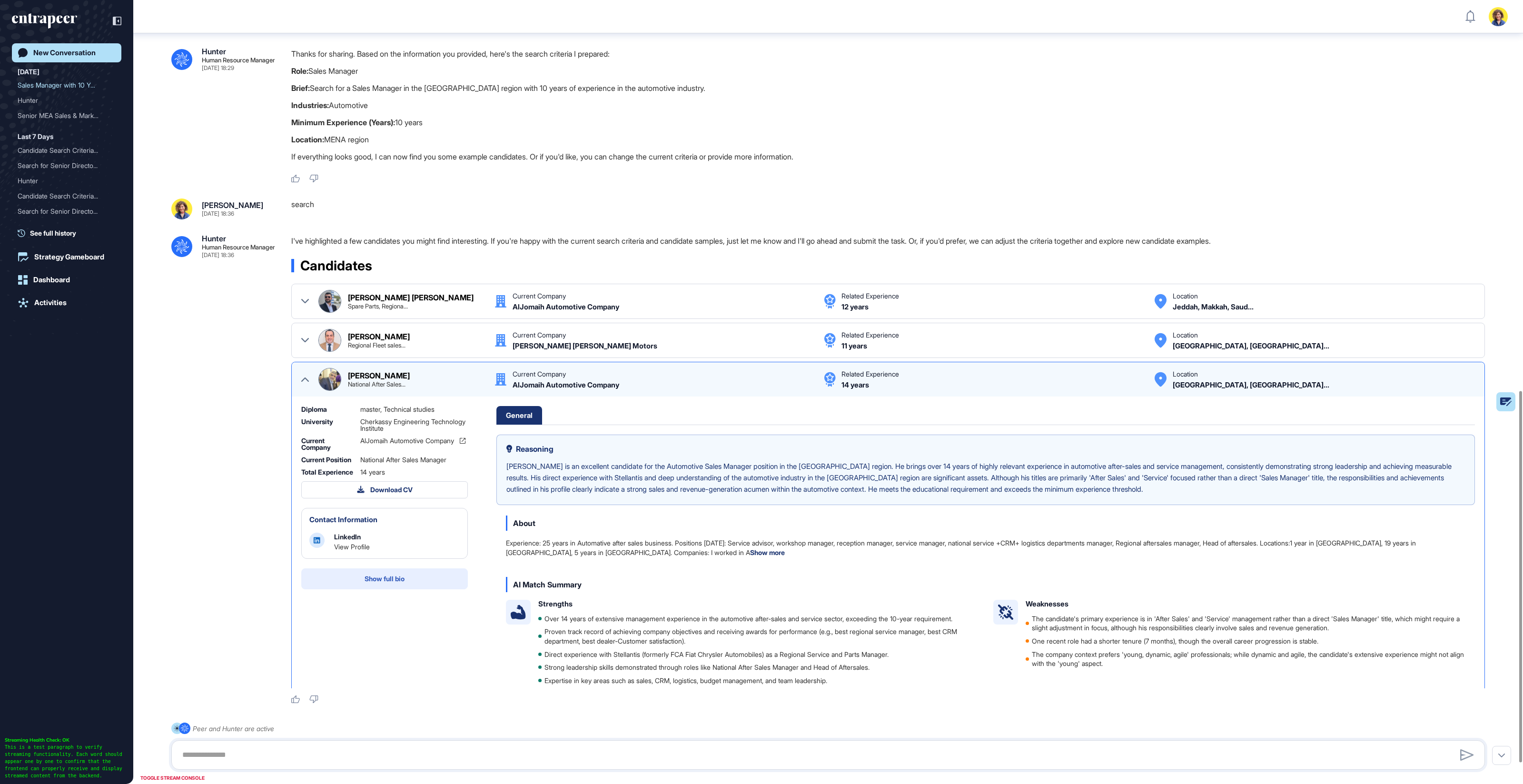
click at [400, 580] on span "Show full bio" at bounding box center [385, 579] width 40 height 7
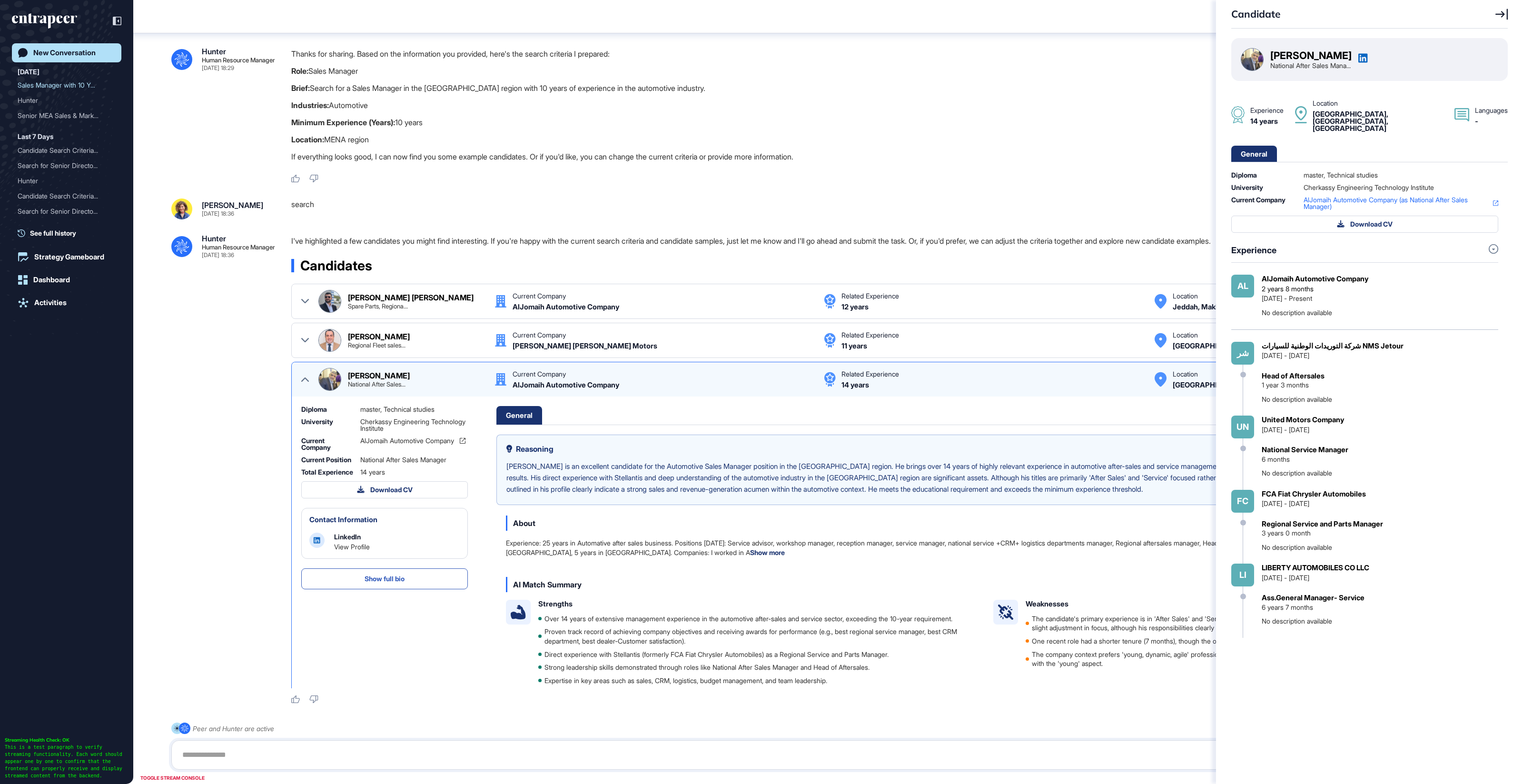
click at [1504, 14] on icon at bounding box center [1502, 14] width 12 height 11
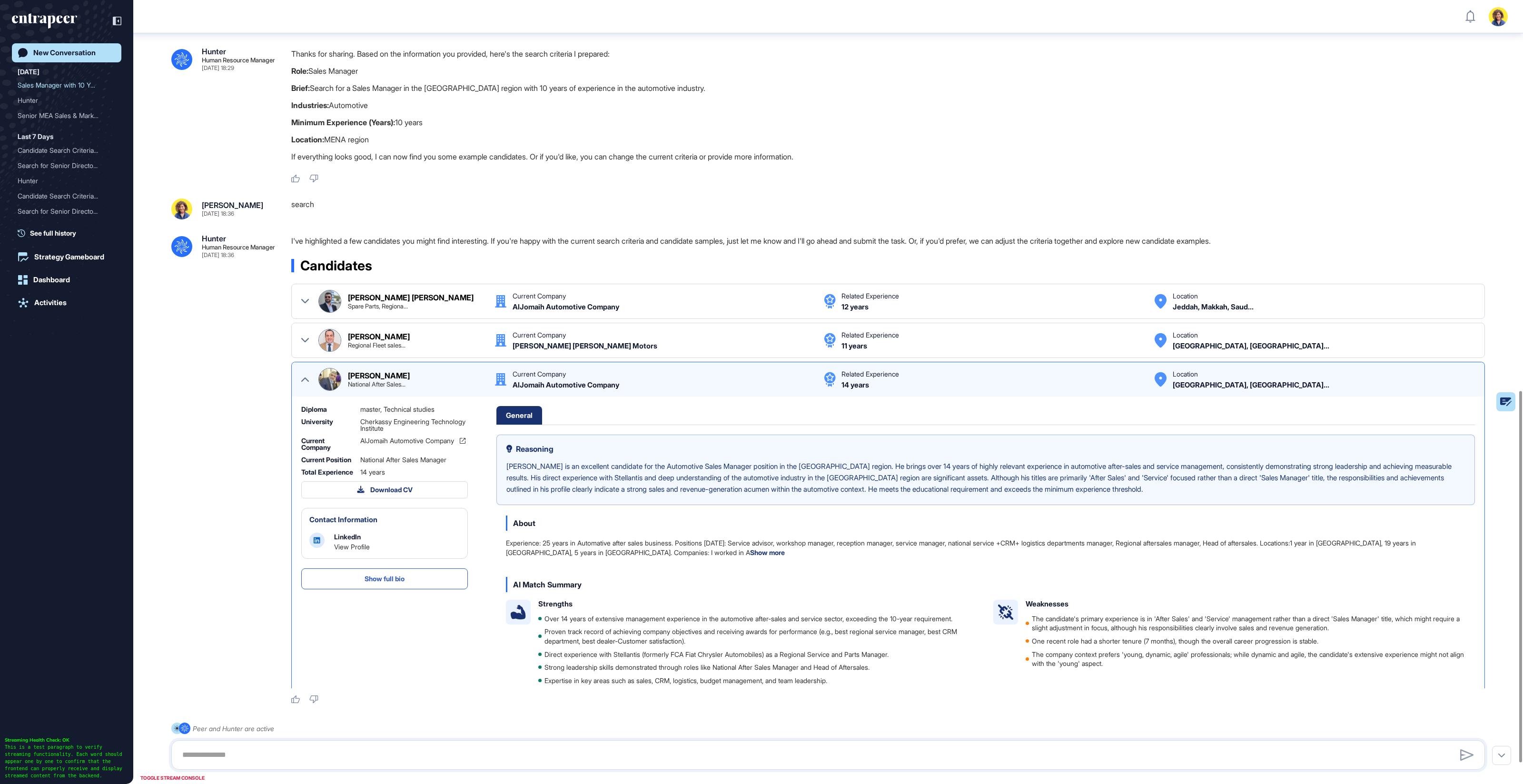
click at [307, 377] on icon at bounding box center [305, 379] width 8 height 4
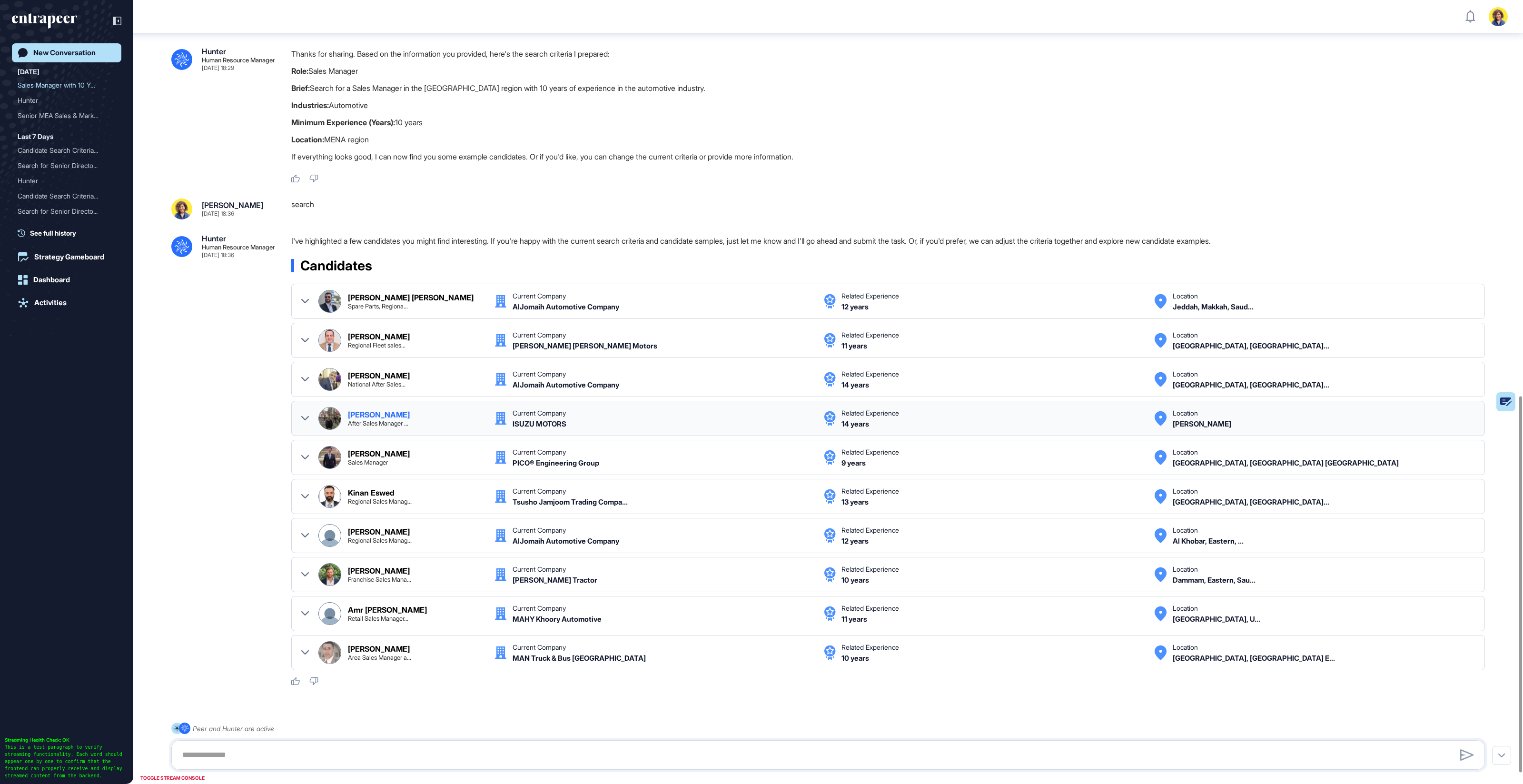
click at [309, 410] on div "Khalil Qurini After Sales Manager ... Current Company ISUZU MOTORS Related Expe…" at bounding box center [888, 418] width 1174 height 23
click at [308, 415] on icon at bounding box center [305, 418] width 8 height 8
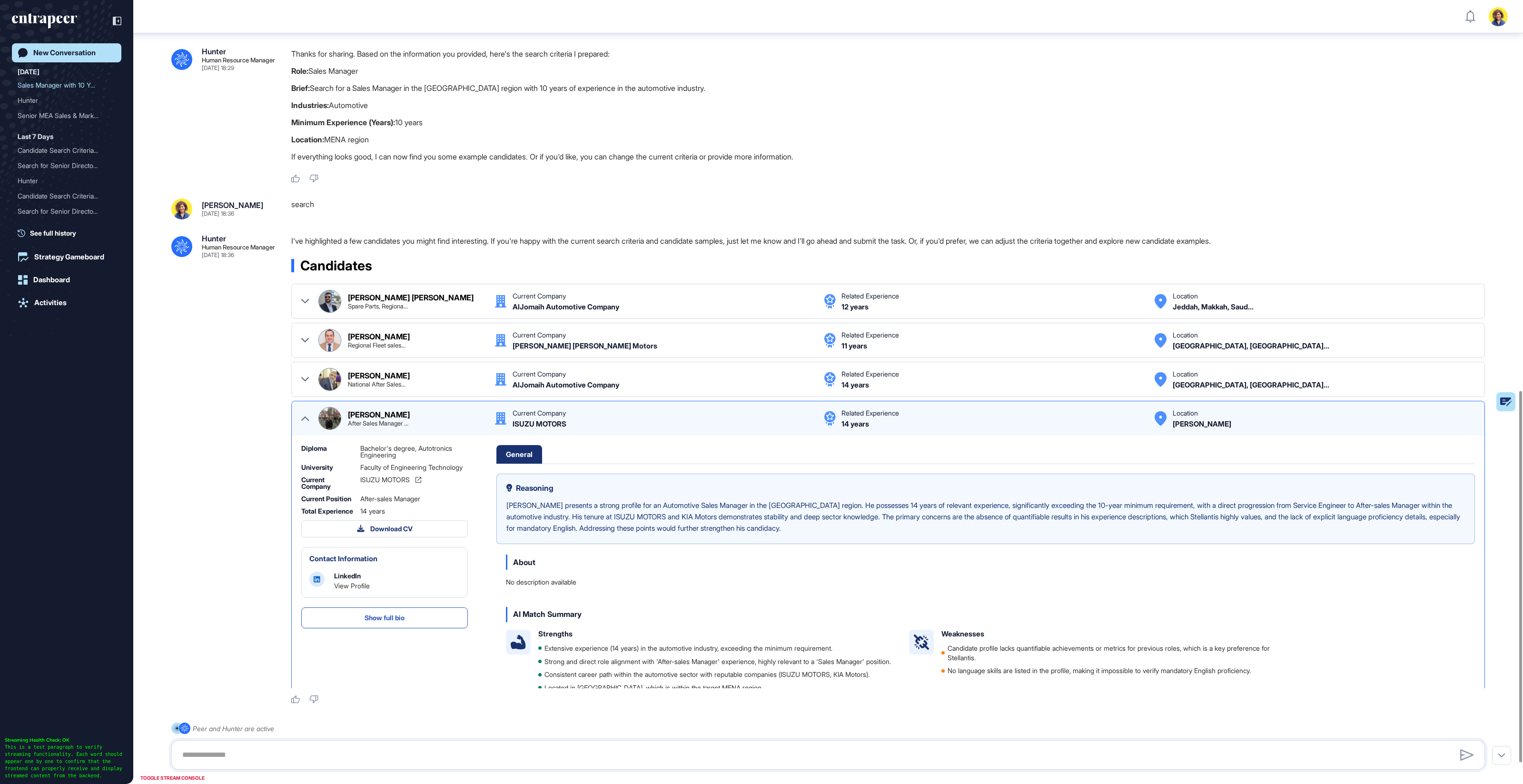
click at [365, 621] on span "Show full bio" at bounding box center [385, 618] width 40 height 7
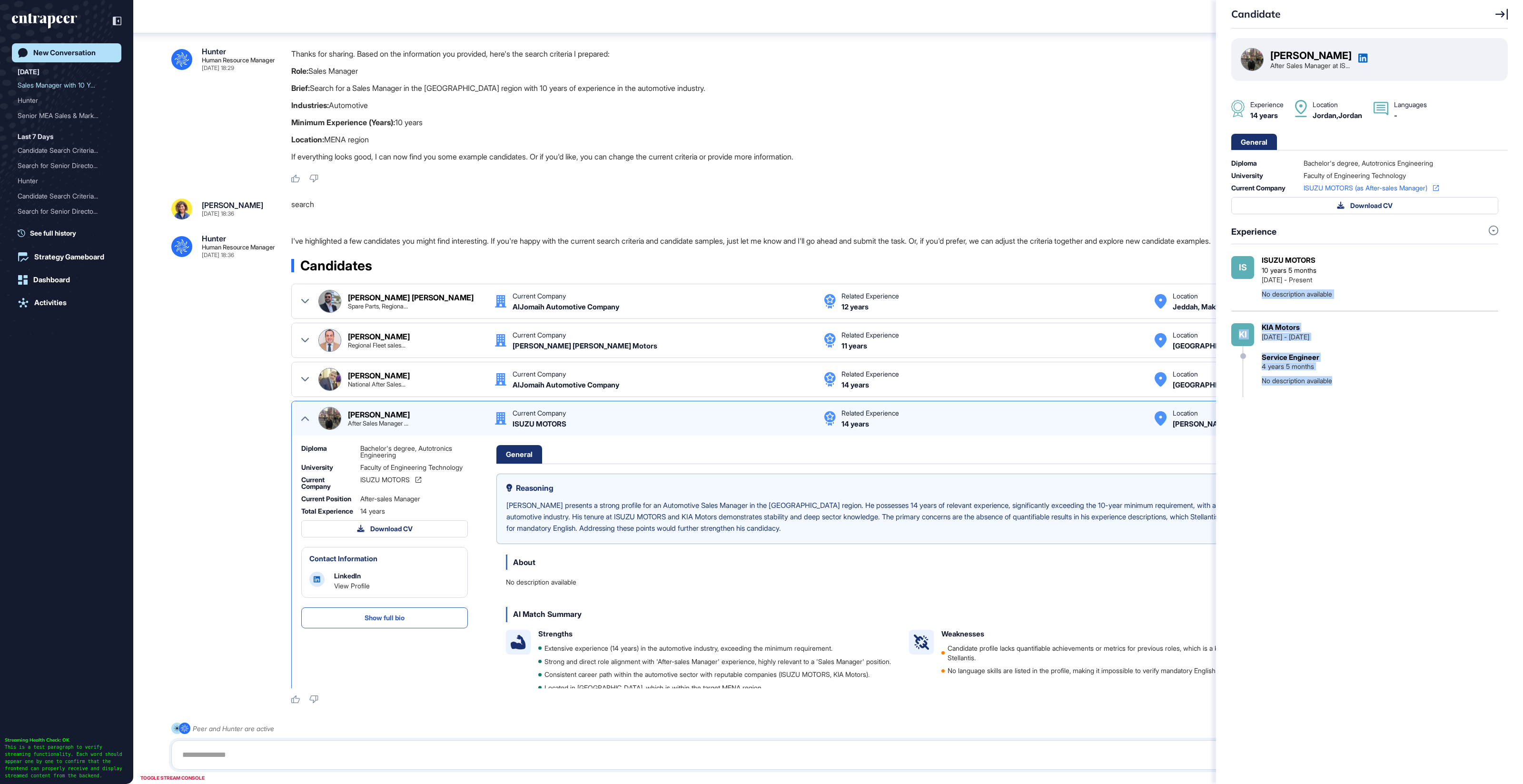
drag, startPoint x: 1352, startPoint y: 404, endPoint x: 1254, endPoint y: 301, distance: 142.2
click at [1254, 301] on div "IS ISUZU MOTORS 10 years 5 months May 2015 - Present No description available K…" at bounding box center [1364, 326] width 267 height 141
click at [1270, 299] on div "No description available" at bounding box center [1297, 294] width 71 height 10
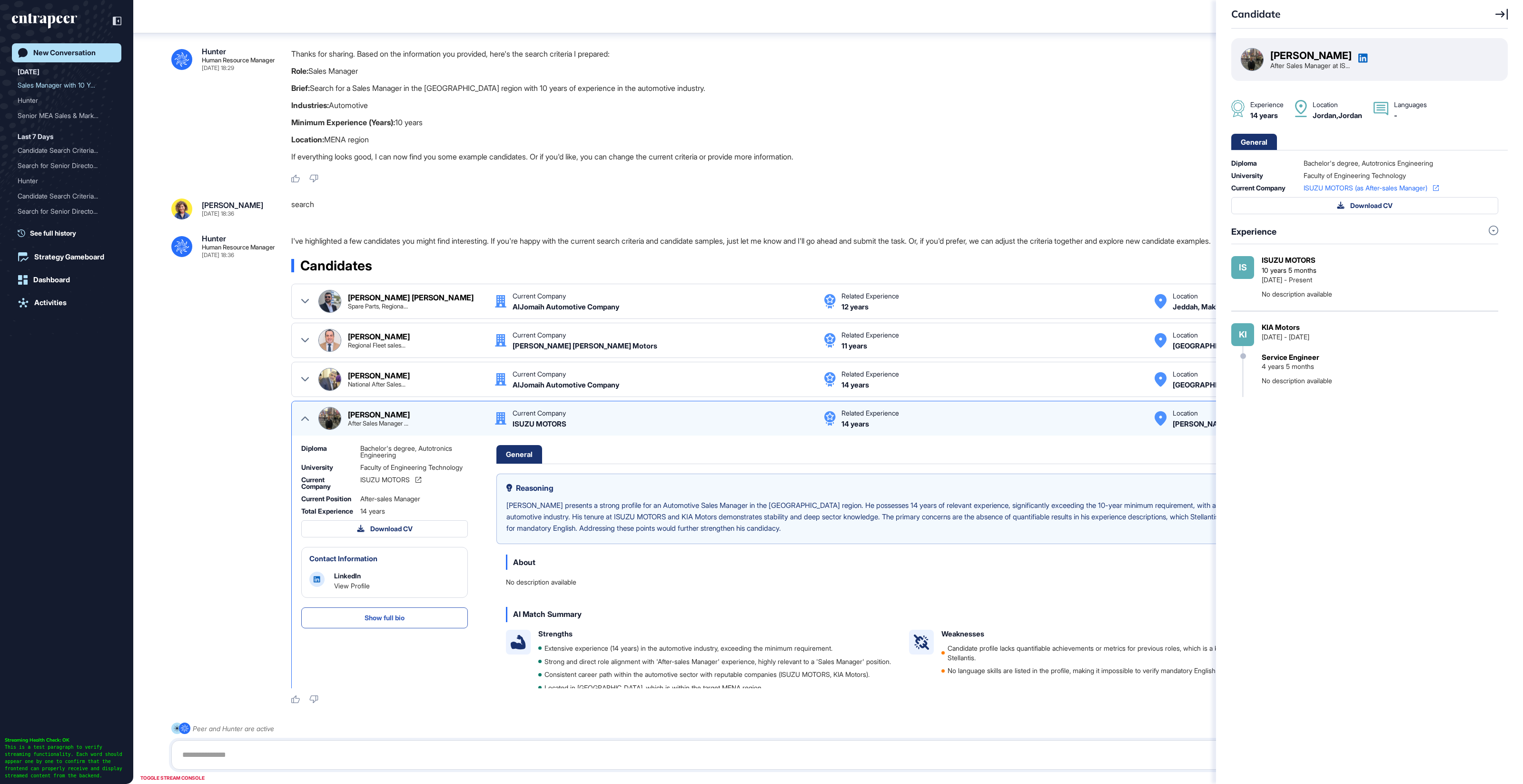
click at [1293, 385] on div "No description available" at bounding box center [1297, 380] width 71 height 10
click at [303, 419] on div "Candidate Khalil Qurini After Sales Manager at IS... Experience 14 years Locati…" at bounding box center [761, 392] width 1523 height 784
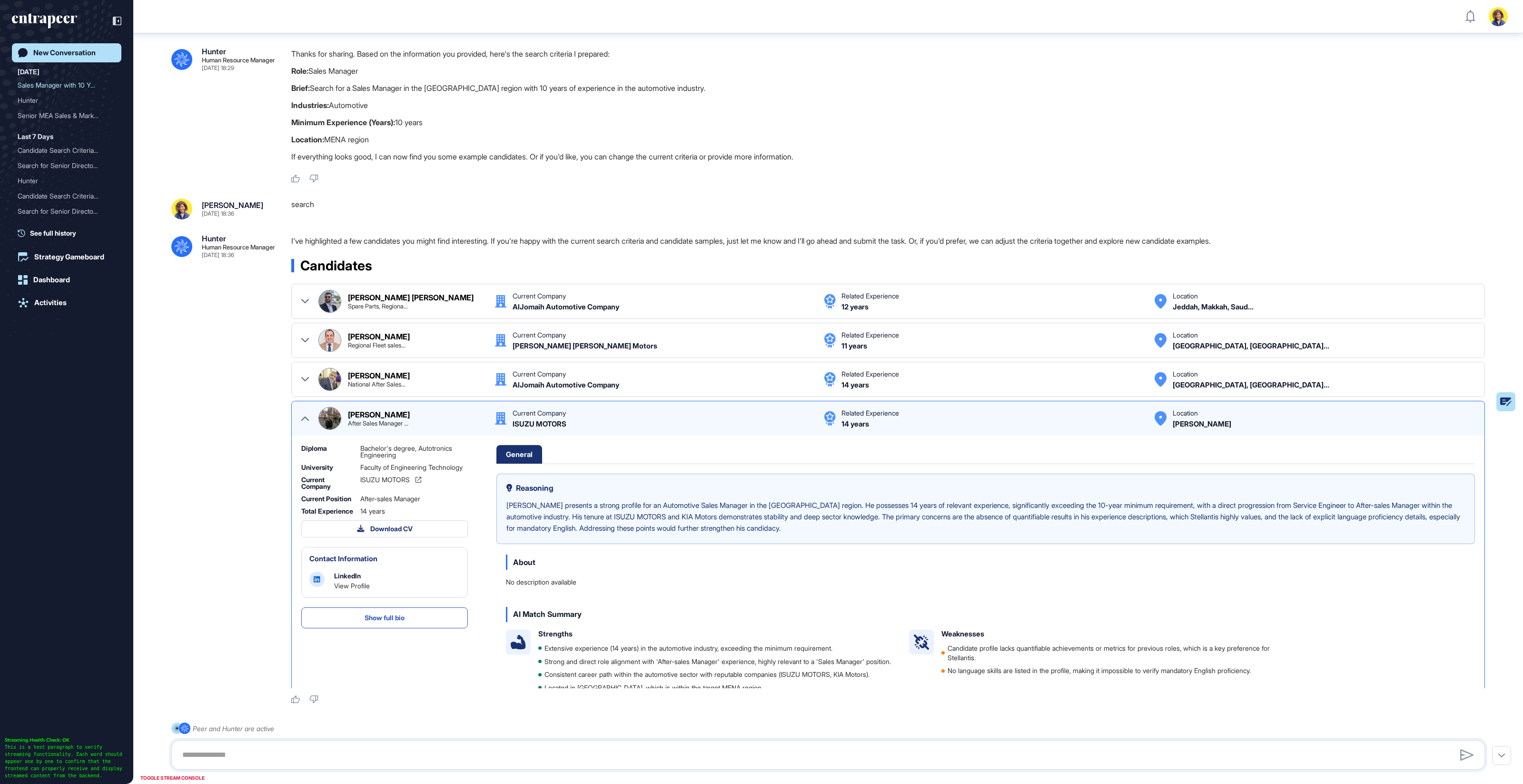
click at [303, 413] on div "Candidate Khalil Qurini After Sales Manager at IS... Experience 14 years Locati…" at bounding box center [761, 392] width 1523 height 784
click at [304, 415] on icon at bounding box center [305, 418] width 8 height 8
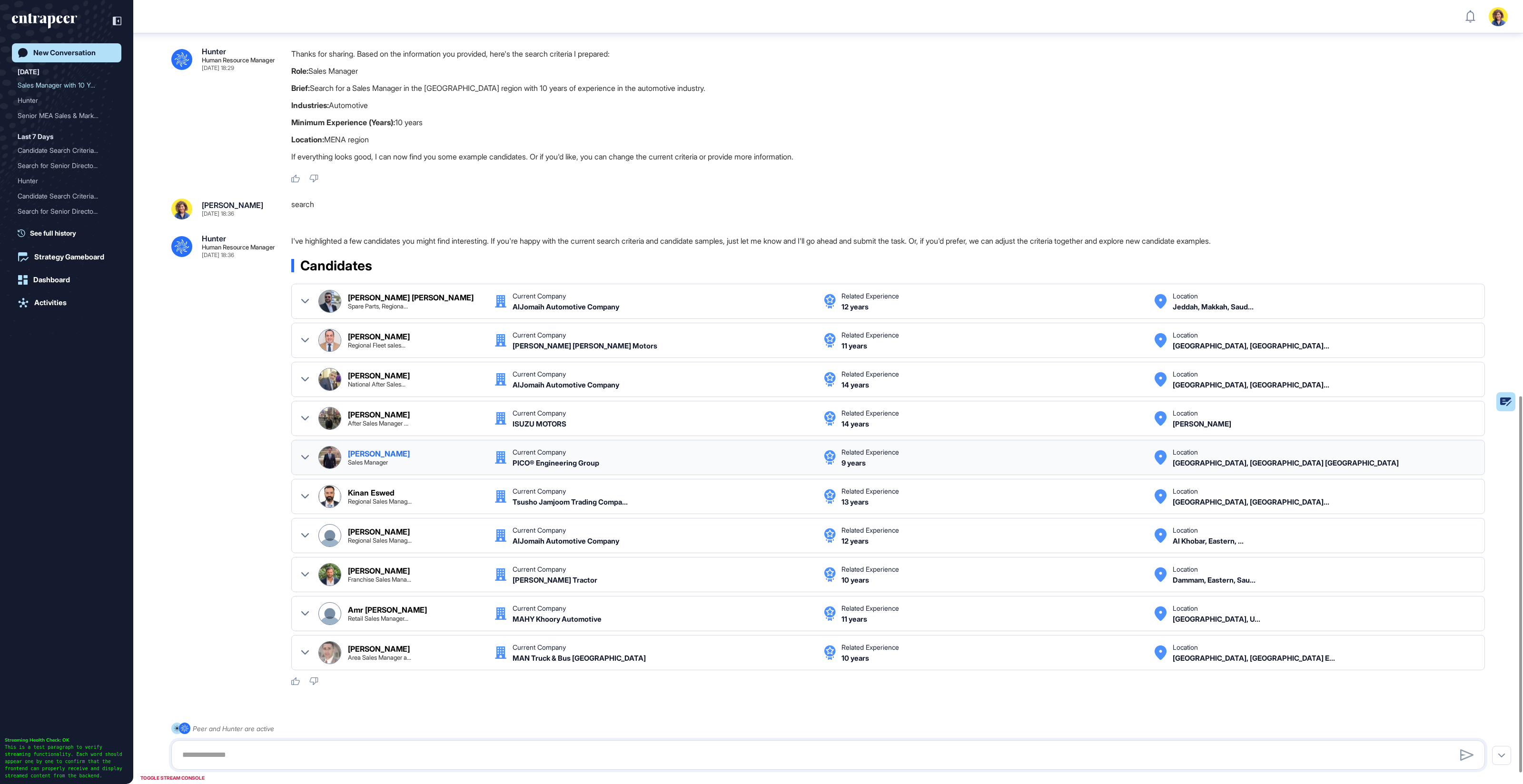
click at [308, 454] on icon at bounding box center [305, 457] width 8 height 8
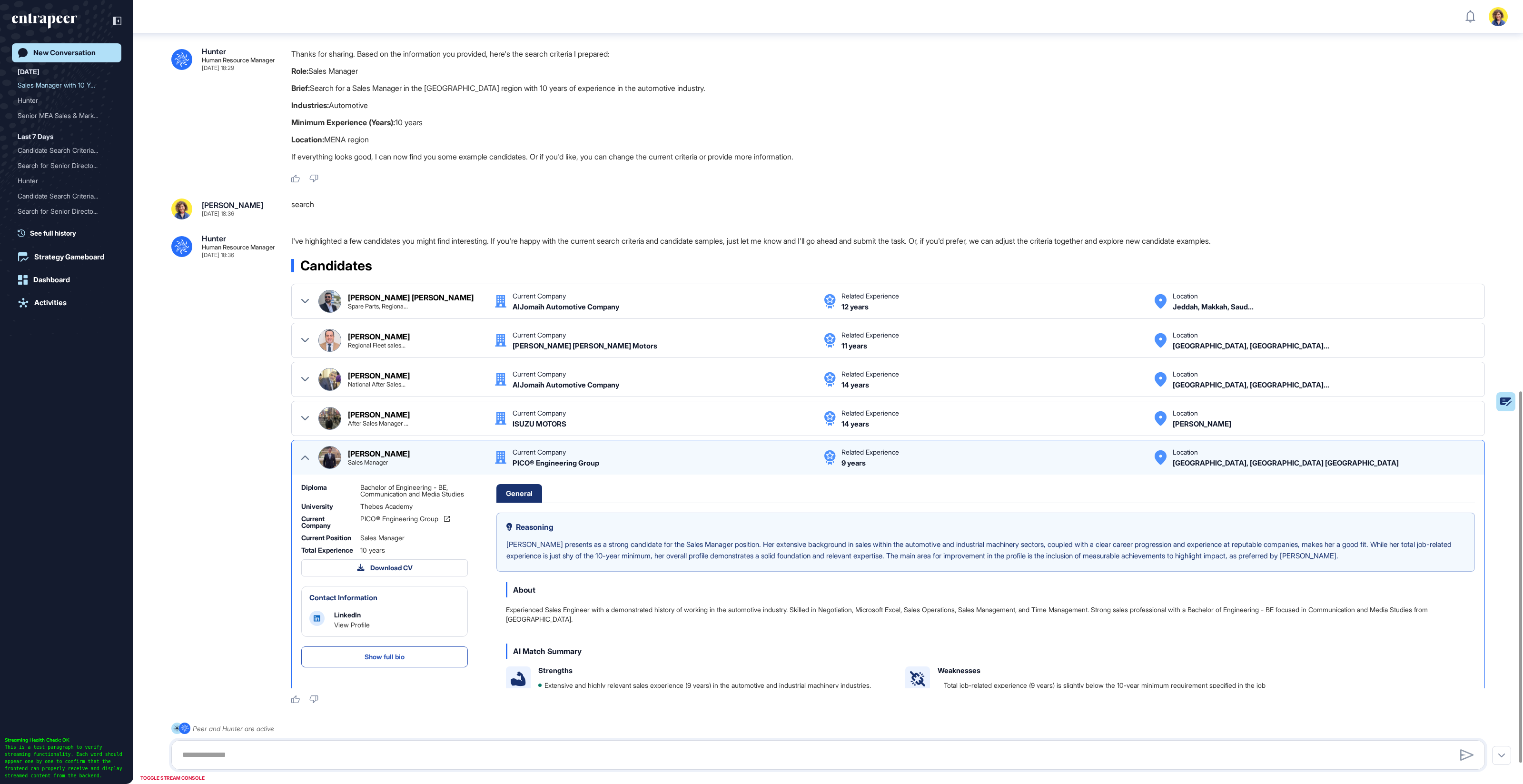
scroll to position [868, 0]
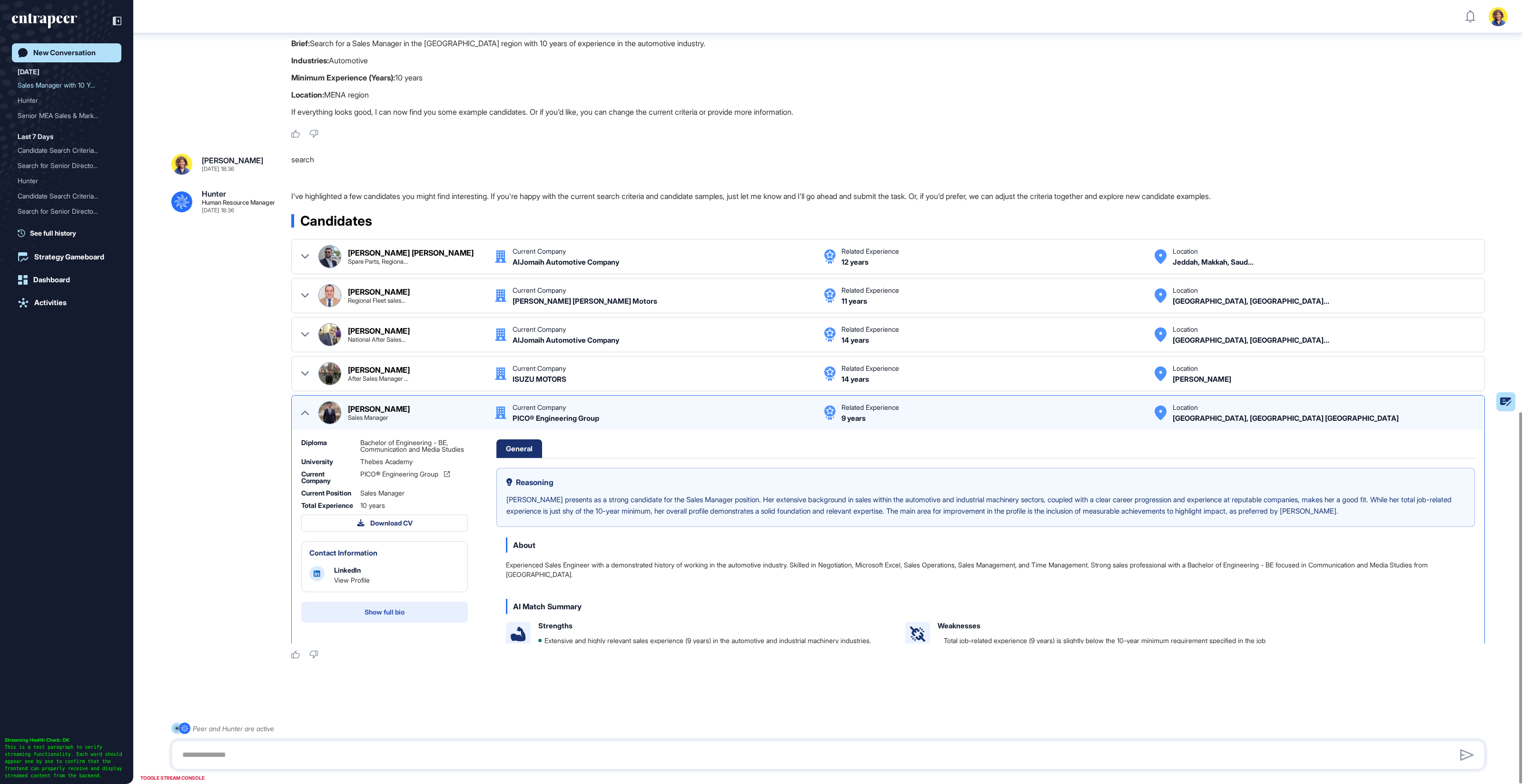
click at [428, 620] on button "Show full bio" at bounding box center [385, 612] width 167 height 21
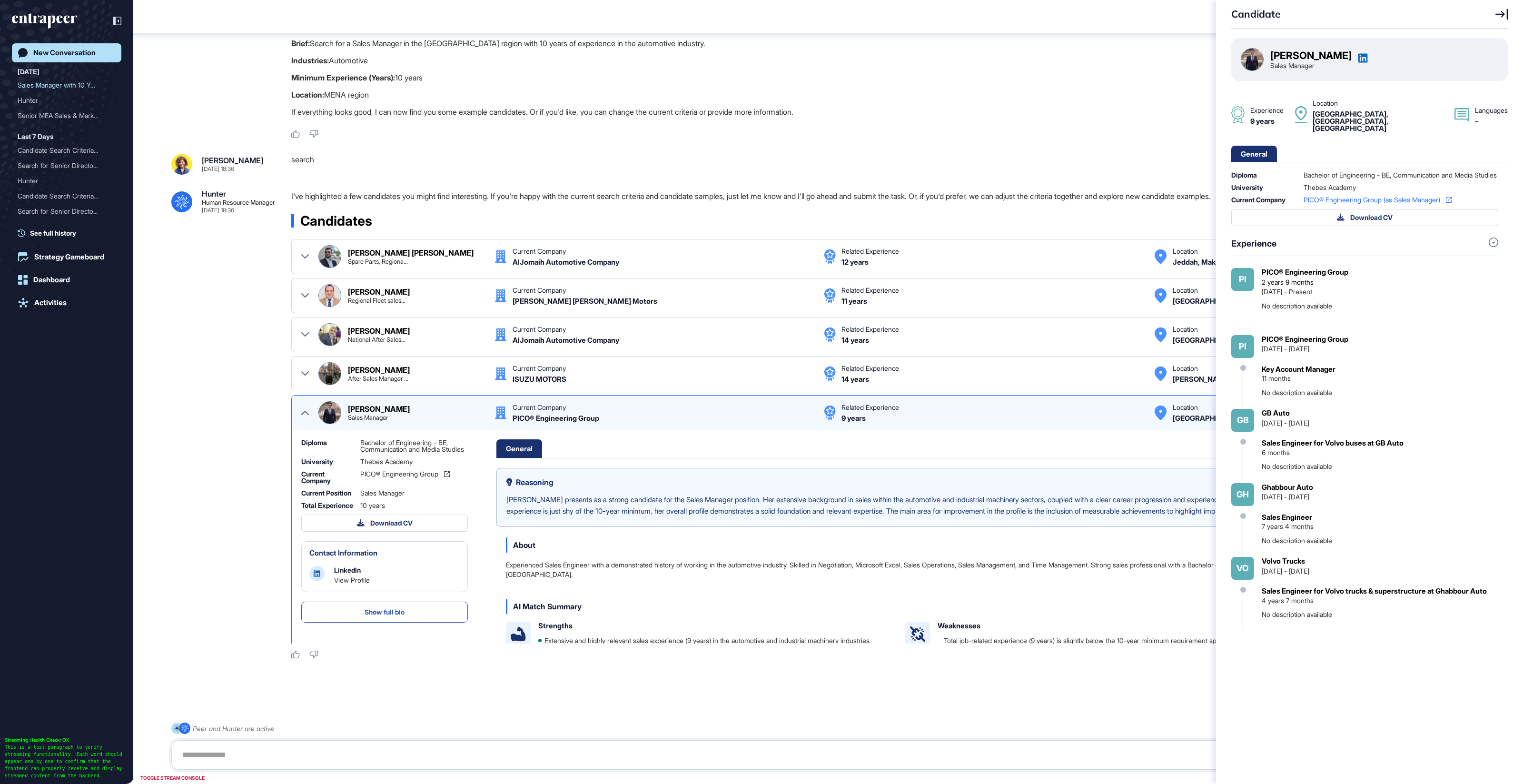
click at [306, 392] on div "Candidate Mina Magdy Sales Manager Experience 9 years Location Cairo, Egypt , E…" at bounding box center [761, 392] width 1523 height 784
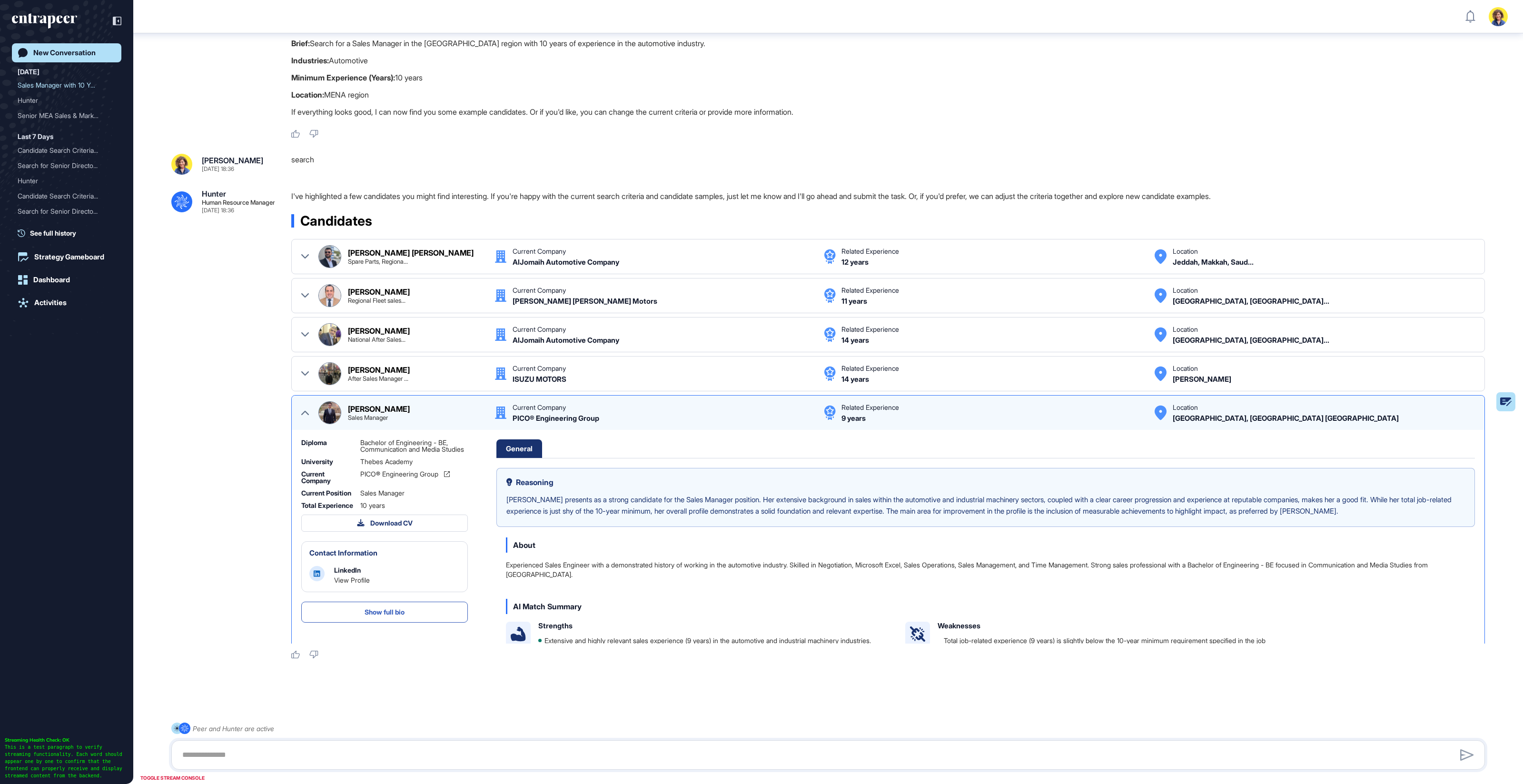
click at [304, 407] on div "Candidate Mina Magdy Sales Manager Experience 9 years Location Cairo, Egypt , E…" at bounding box center [761, 392] width 1523 height 784
click at [304, 414] on div at bounding box center [305, 413] width 8 height 23
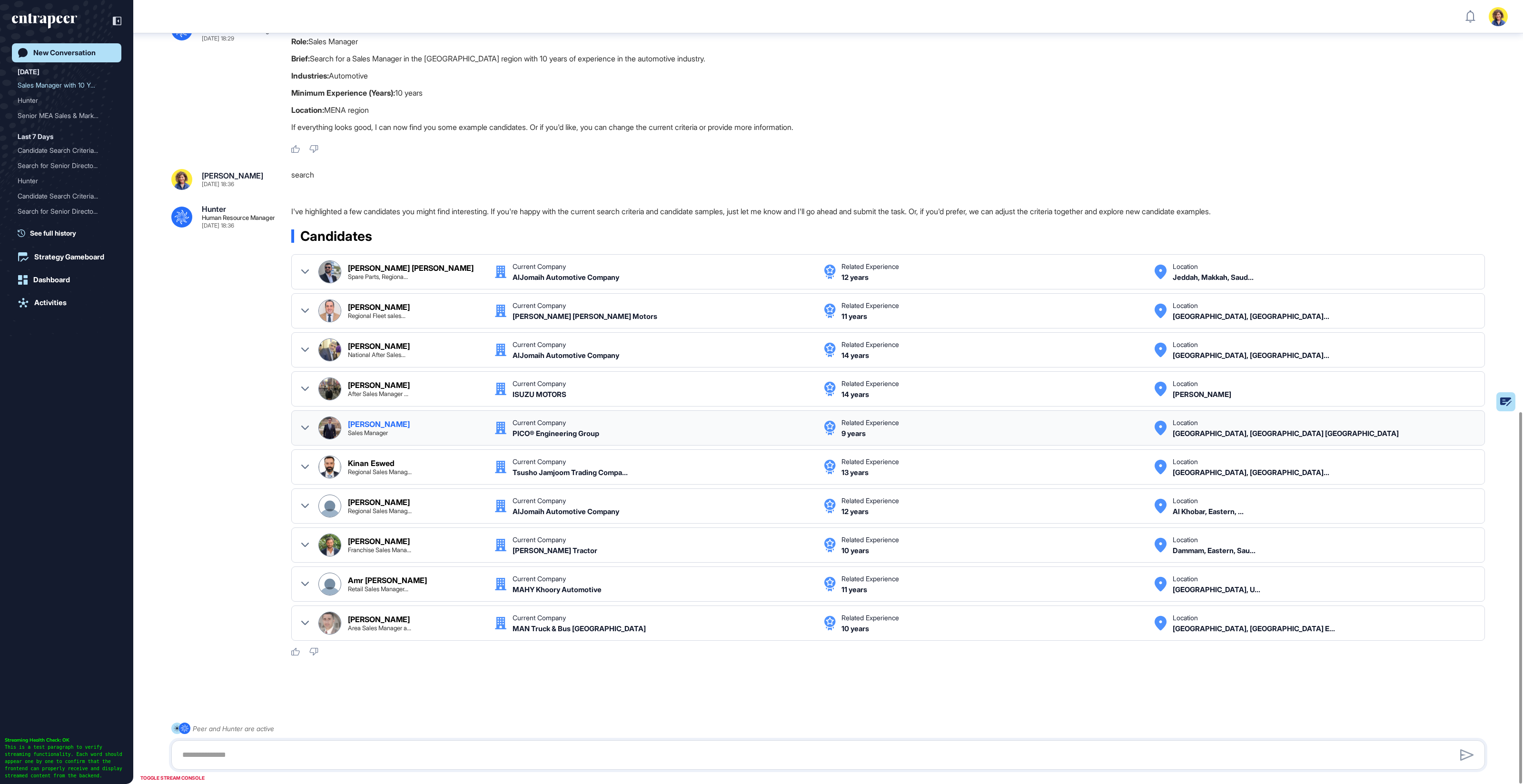
click at [304, 425] on icon at bounding box center [305, 427] width 8 height 4
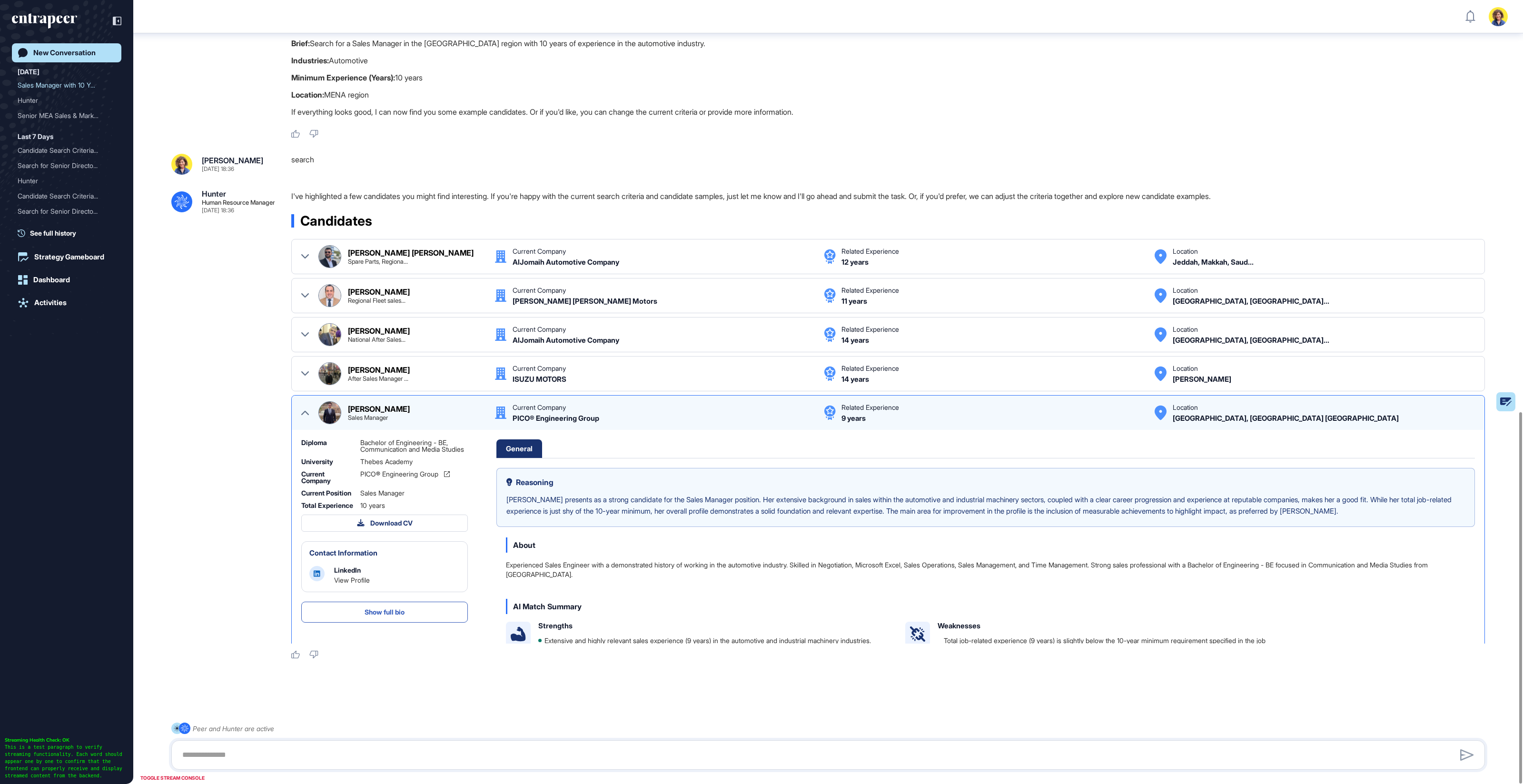
click at [301, 411] on div "Mina Magdy Sales Manager Current Company PICO® Engineering Group Related Experi…" at bounding box center [888, 413] width 1174 height 23
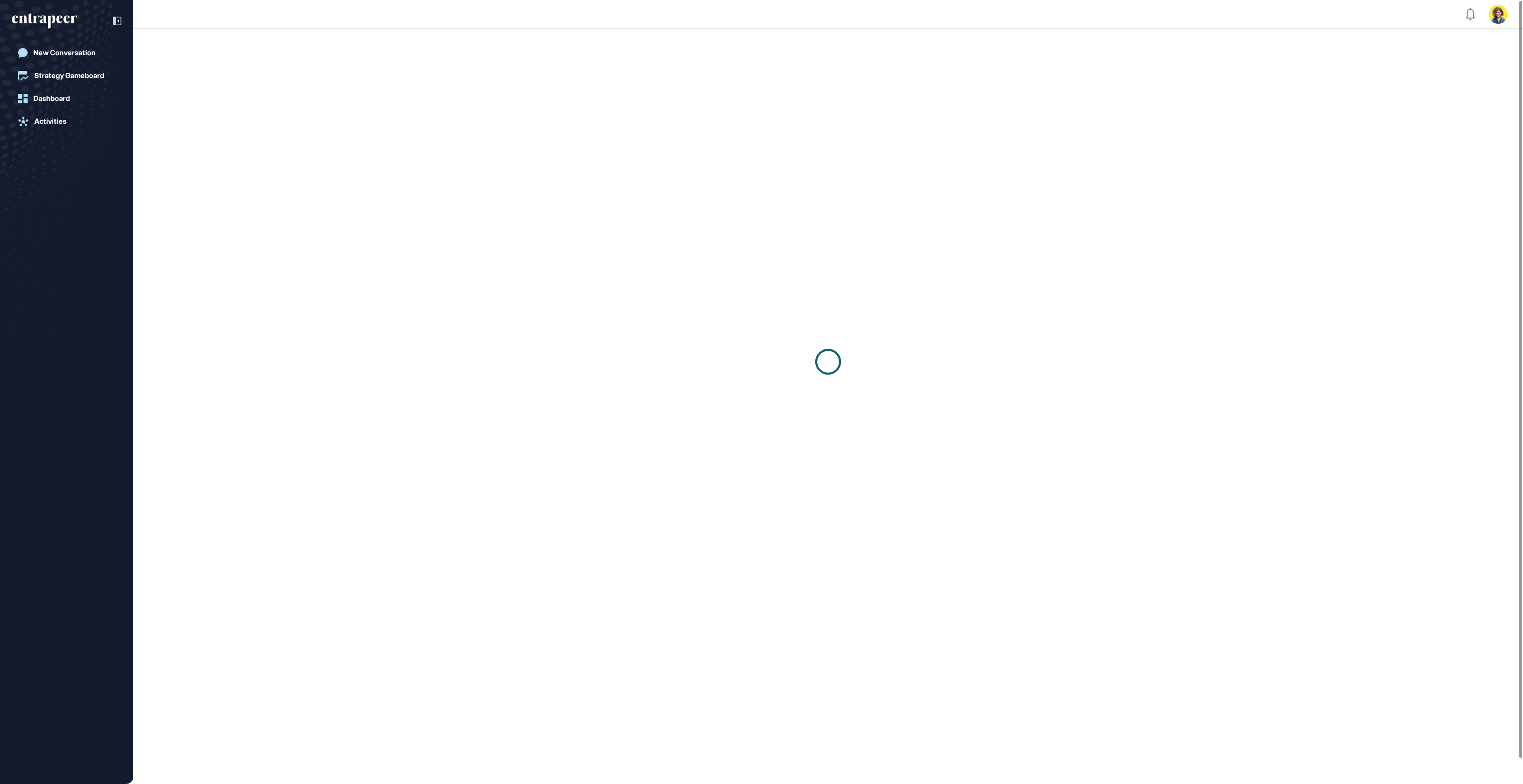
scroll to position [1, 1]
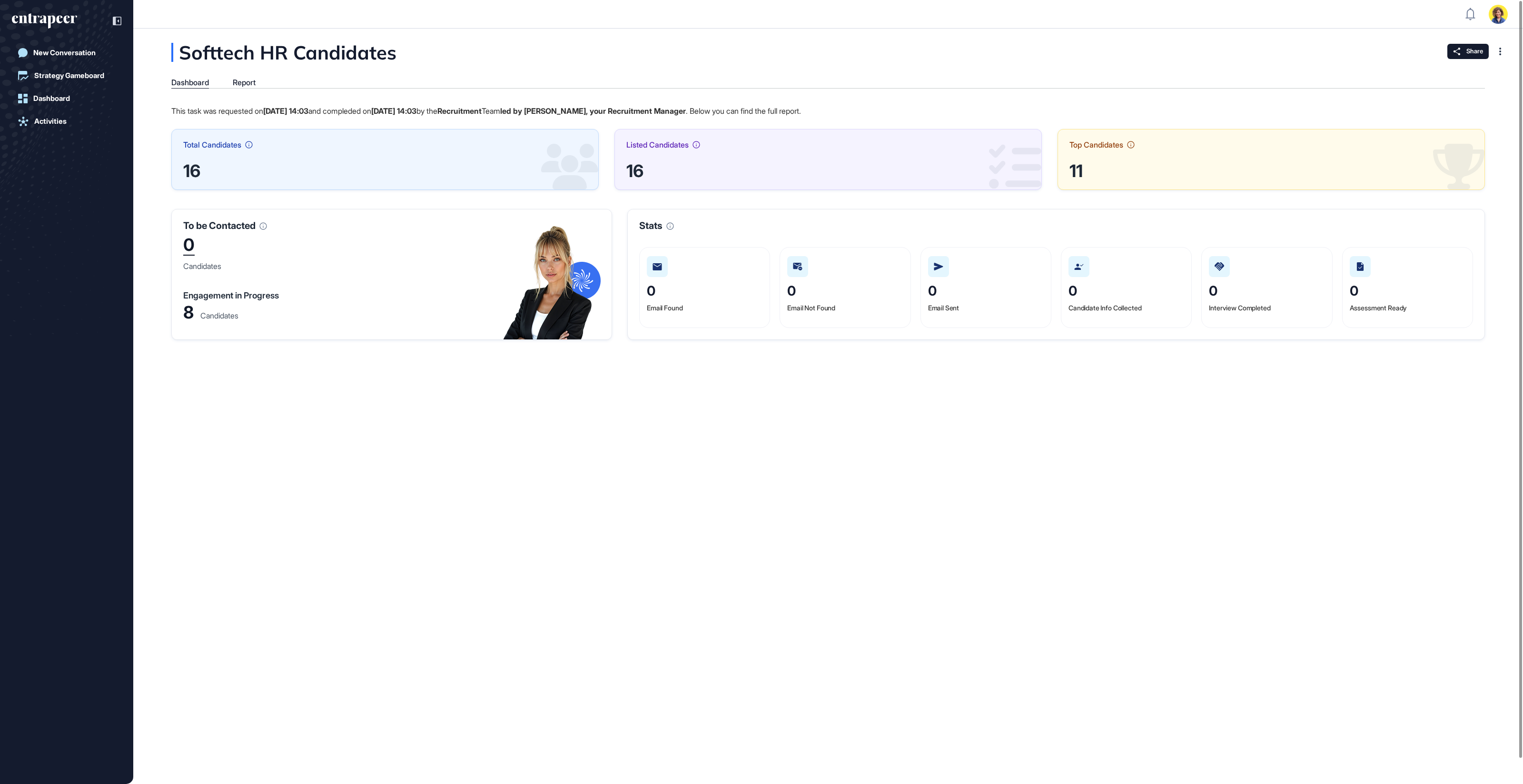
drag, startPoint x: 343, startPoint y: 445, endPoint x: 167, endPoint y: 341, distance: 204.4
click at [342, 444] on div "Softtech HR Candidates Dashboard Report This task was requested on Oct 15, 2025…" at bounding box center [828, 406] width 1390 height 756
click at [244, 83] on div "Report" at bounding box center [245, 82] width 23 height 9
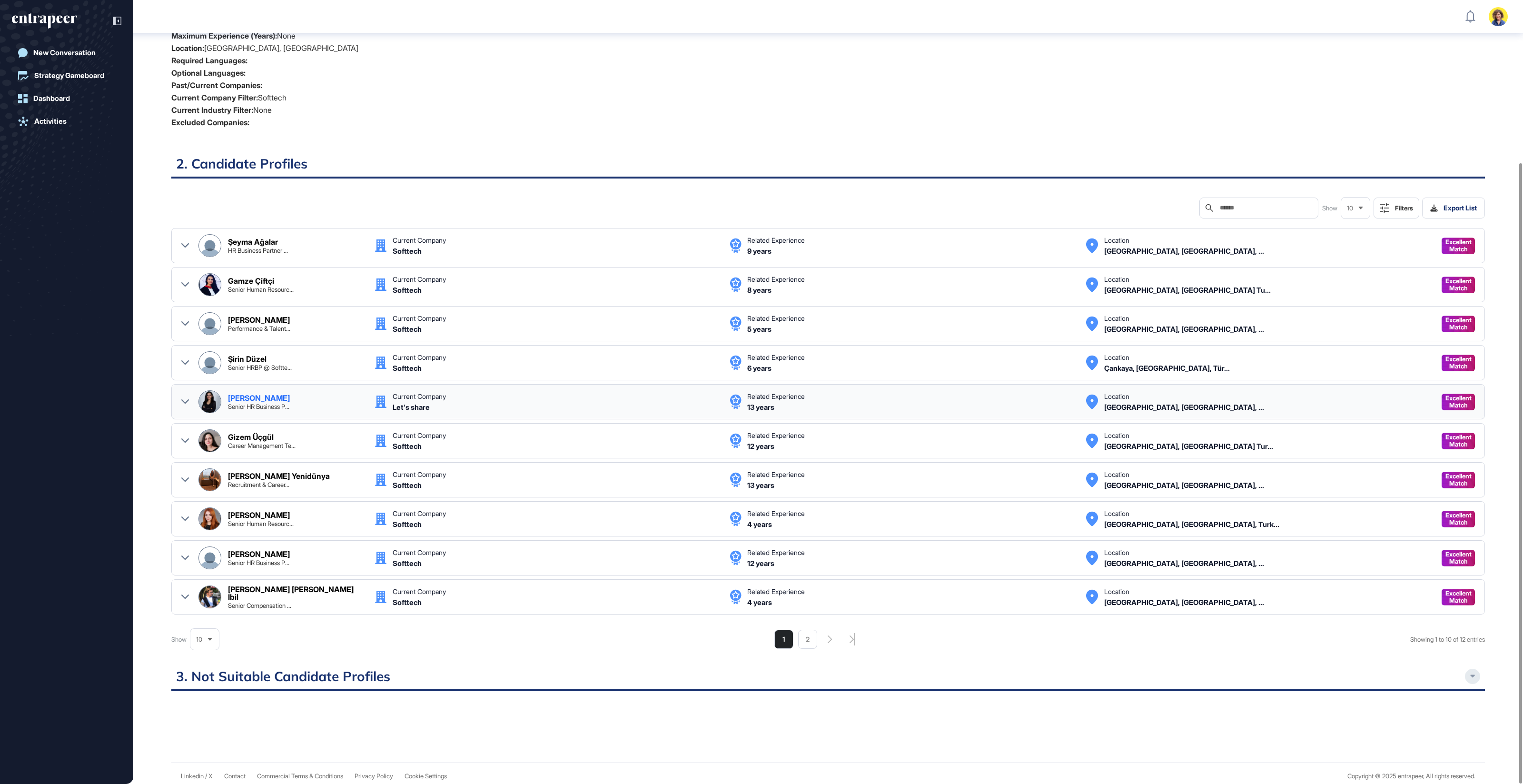
scroll to position [205, 0]
click at [188, 398] on icon at bounding box center [185, 401] width 8 height 8
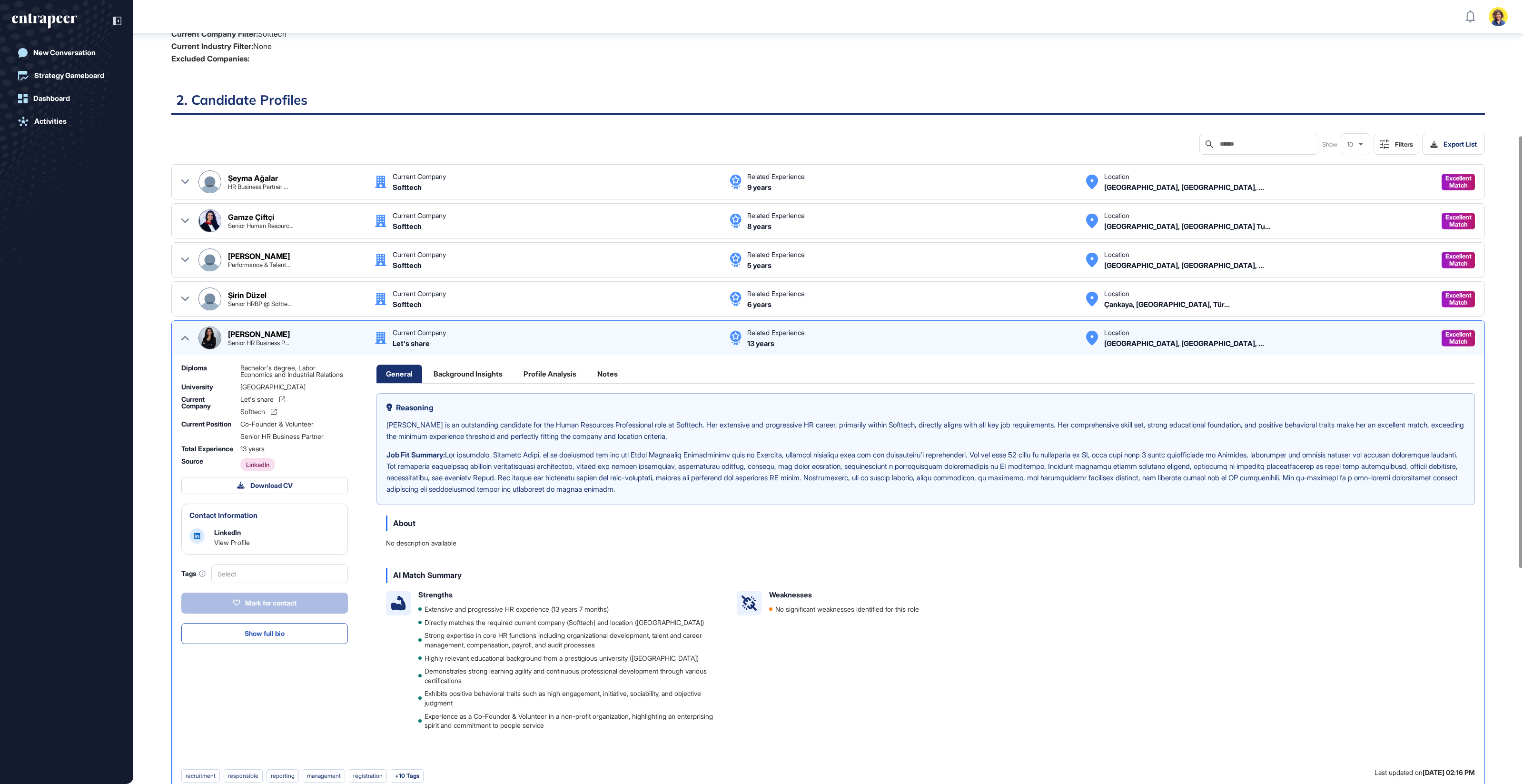
scroll to position [244, 0]
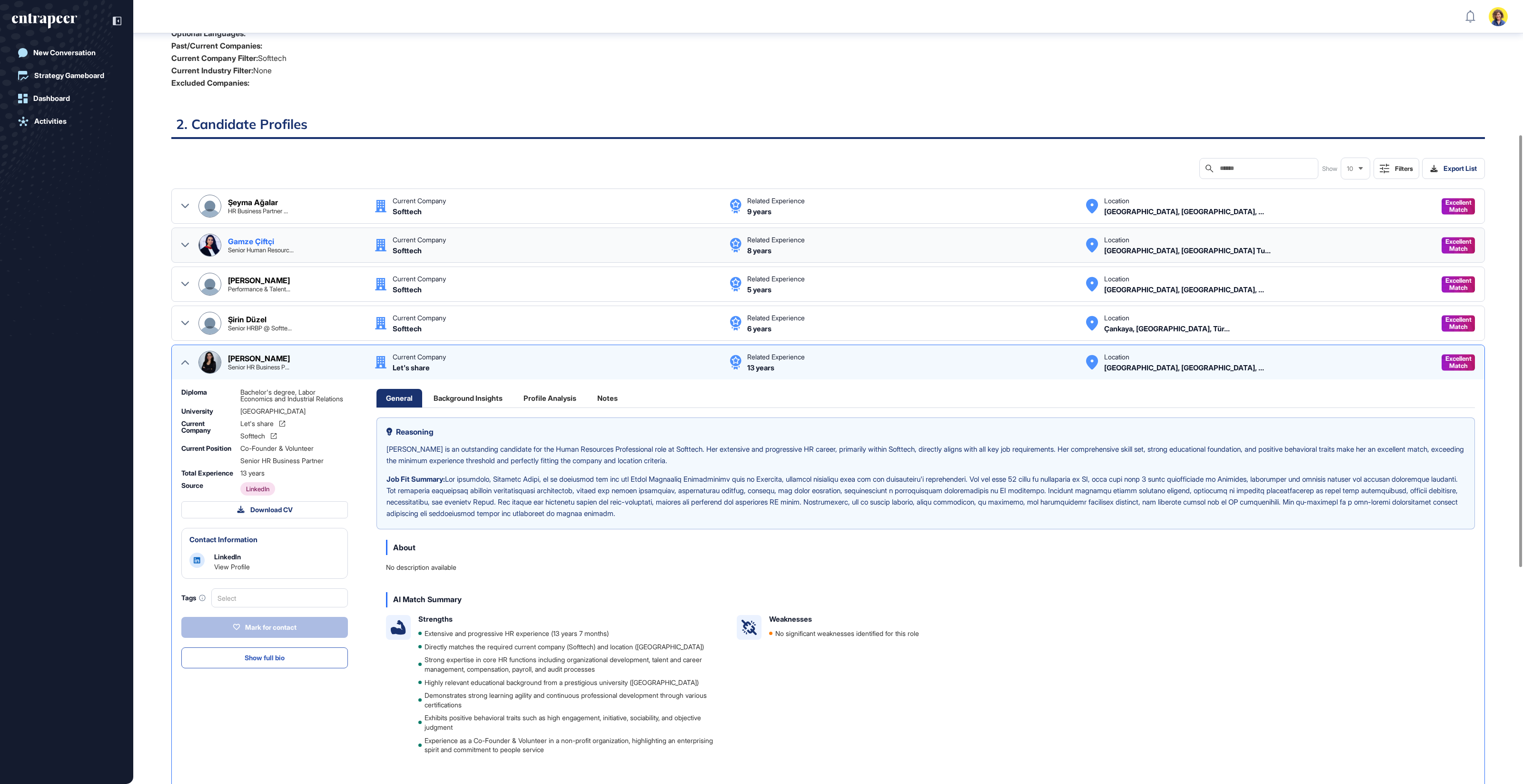
click at [186, 238] on div at bounding box center [185, 245] width 8 height 23
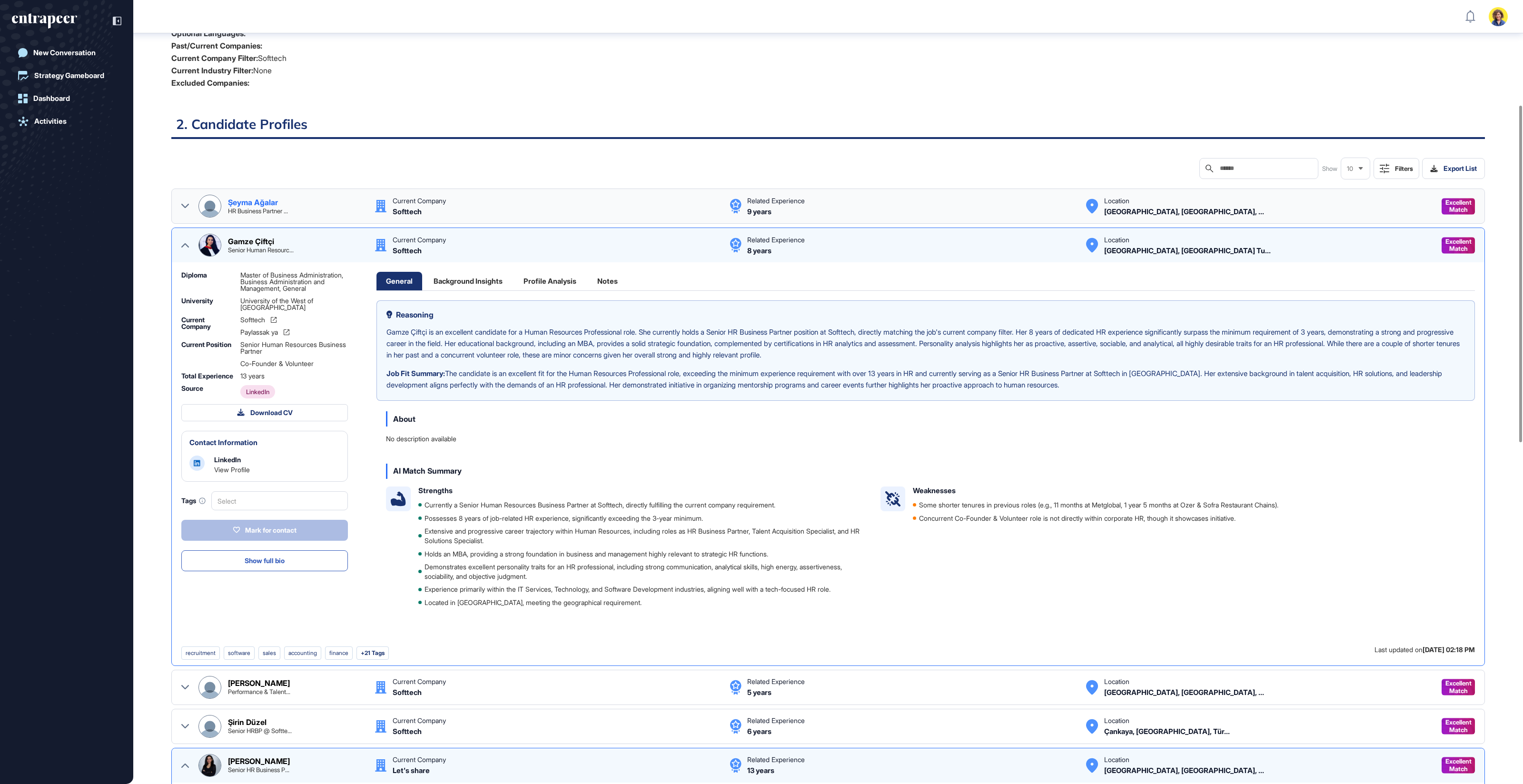
click at [186, 200] on div at bounding box center [185, 206] width 8 height 23
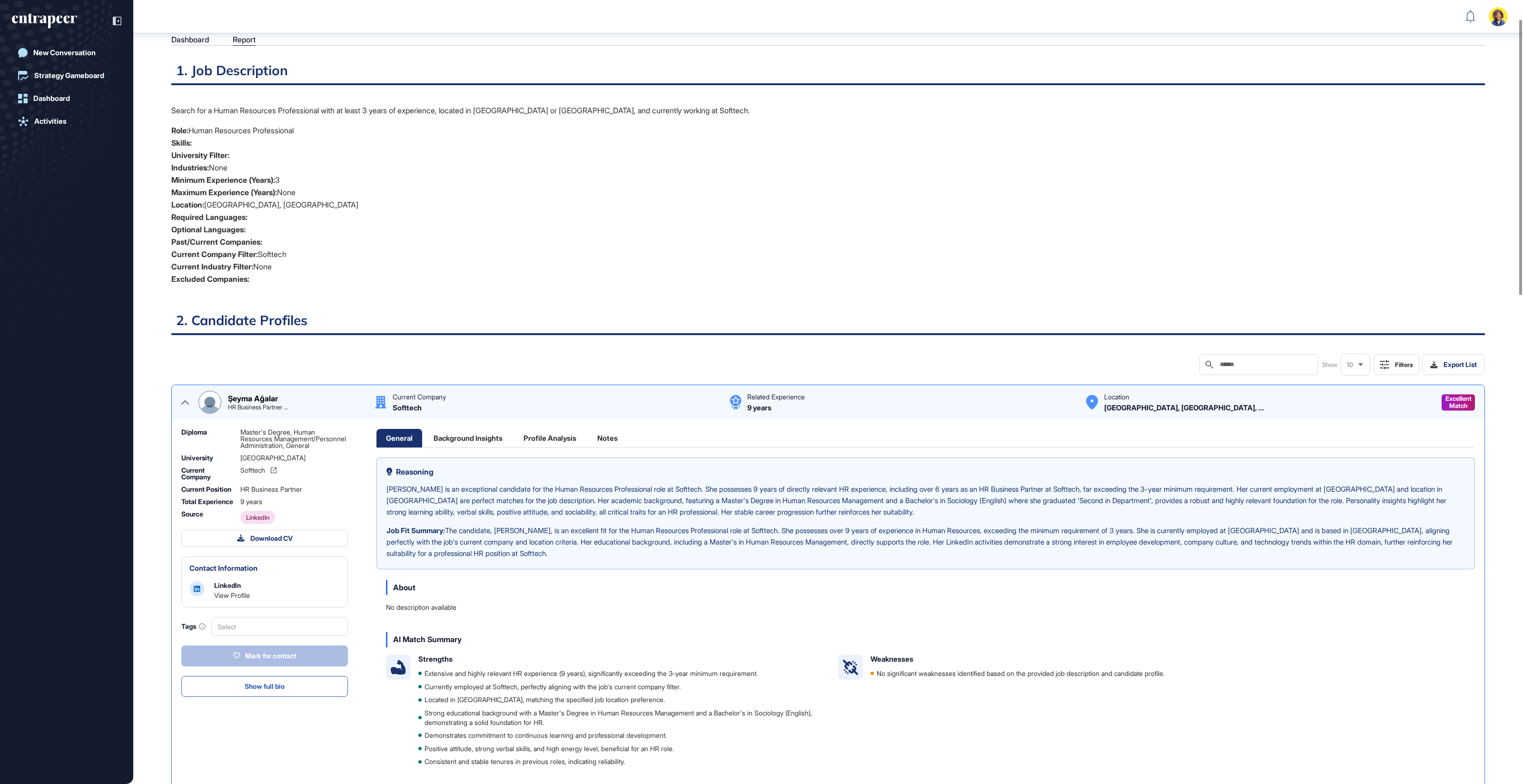
scroll to position [0, 0]
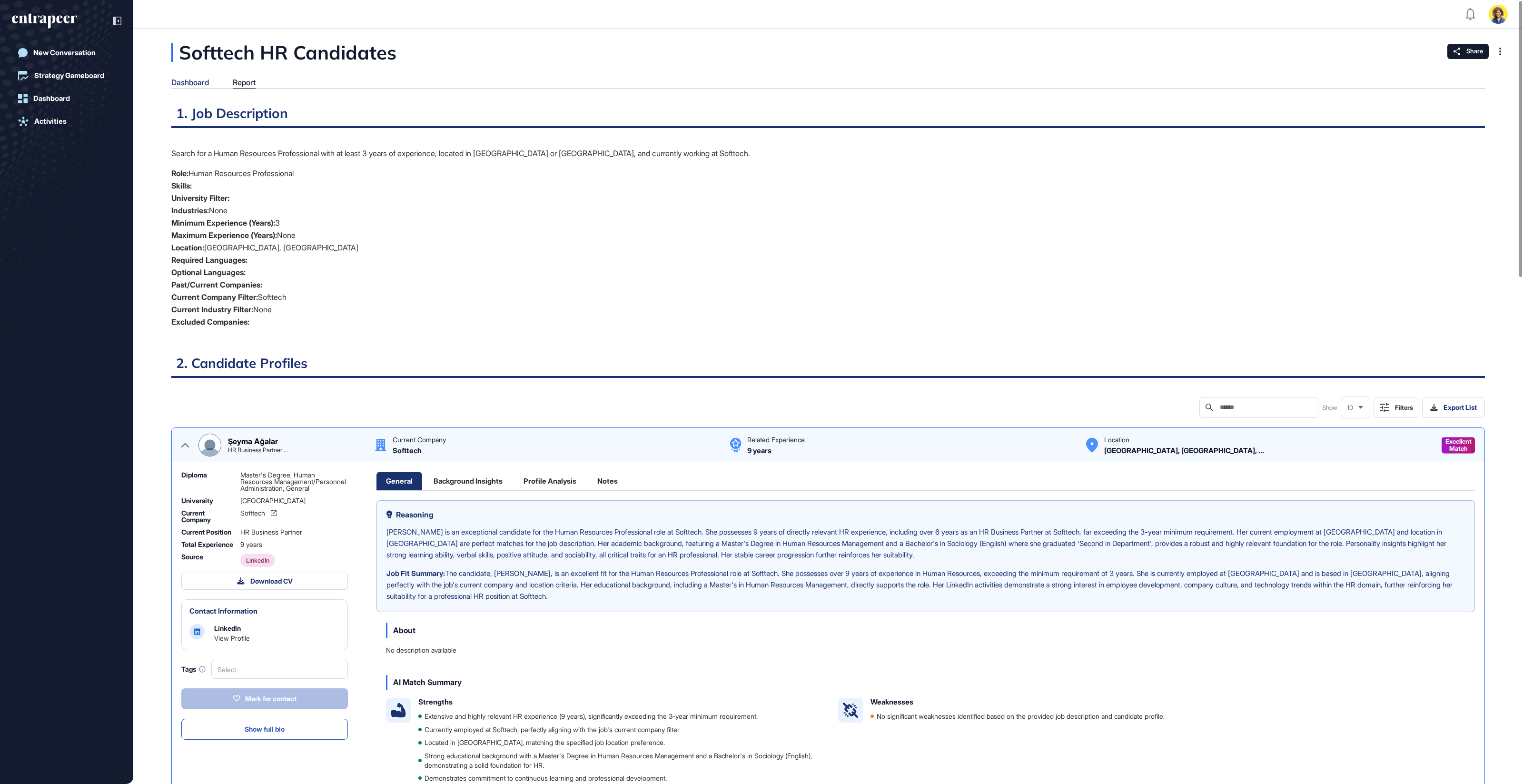
click at [202, 82] on div "Dashboard" at bounding box center [190, 82] width 37 height 9
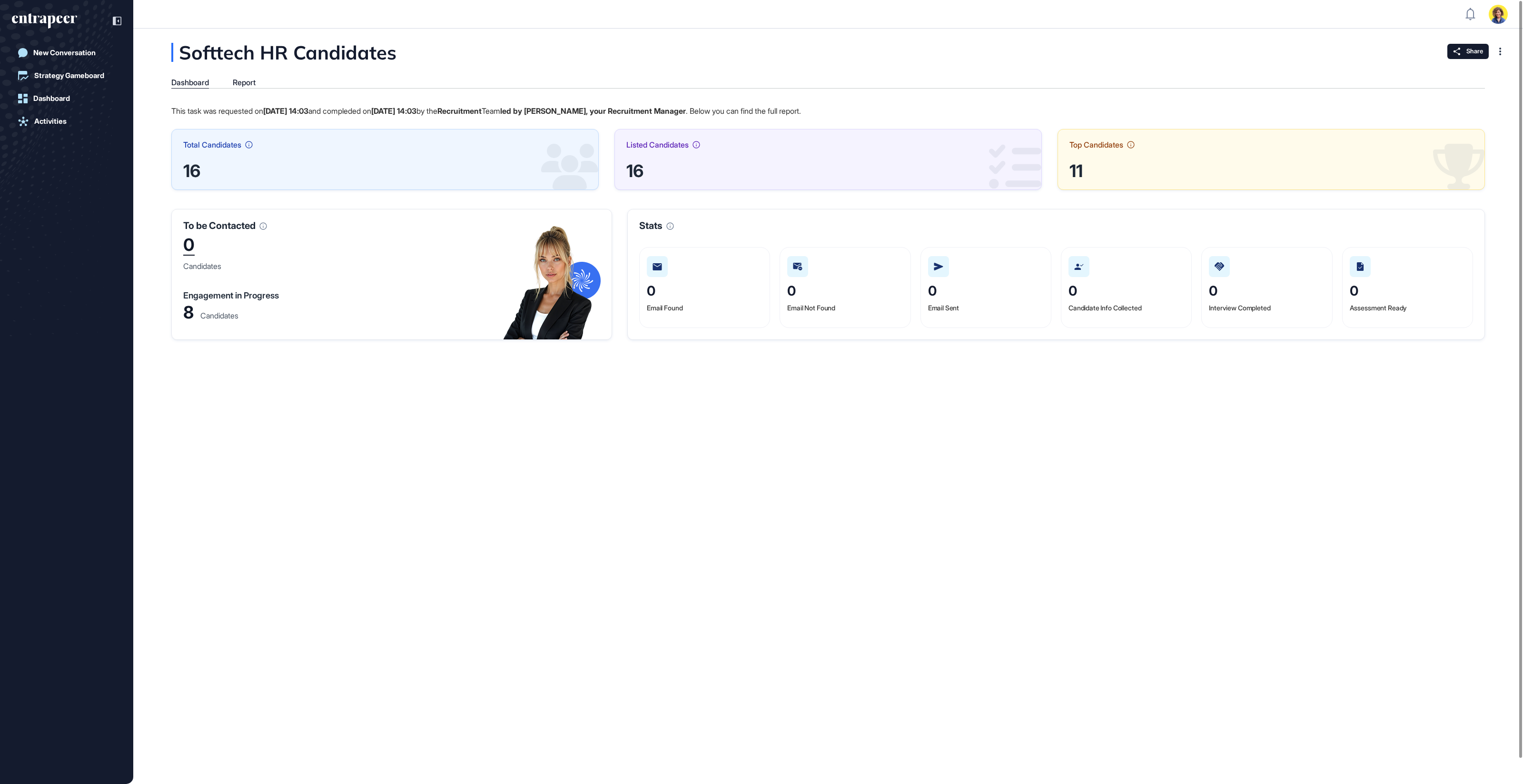
click at [190, 314] on div "8" at bounding box center [189, 313] width 11 height 14
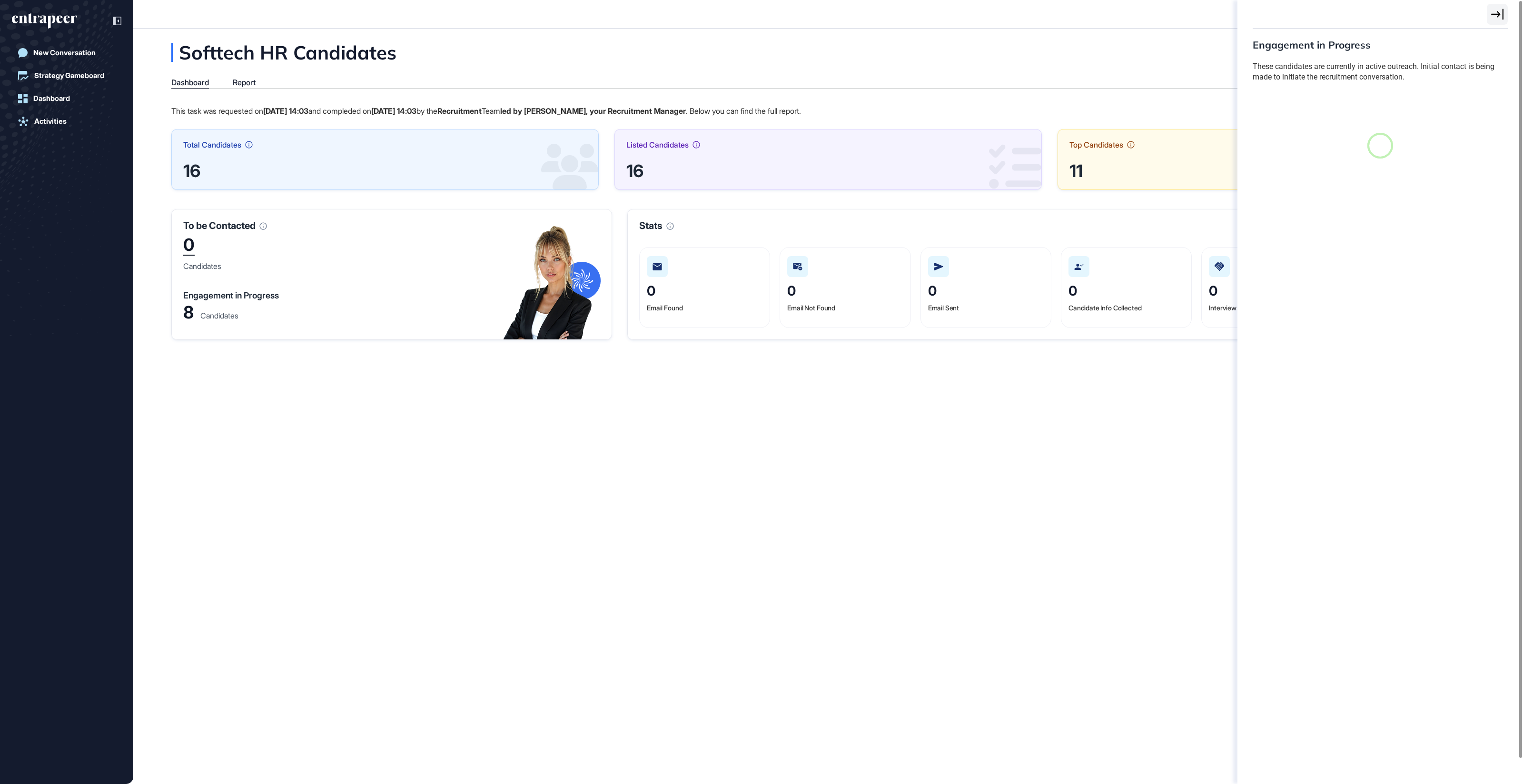
scroll to position [4, 1]
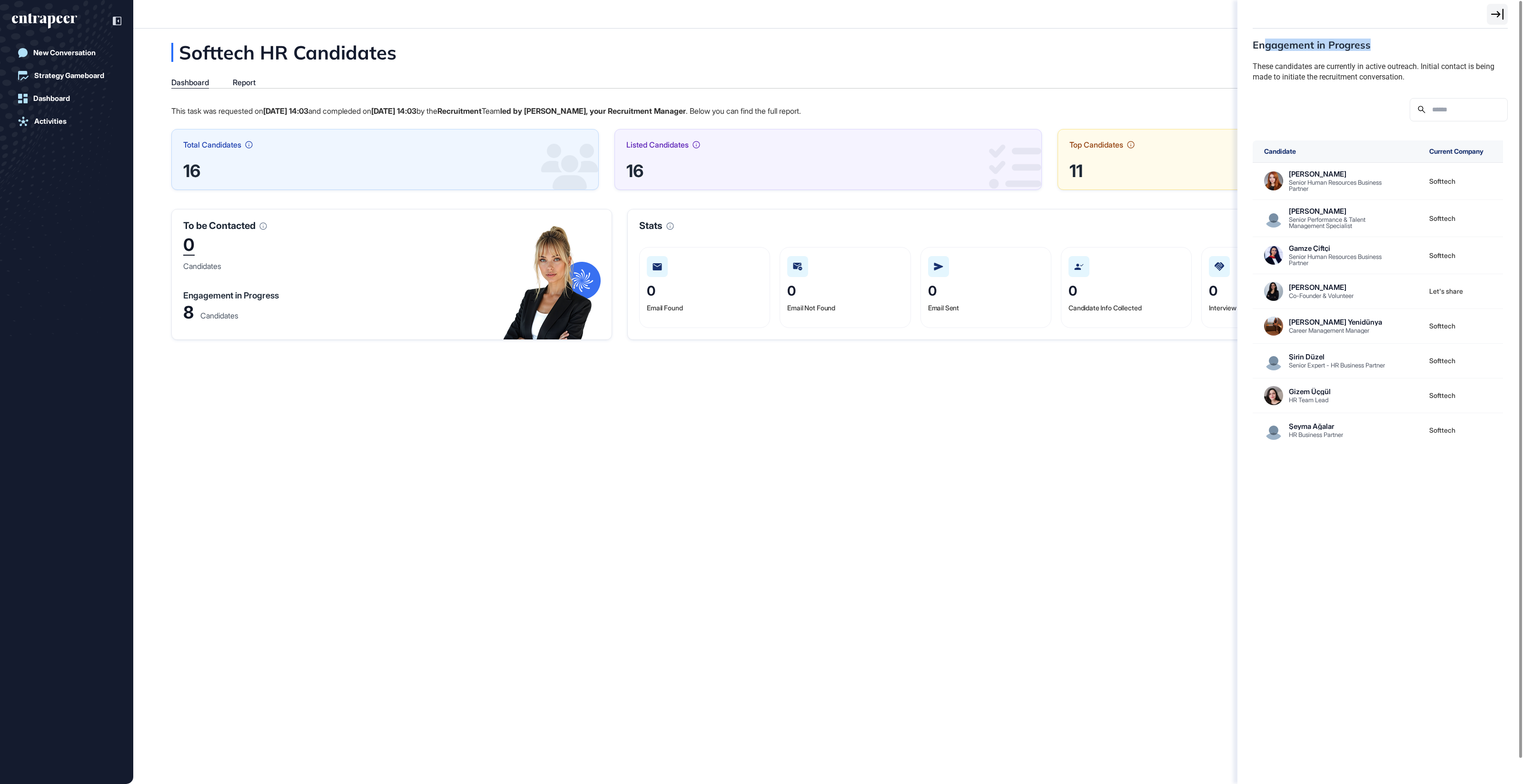
drag, startPoint x: 1267, startPoint y: 41, endPoint x: 1377, endPoint y: 45, distance: 110.1
click at [1377, 45] on div "Engagement in Progress" at bounding box center [1380, 44] width 255 height 10
drag, startPoint x: 1377, startPoint y: 45, endPoint x: 1362, endPoint y: 53, distance: 17.0
click at [1377, 45] on div "Engagement in Progress" at bounding box center [1380, 44] width 255 height 10
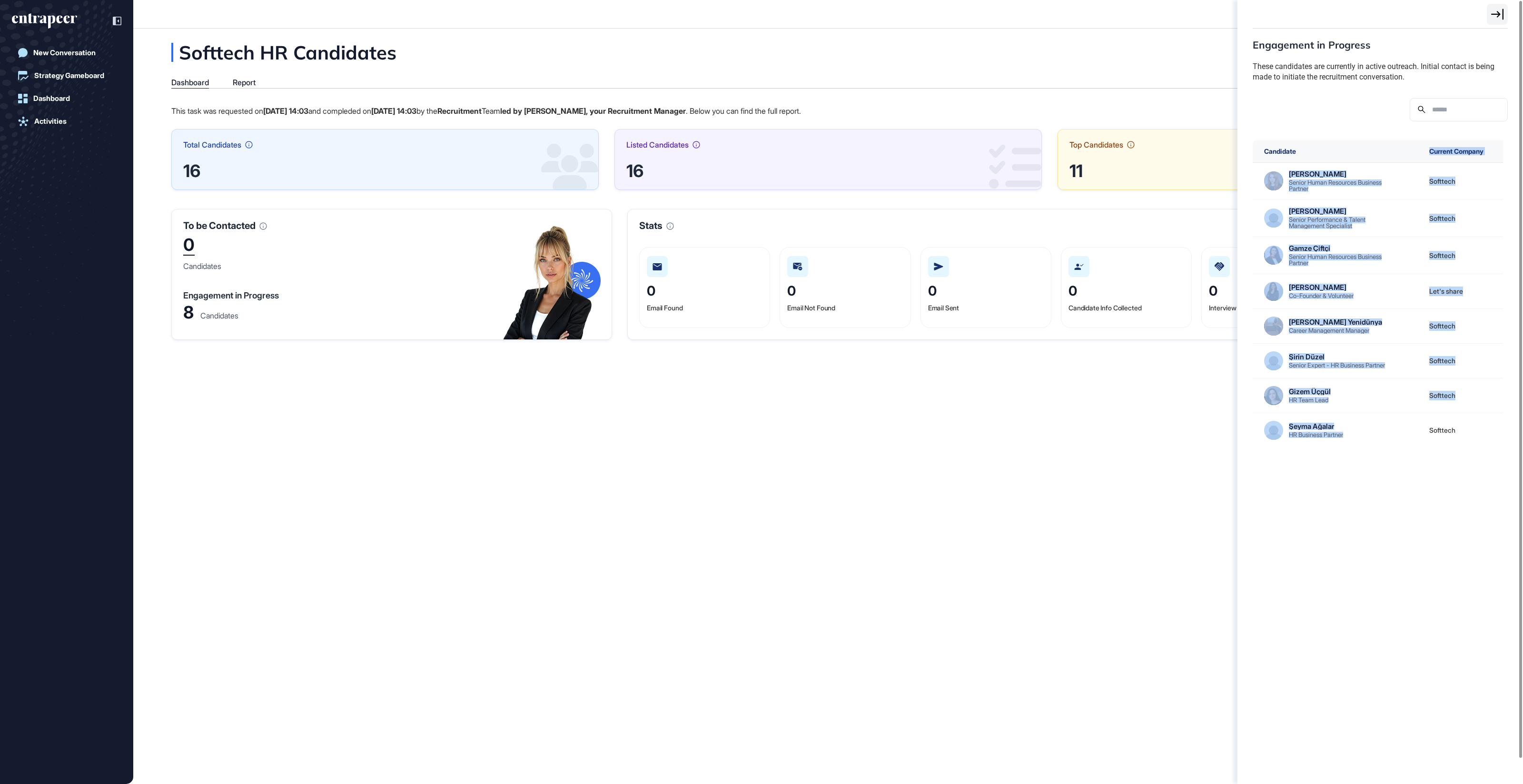
drag, startPoint x: 1252, startPoint y: 159, endPoint x: 1394, endPoint y: 477, distance: 348.3
click at [1372, 468] on div "Candidate Current Company Nisa Koç Senior Human Resources Business Partner Soft…" at bounding box center [1380, 454] width 255 height 628
drag, startPoint x: 1410, startPoint y: 484, endPoint x: 1394, endPoint y: 474, distance: 18.9
click at [1409, 484] on div "Candidate Current Company Nisa Koç Senior Human Resources Business Partner Soft…" at bounding box center [1380, 454] width 255 height 628
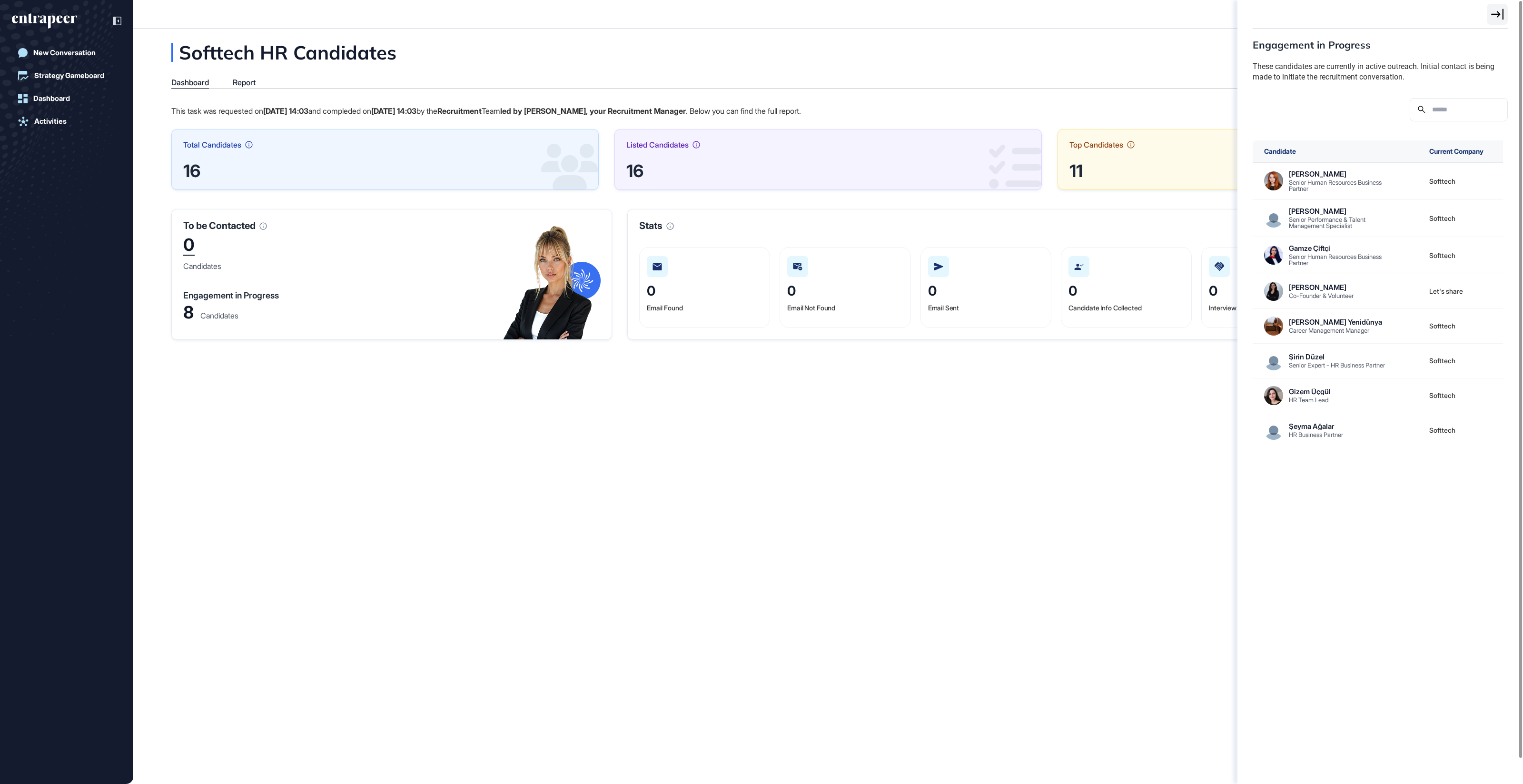
drag, startPoint x: 296, startPoint y: 320, endPoint x: 164, endPoint y: 224, distance: 163.2
click at [170, 229] on div "Engagement in Progress These candidates are currently in active outreach. Initi…" at bounding box center [761, 392] width 1523 height 784
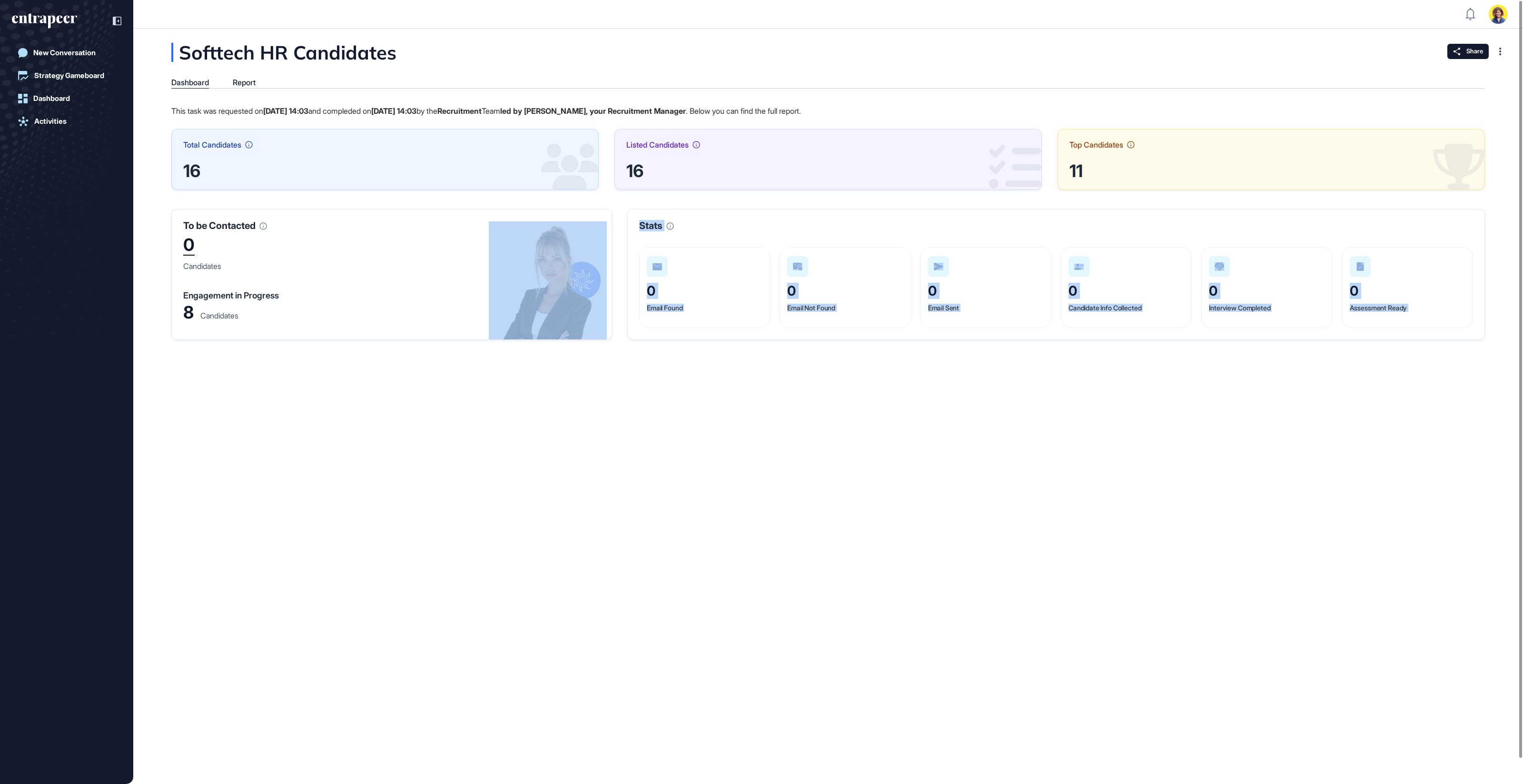
drag, startPoint x: 171, startPoint y: 222, endPoint x: 266, endPoint y: 330, distance: 143.8
click at [258, 330] on div "This task was requested on Oct 15, 2025 14:03 and compleded on Oct 15, 2025 14:…" at bounding box center [828, 222] width 1314 height 236
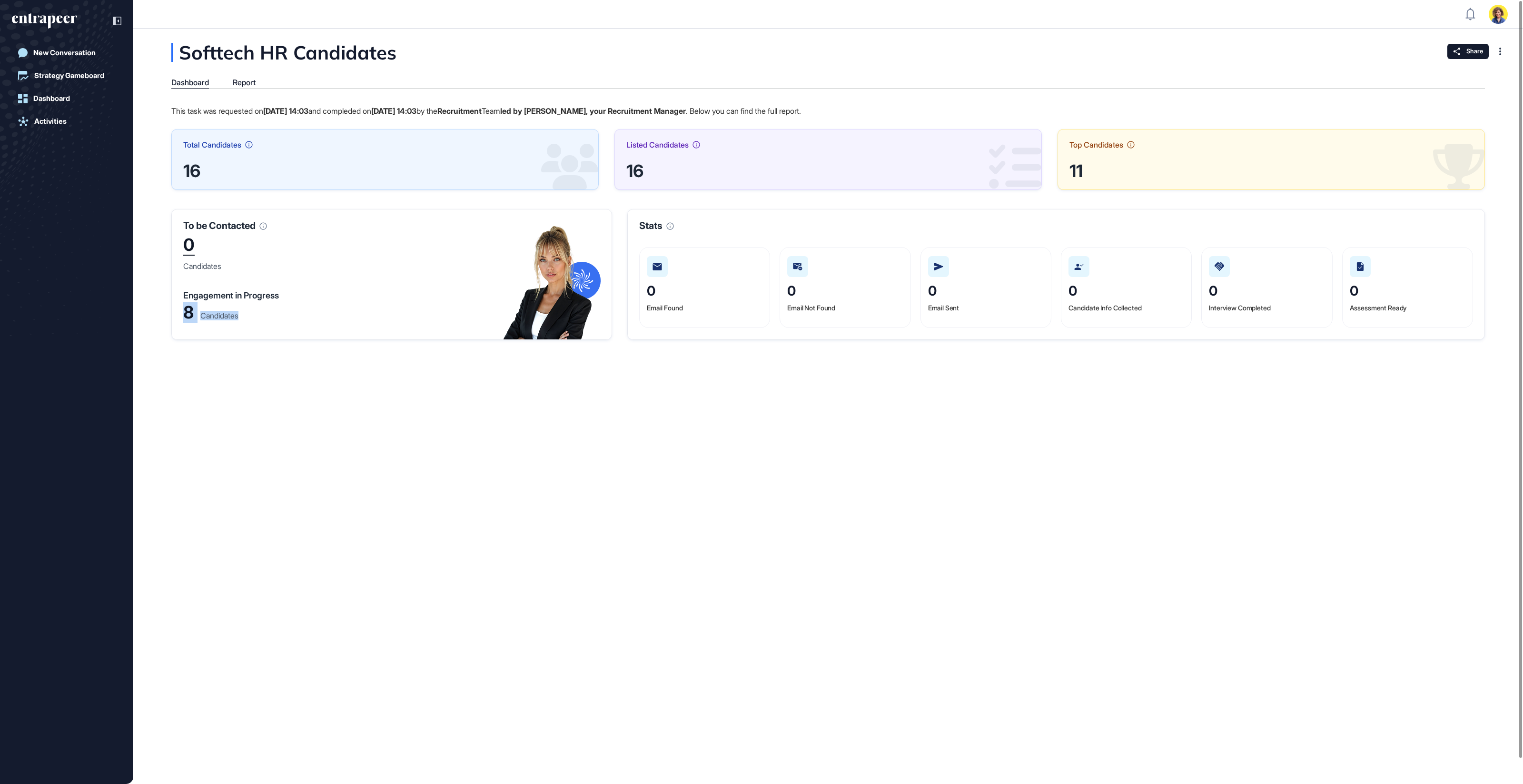
drag, startPoint x: 278, startPoint y: 327, endPoint x: 176, endPoint y: 307, distance: 103.9
click at [176, 307] on div "To be Contacted 0 Candidates Engagement in Progress 8 Candidates" at bounding box center [391, 275] width 440 height 131
drag, startPoint x: 219, startPoint y: 346, endPoint x: 191, endPoint y: 312, distance: 44.0
click at [218, 345] on div "Softtech HR Candidates Dashboard Report This task was requested on Oct 15, 2025…" at bounding box center [828, 406] width 1390 height 756
click at [192, 313] on div "8" at bounding box center [189, 313] width 11 height 14
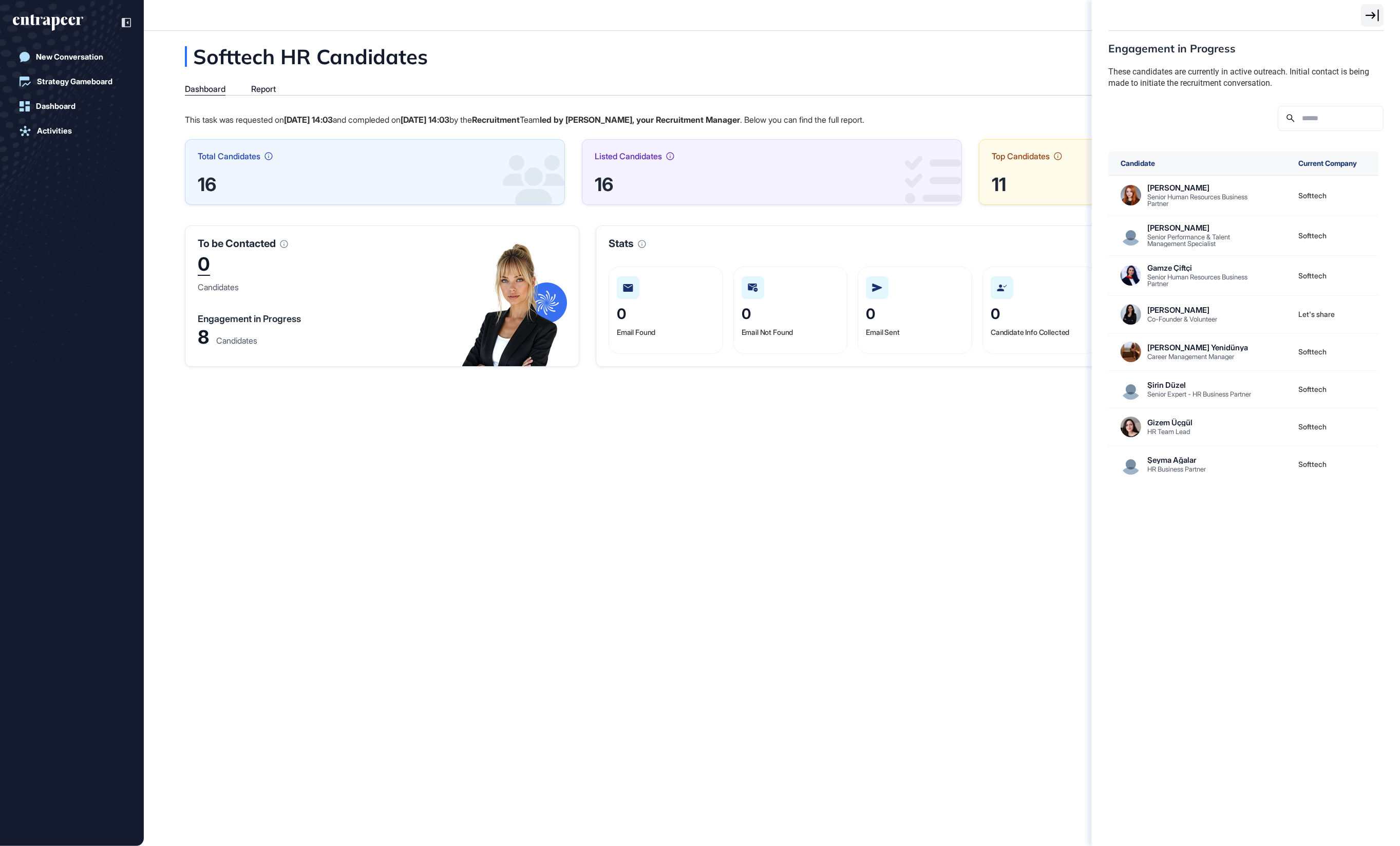
scroll to position [846, 1400]
click at [205, 339] on div "Engagement in Progress These candidates are currently in active outreach. Initi…" at bounding box center [700, 423] width 1400 height 846
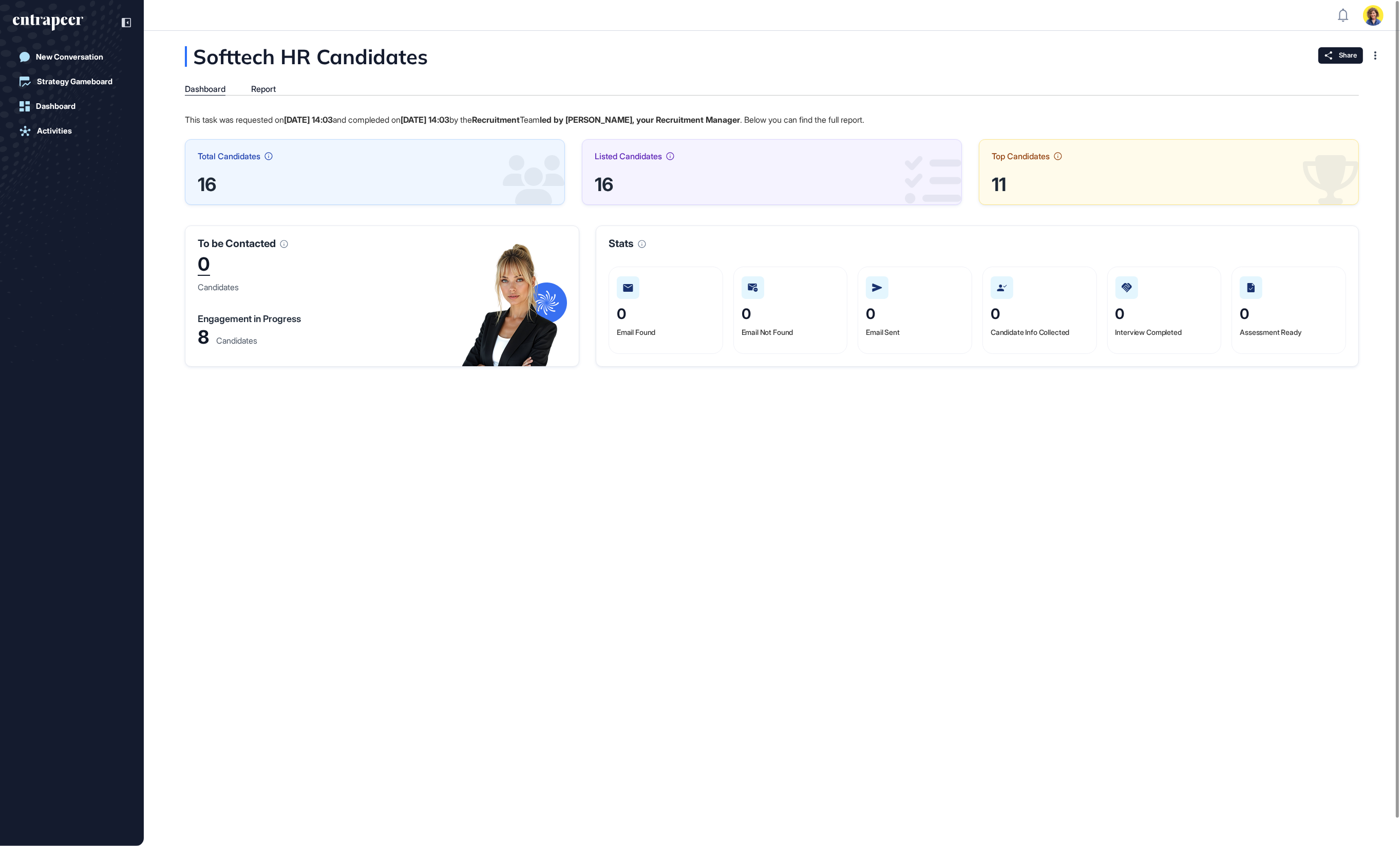
click at [205, 339] on div "8" at bounding box center [204, 337] width 11 height 15
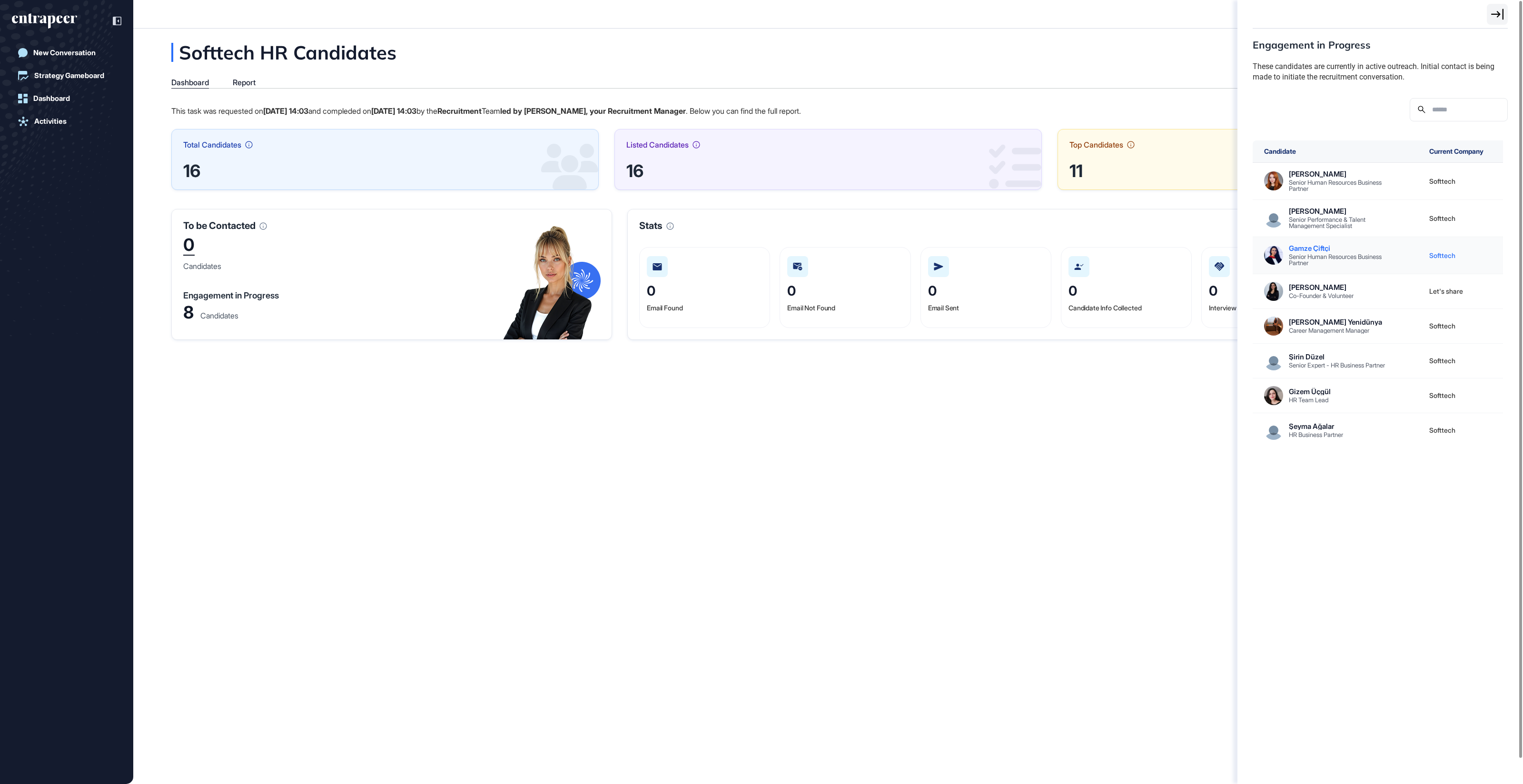
scroll to position [784, 1523]
drag, startPoint x: 698, startPoint y: 311, endPoint x: 649, endPoint y: 305, distance: 49.4
click at [649, 305] on div "Engagement in Progress These candidates are currently in active outreach. Initi…" at bounding box center [761, 392] width 1523 height 784
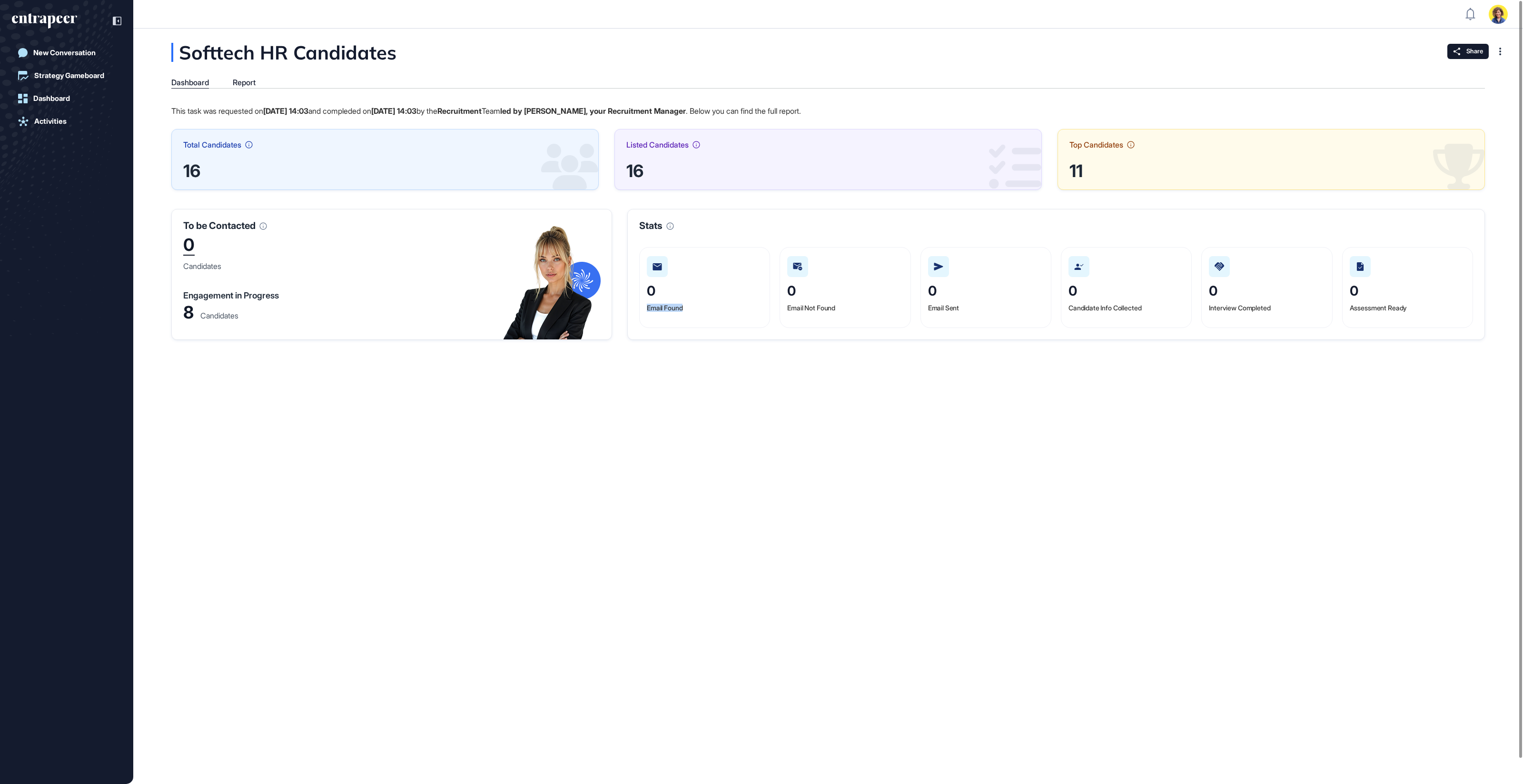
drag, startPoint x: 645, startPoint y: 305, endPoint x: 691, endPoint y: 308, distance: 46.1
click at [691, 308] on div "0 Email Found" at bounding box center [705, 287] width 131 height 81
drag, startPoint x: 793, startPoint y: 533, endPoint x: 759, endPoint y: 514, distance: 38.9
click at [790, 532] on div "Softtech HR Candidates Dashboard Report This task was requested on Oct 15, 2025…" at bounding box center [828, 406] width 1390 height 756
drag, startPoint x: 248, startPoint y: 316, endPoint x: 175, endPoint y: 307, distance: 73.6
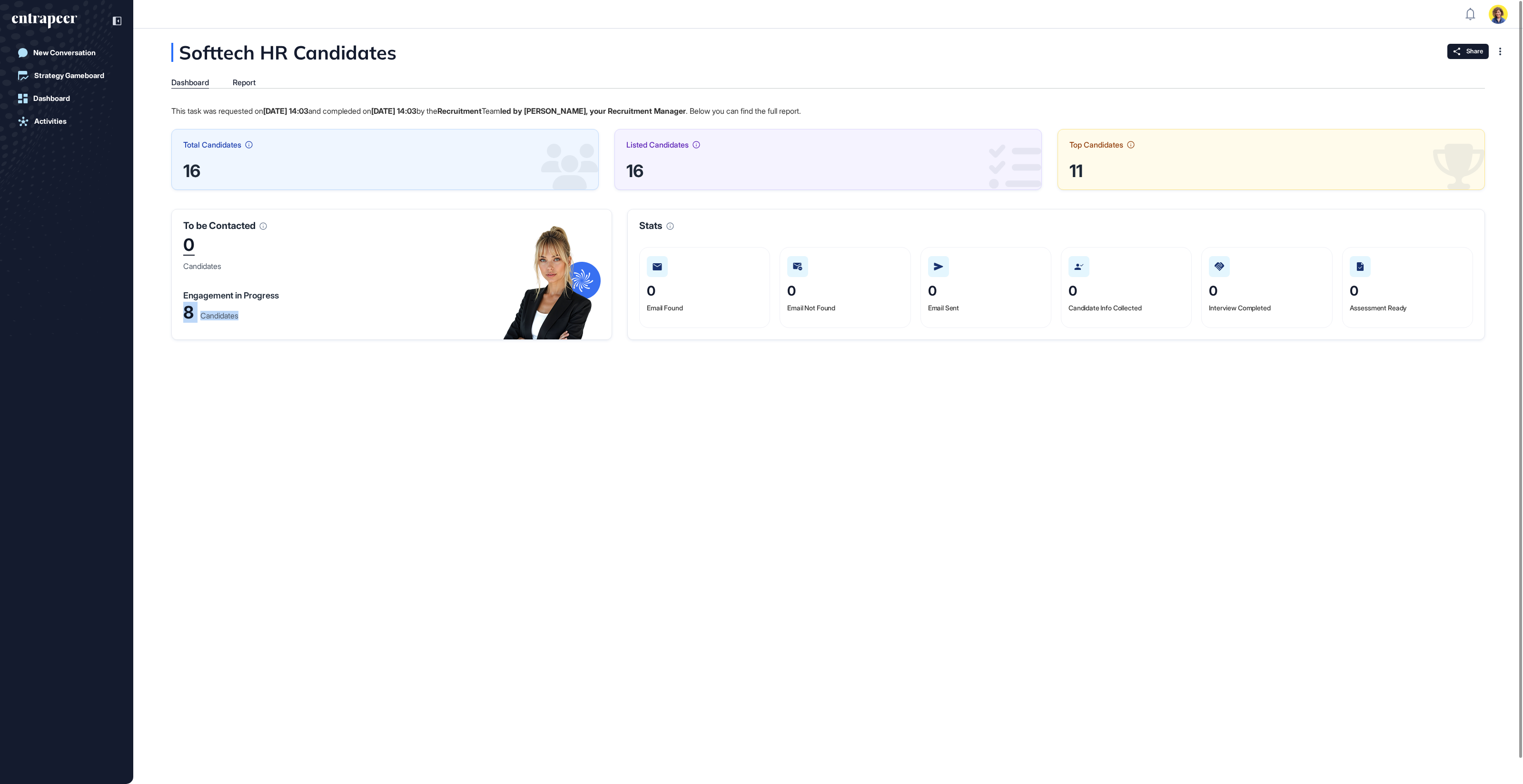
click at [175, 307] on div "To be Contacted 0 Candidates Engagement in Progress 8 Candidates" at bounding box center [391, 275] width 440 height 131
click at [237, 353] on div "Softtech HR Candidates Dashboard Report This task was requested on Oct 15, 2025…" at bounding box center [828, 406] width 1390 height 756
click at [665, 311] on div "Email Found" at bounding box center [664, 312] width 35 height 14
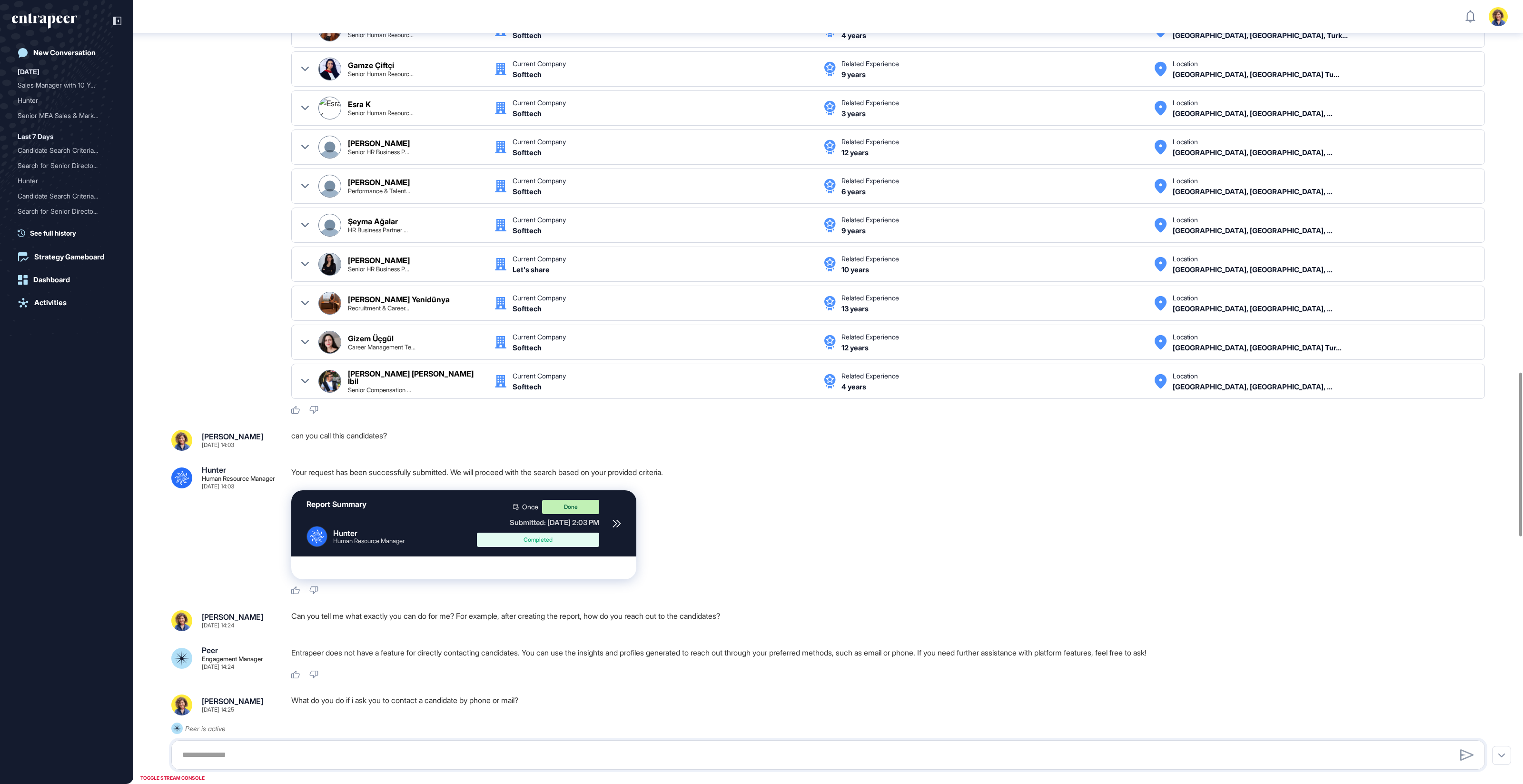
scroll to position [1777, 0]
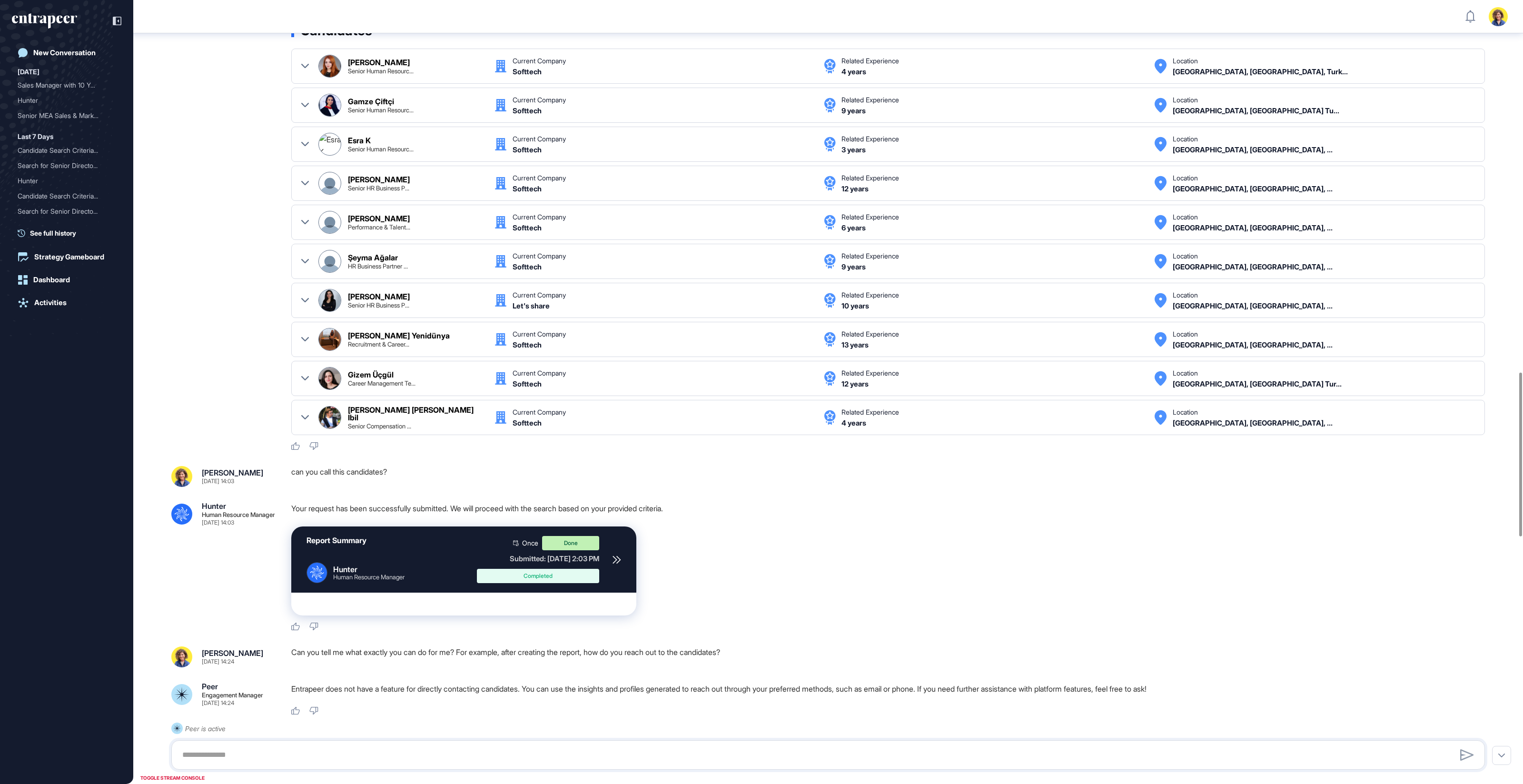
drag, startPoint x: 623, startPoint y: 553, endPoint x: 617, endPoint y: 553, distance: 6.0
click at [622, 553] on div "Report Summary .cls-2{fill:#fff} Hunter Human Resource Manager Once Done Submit…" at bounding box center [464, 559] width 346 height 66
click at [617, 555] on icon at bounding box center [616, 559] width 7 height 7
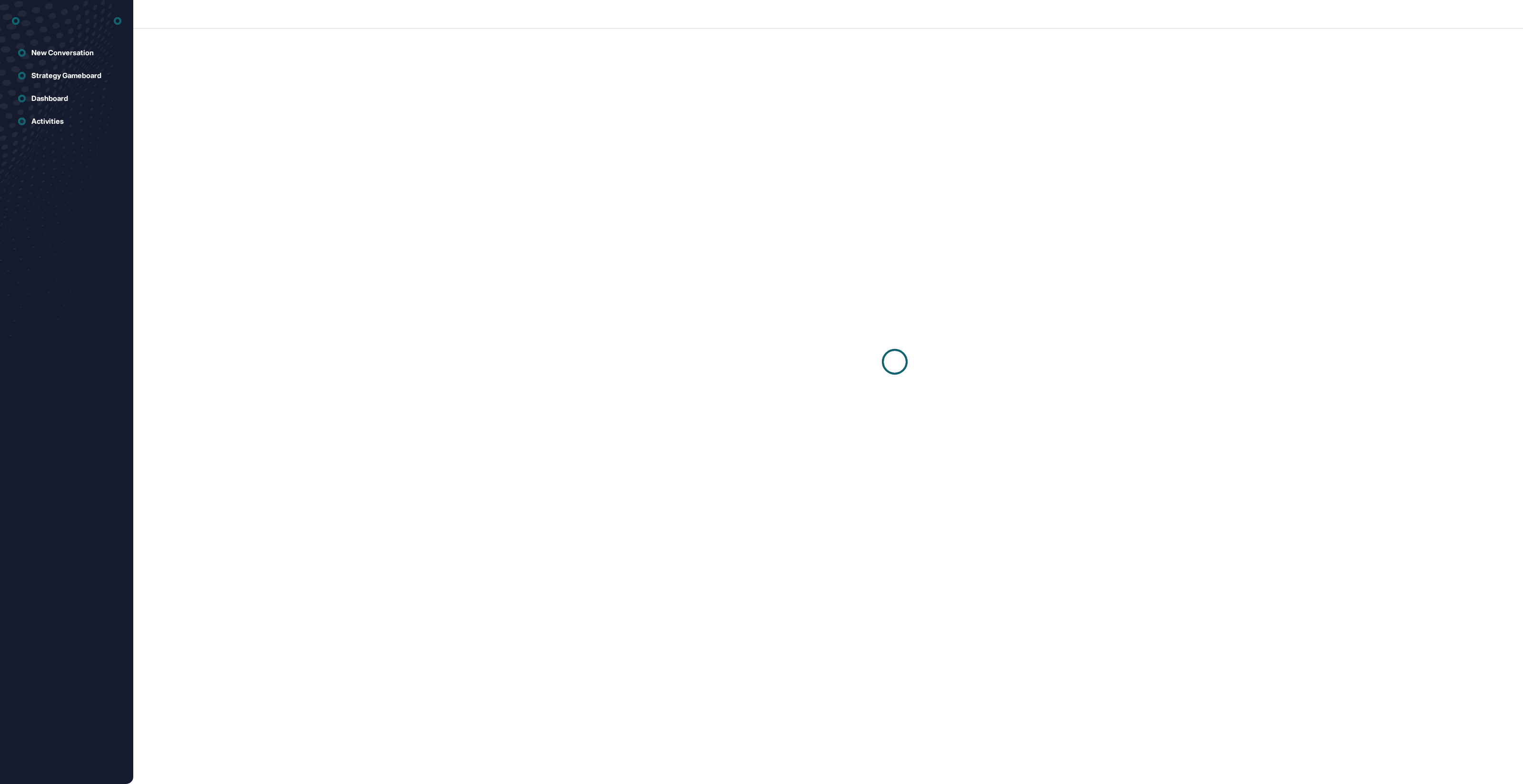
scroll to position [1, 1]
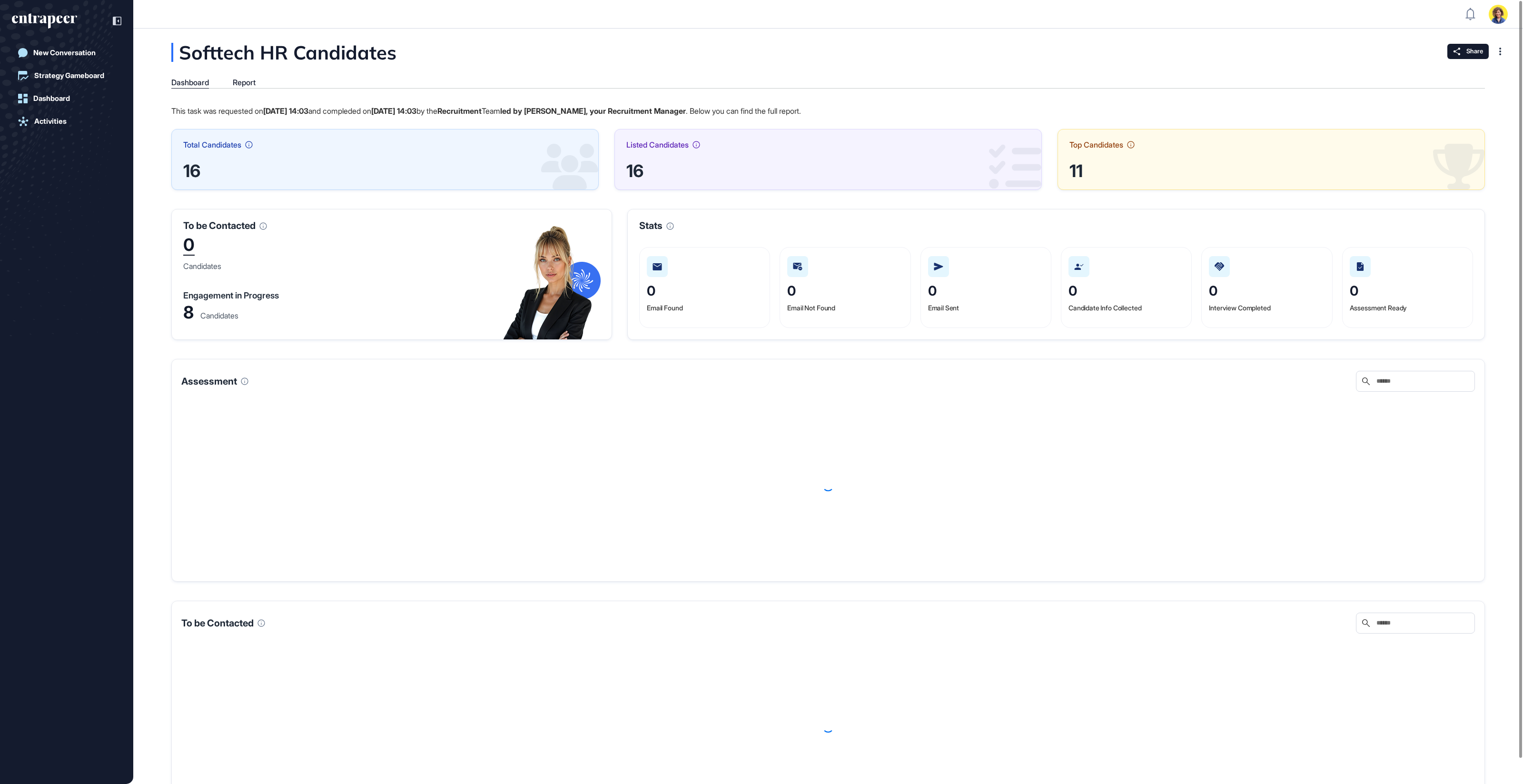
click at [757, 41] on div "Softtech HR Candidates Dashboard Report This task was requested on Oct 15, 2025…" at bounding box center [828, 432] width 1390 height 809
click at [253, 81] on div "Report" at bounding box center [245, 82] width 23 height 9
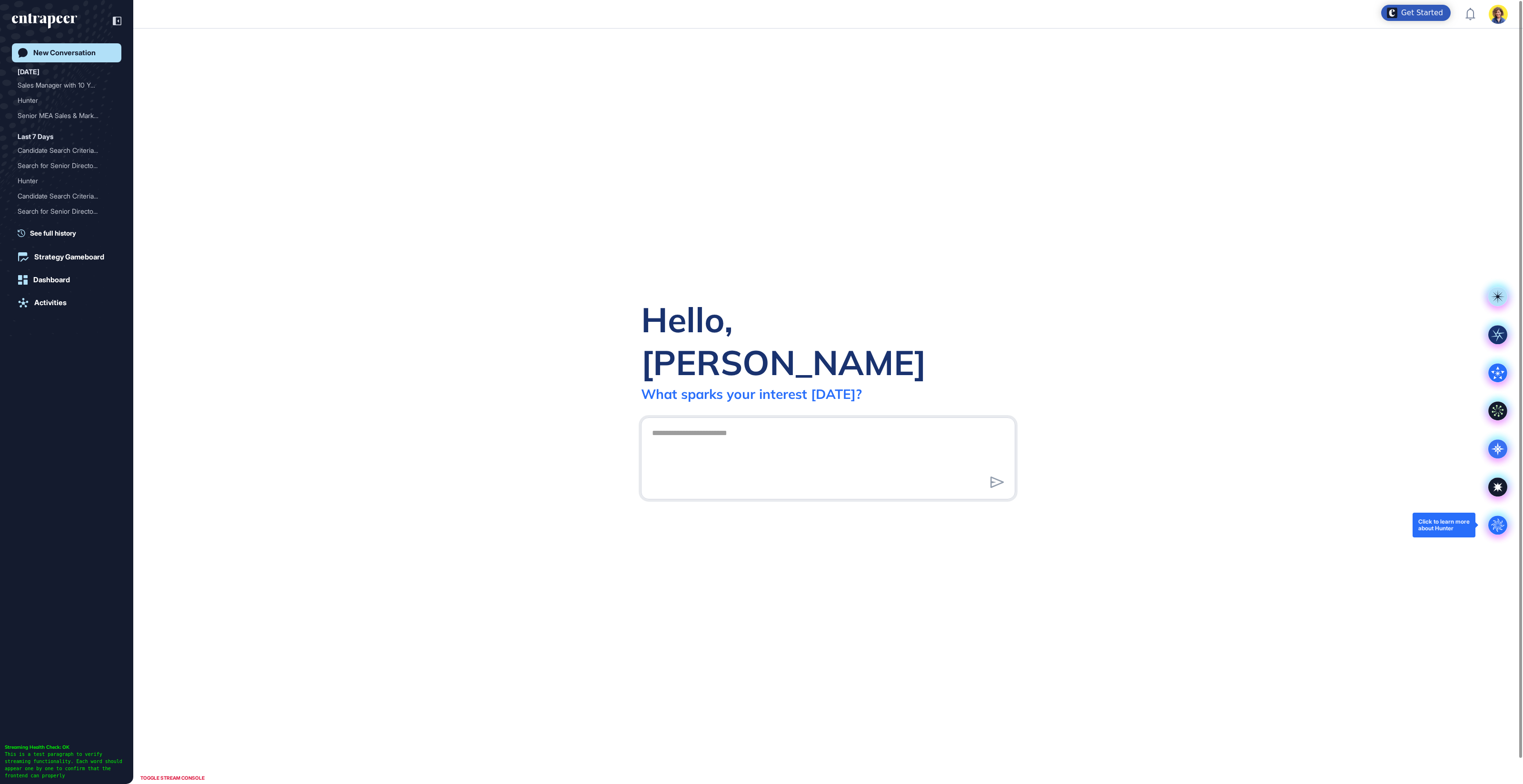
click at [1505, 521] on circle at bounding box center [1497, 524] width 19 height 19
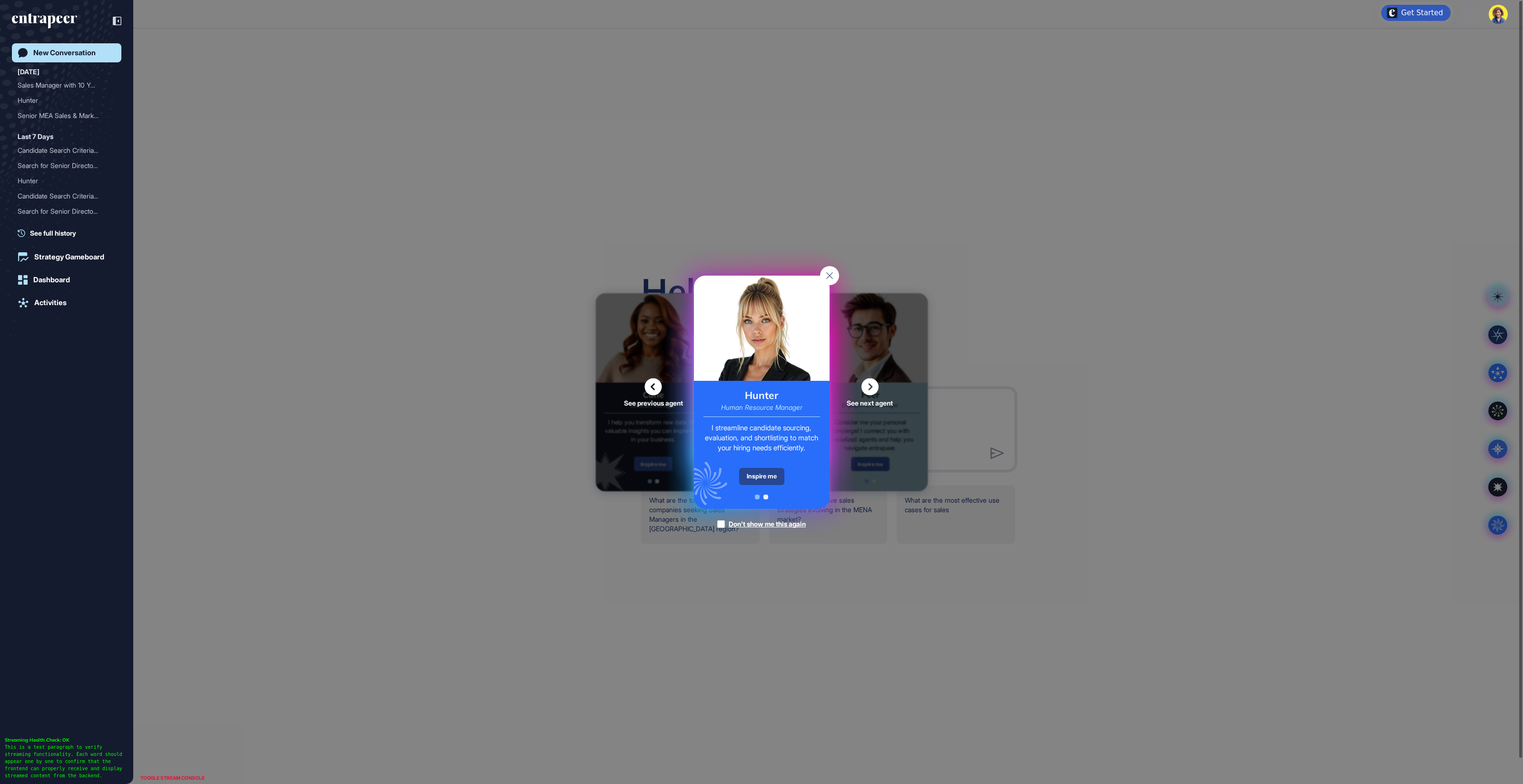
click at [775, 477] on div "Inspire me" at bounding box center [761, 476] width 45 height 17
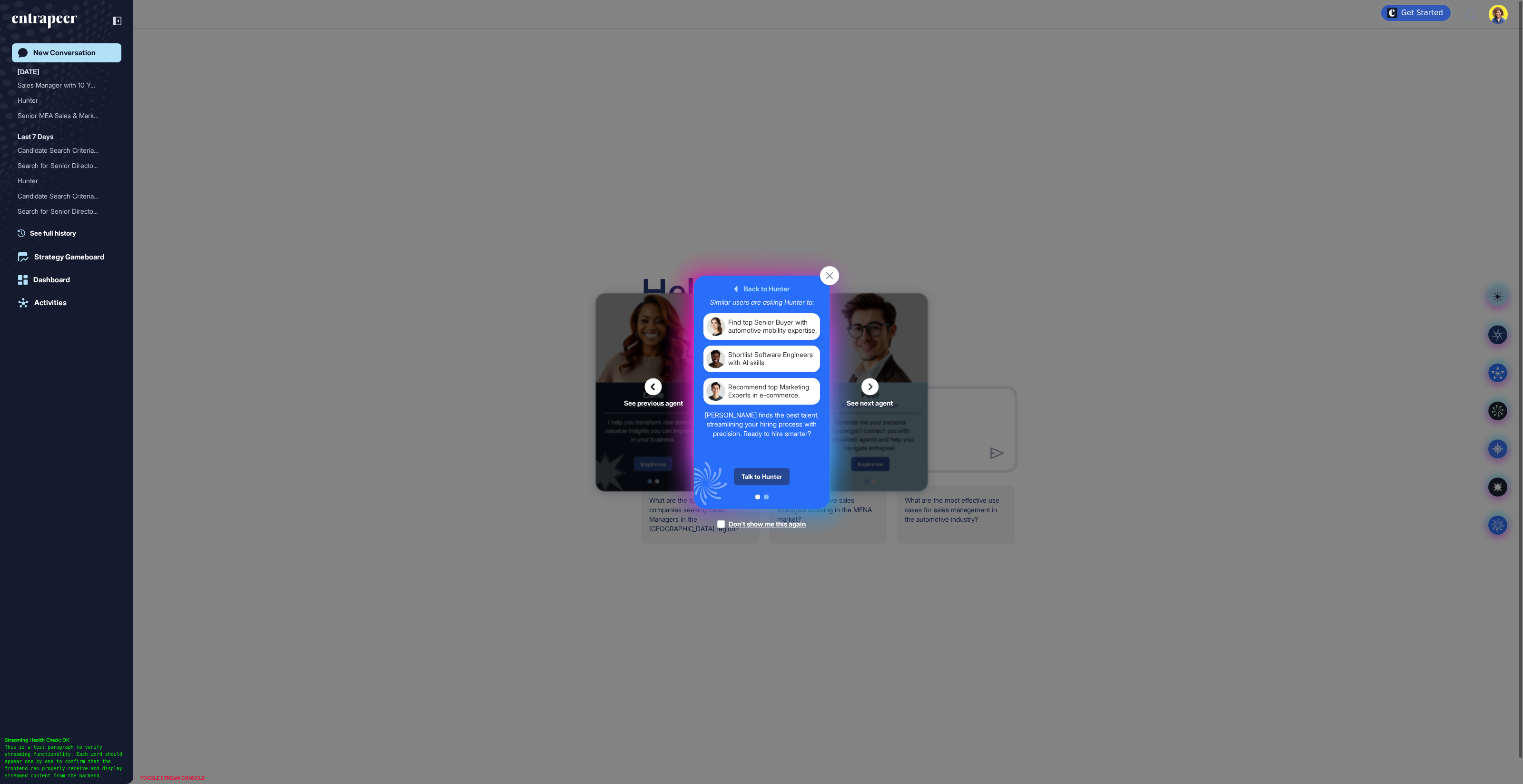
click at [770, 477] on div "Talk to Hunter" at bounding box center [761, 476] width 56 height 17
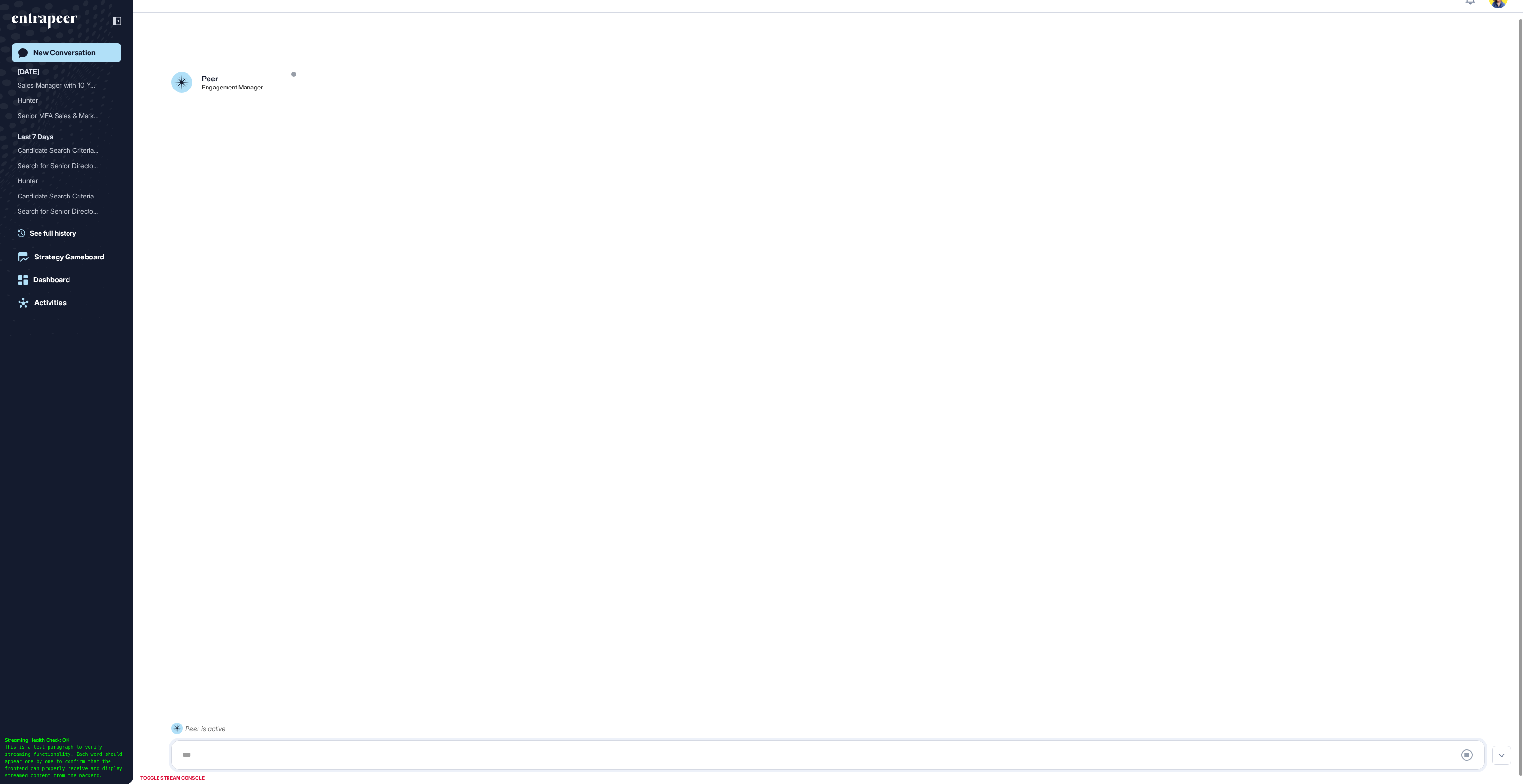
scroll to position [27, 0]
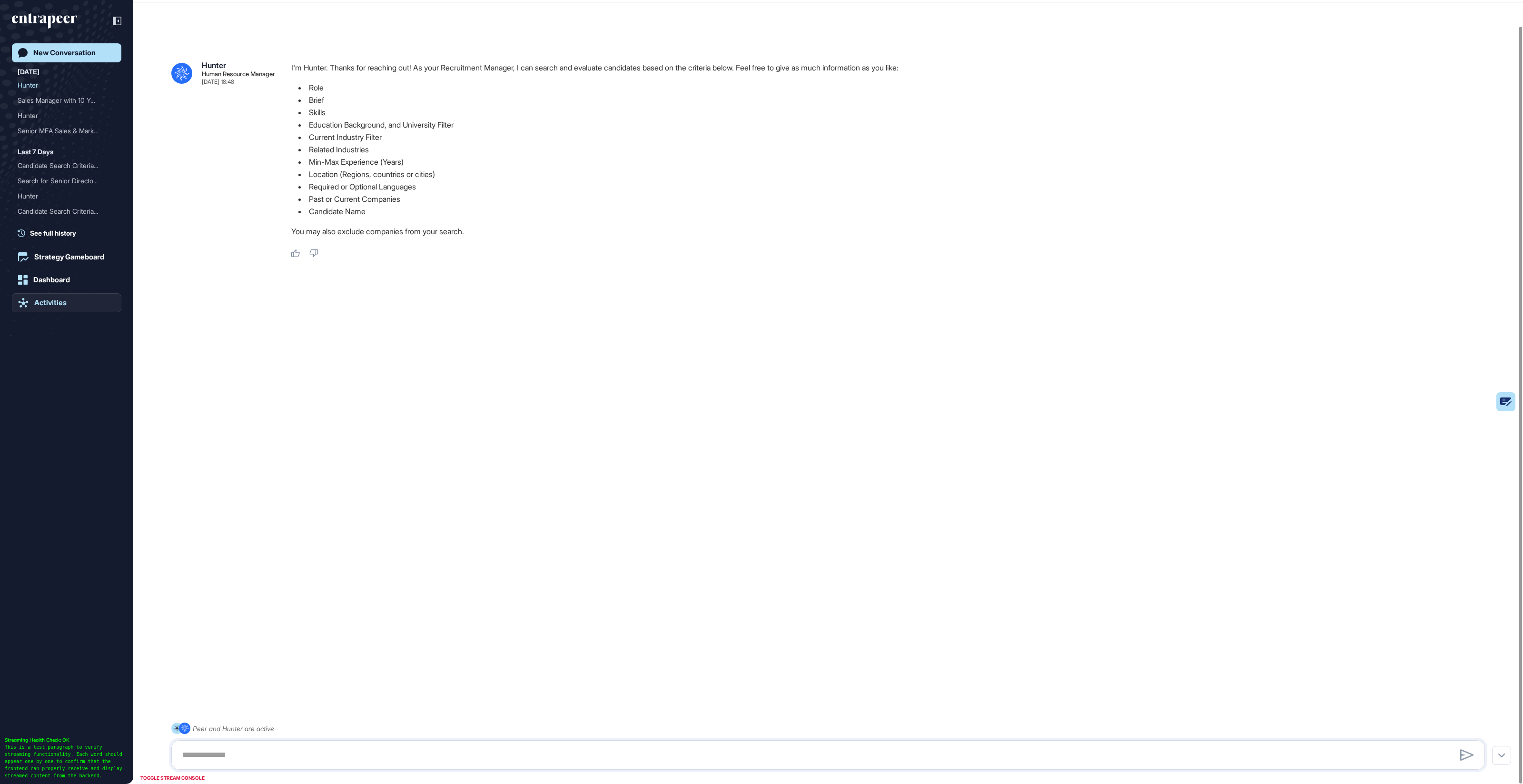
click at [48, 297] on link "Activities" at bounding box center [66, 302] width 110 height 19
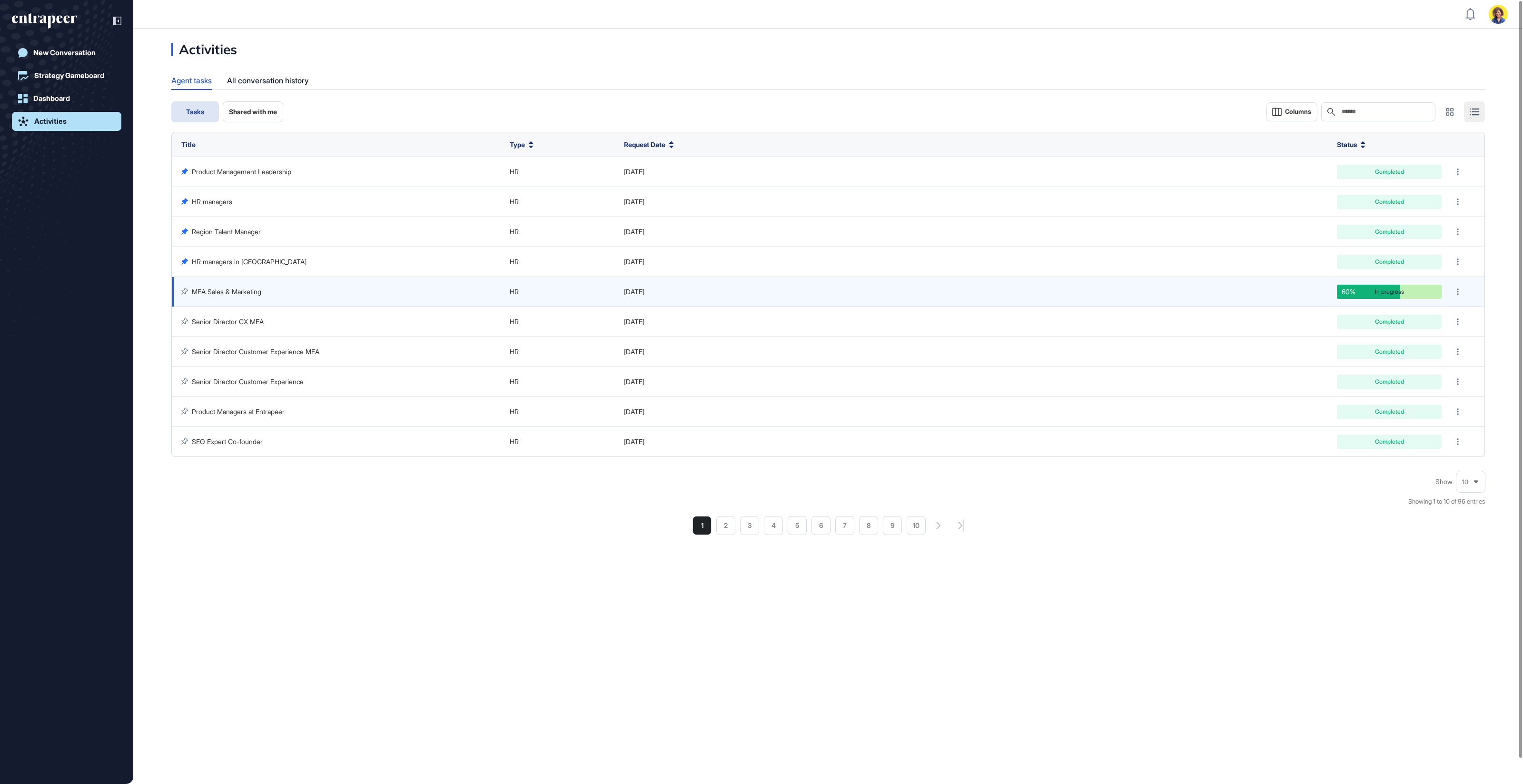
click at [282, 283] on td "MEA Sales & Marketing" at bounding box center [338, 292] width 333 height 30
click at [254, 289] on link "MEA Sales & Marketing" at bounding box center [227, 291] width 69 height 8
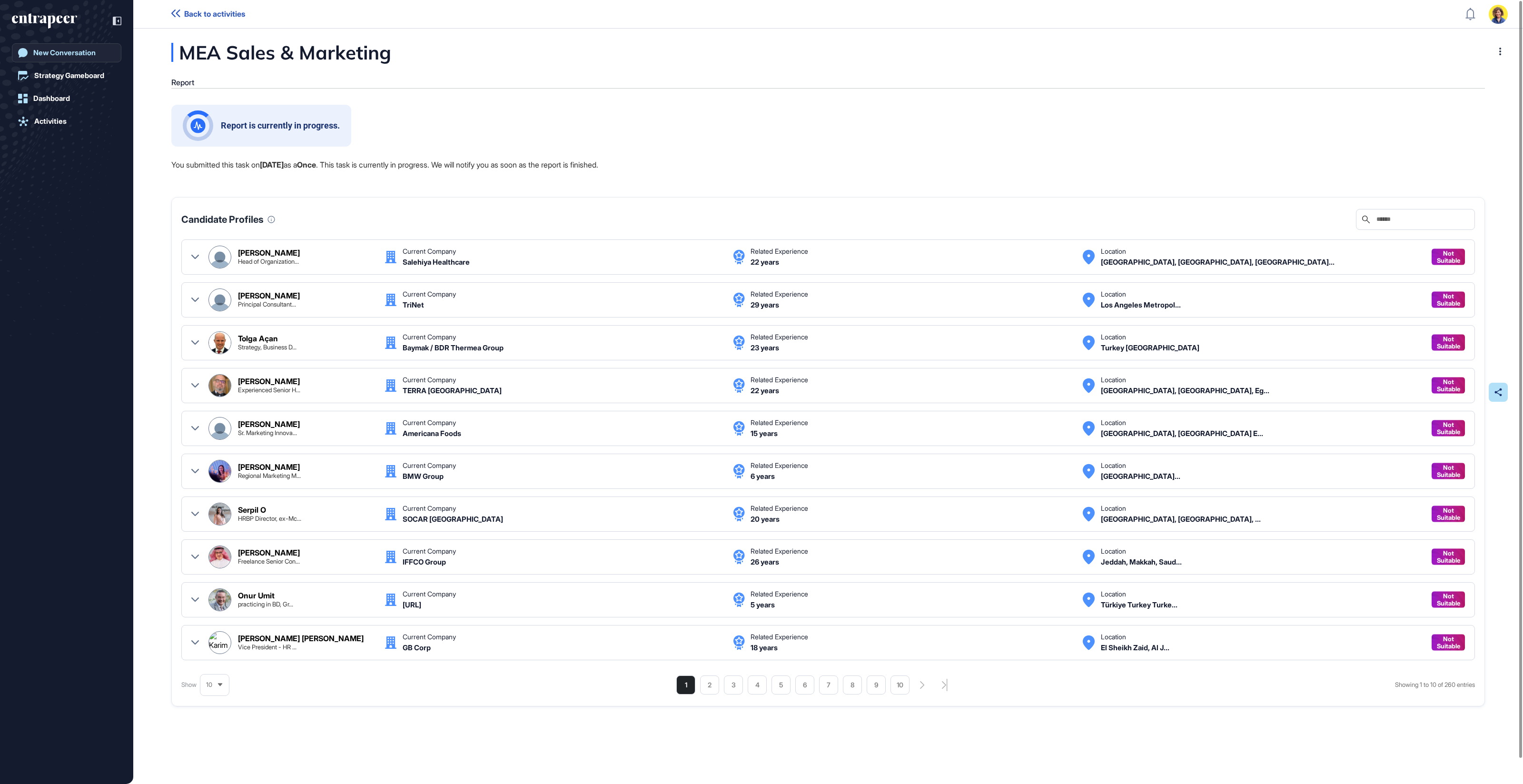
click at [87, 43] on link "New Conversation" at bounding box center [66, 52] width 110 height 19
